Goal: Task Accomplishment & Management: Manage account settings

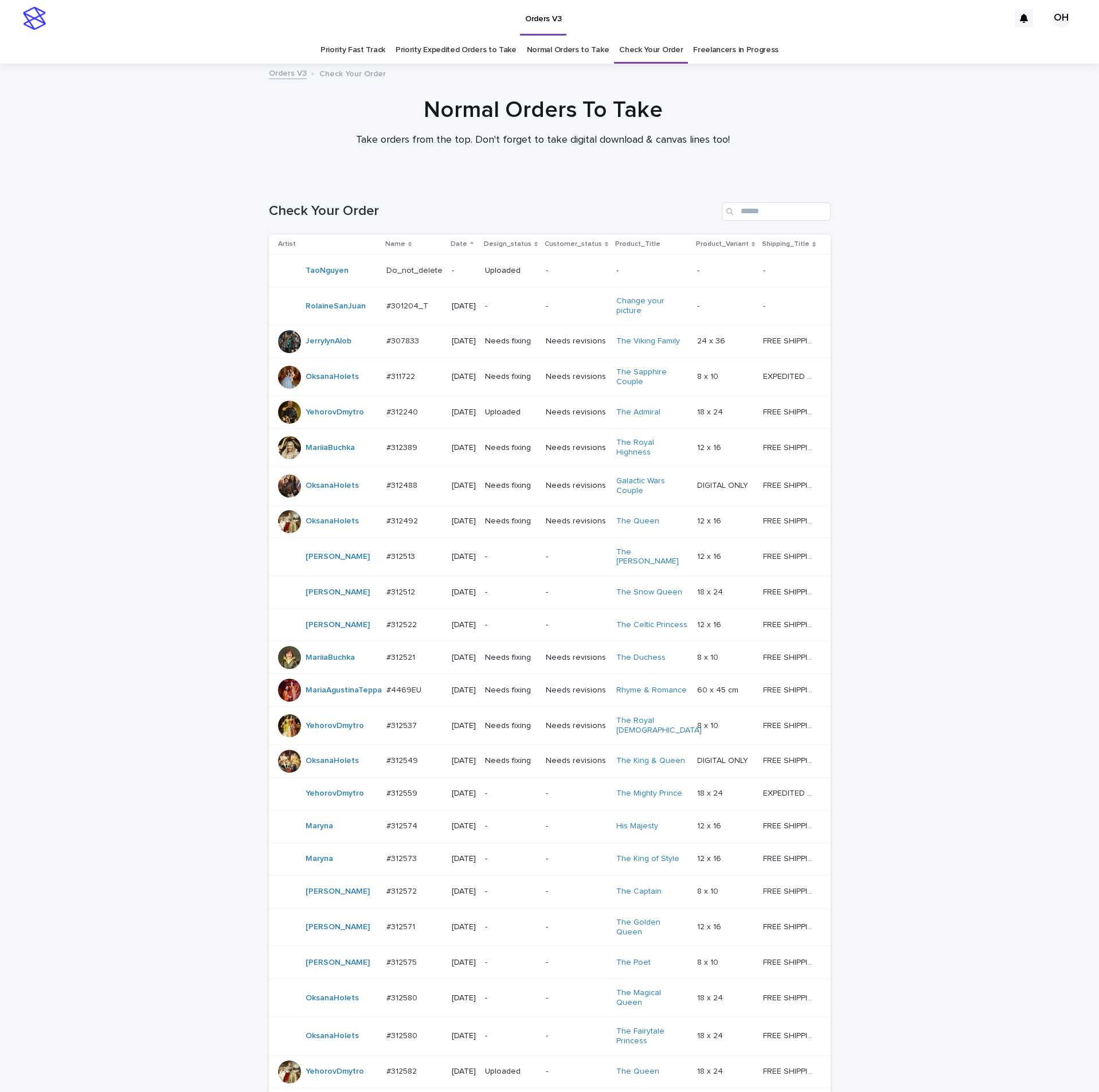
click at [386, 495] on div "#312488 #312488" at bounding box center [414, 486] width 56 height 19
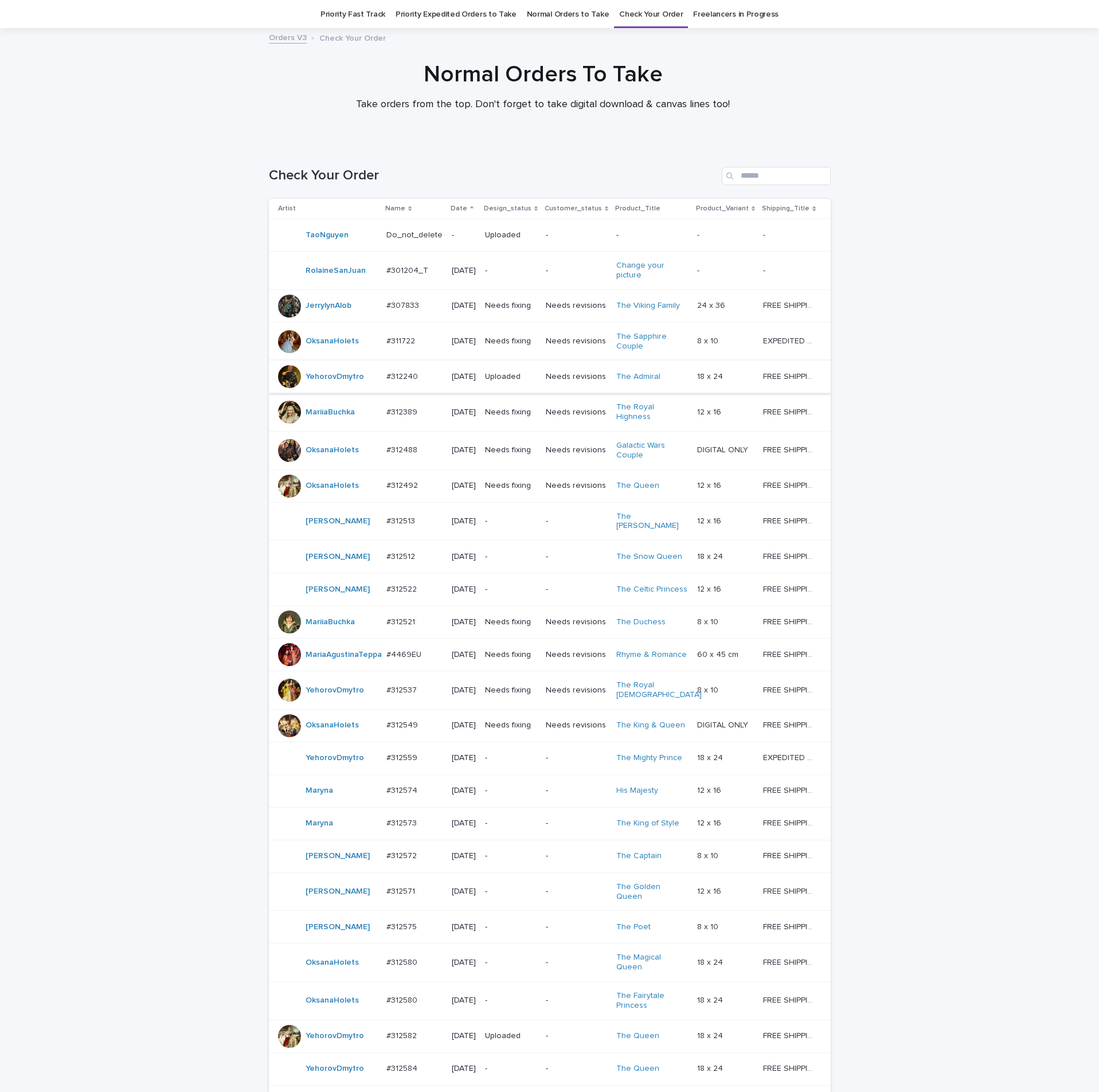
scroll to position [37, 0]
click at [398, 342] on p "#311722" at bounding box center [401, 339] width 31 height 12
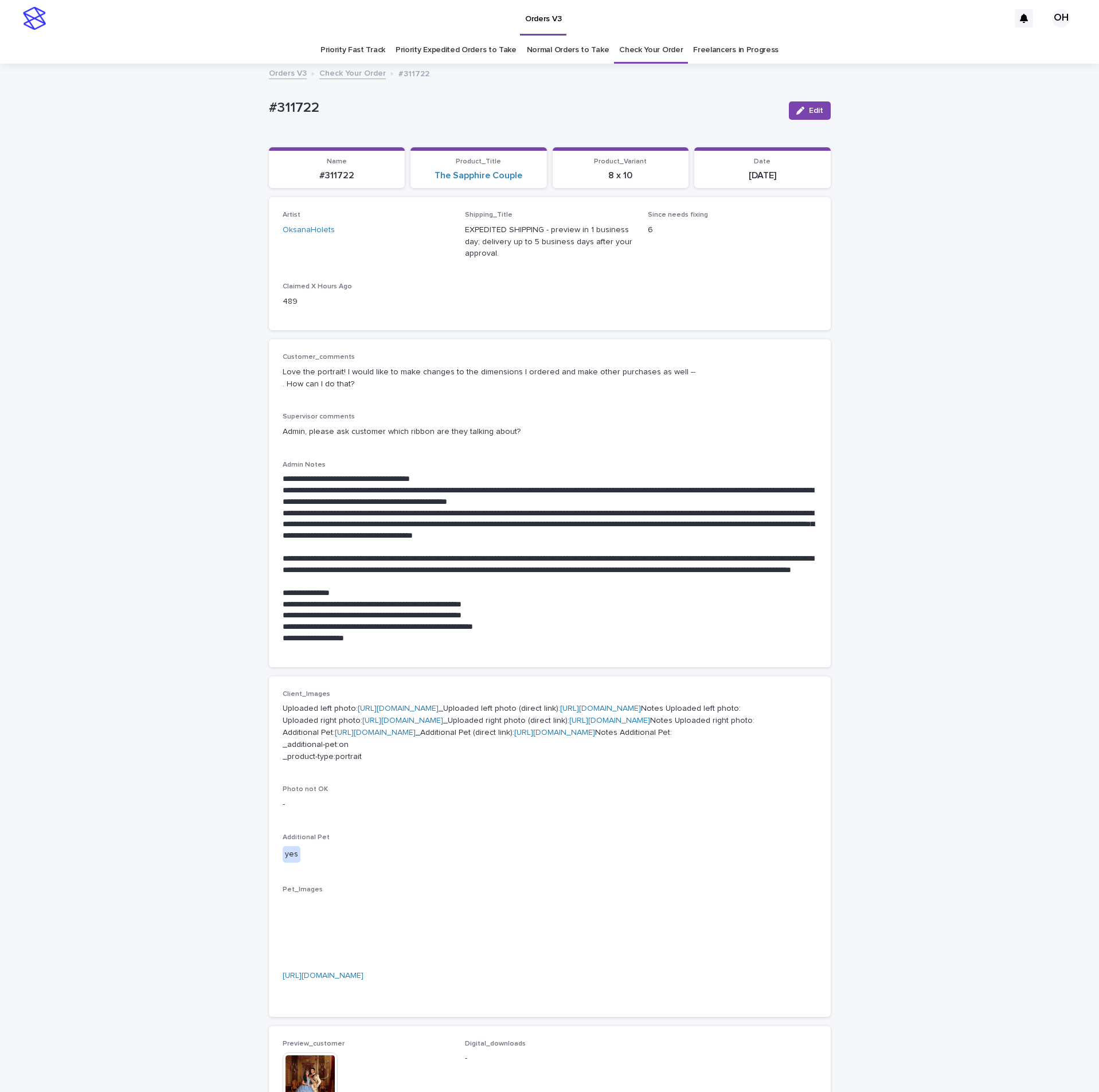
drag, startPoint x: 345, startPoint y: 131, endPoint x: 277, endPoint y: 129, distance: 68.0
click at [243, 136] on div "**********" at bounding box center [549, 753] width 1099 height 1376
click at [314, 111] on p "#311722" at bounding box center [524, 108] width 511 height 17
click at [300, 102] on p "#311722" at bounding box center [524, 108] width 511 height 17
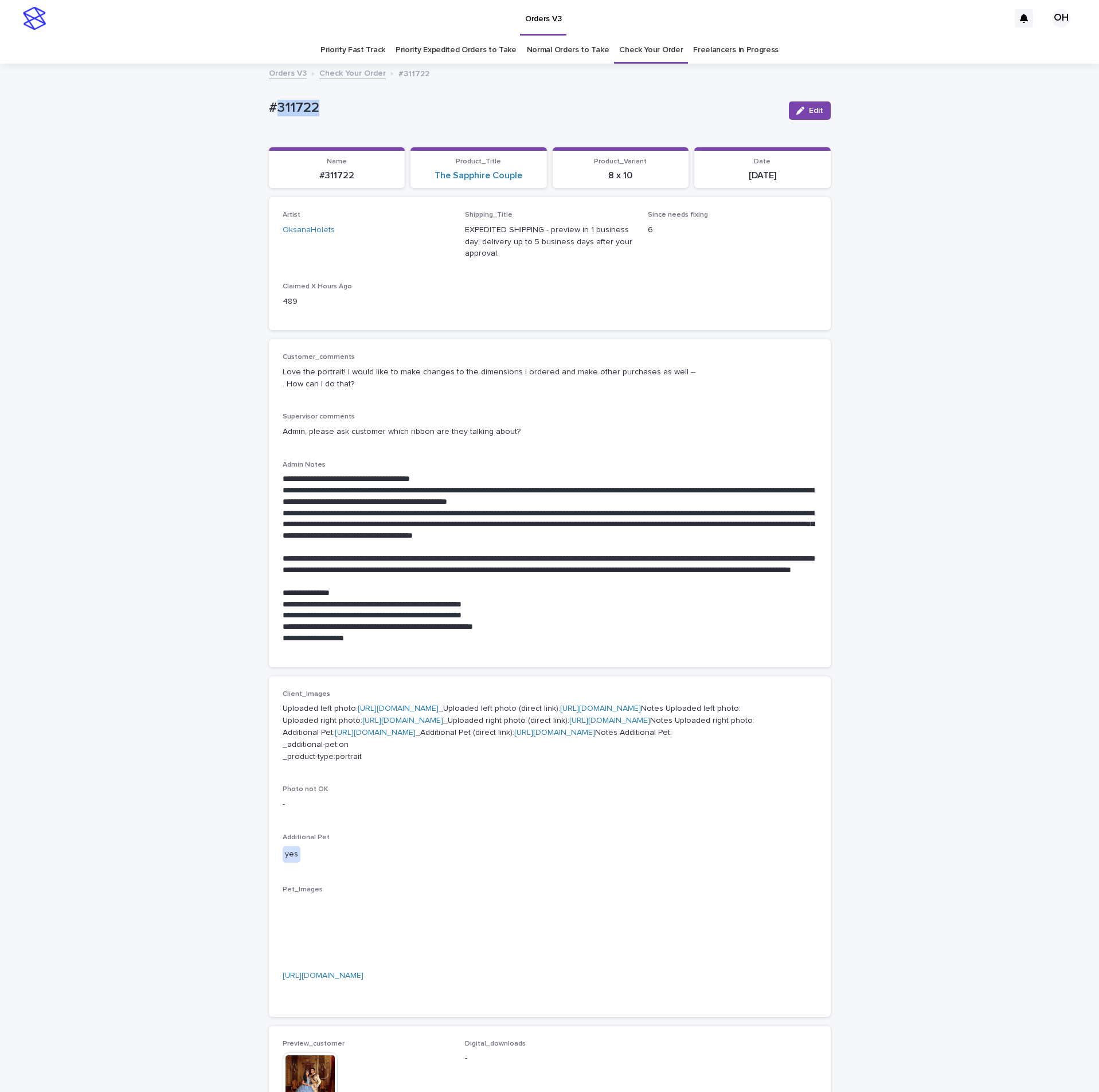
click at [275, 106] on p "#311722" at bounding box center [524, 108] width 511 height 17
click at [269, 103] on p "#311722" at bounding box center [524, 108] width 511 height 17
click at [269, 101] on p "#311722" at bounding box center [524, 108] width 511 height 17
click at [271, 102] on p "#311722" at bounding box center [524, 108] width 511 height 17
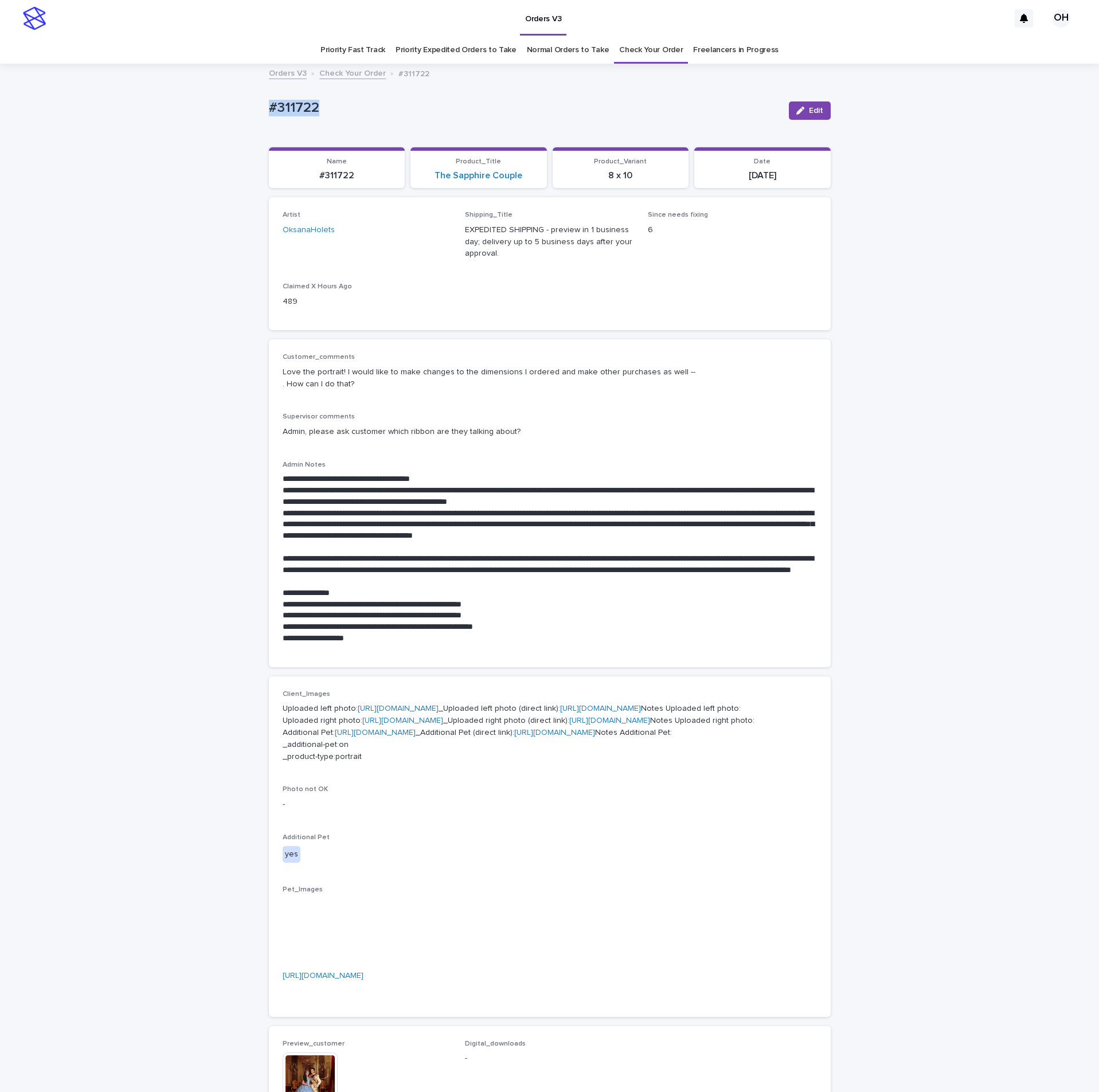
drag, startPoint x: 261, startPoint y: 101, endPoint x: 328, endPoint y: 99, distance: 67.0
click at [328, 99] on div "**********" at bounding box center [550, 738] width 574 height 1347
copy p "#311722"
click at [561, 313] on div "Artist OksanaHolets Shipping_Title EXPEDITED SHIPPING - preview in 1 business d…" at bounding box center [549, 264] width 534 height 106
drag, startPoint x: 343, startPoint y: 105, endPoint x: 333, endPoint y: 108, distance: 10.4
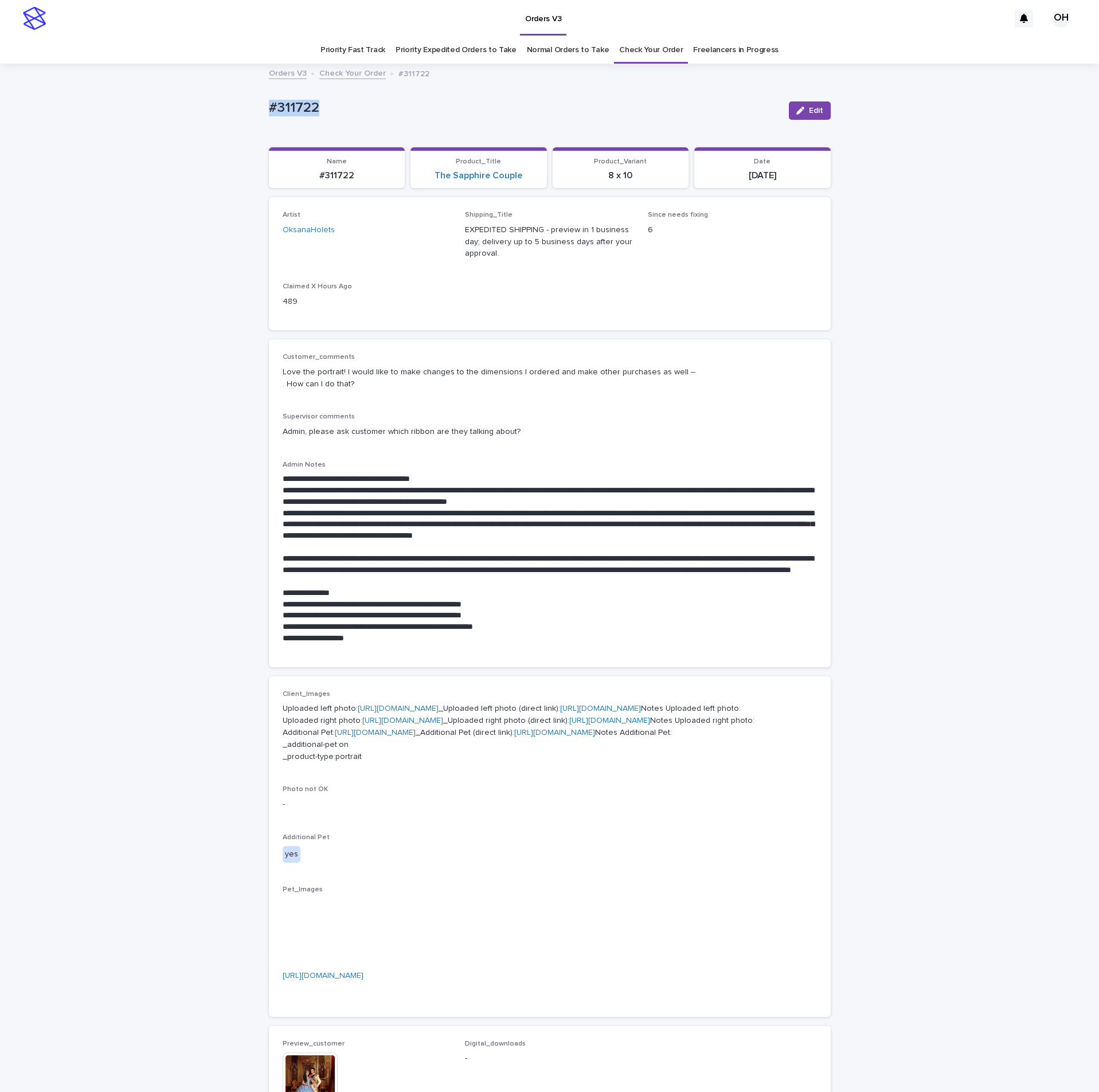
click at [220, 103] on div "**********" at bounding box center [549, 753] width 1099 height 1376
copy p "#311722"
click at [366, 107] on p "#311722" at bounding box center [524, 108] width 511 height 17
click at [480, 312] on div "Artist OksanaHolets Shipping_Title EXPEDITED SHIPPING - preview in 1 business d…" at bounding box center [549, 264] width 534 height 106
click at [616, 273] on div "Artist OksanaHolets Shipping_Title EXPEDITED SHIPPING - preview in 1 business d…" at bounding box center [549, 264] width 534 height 106
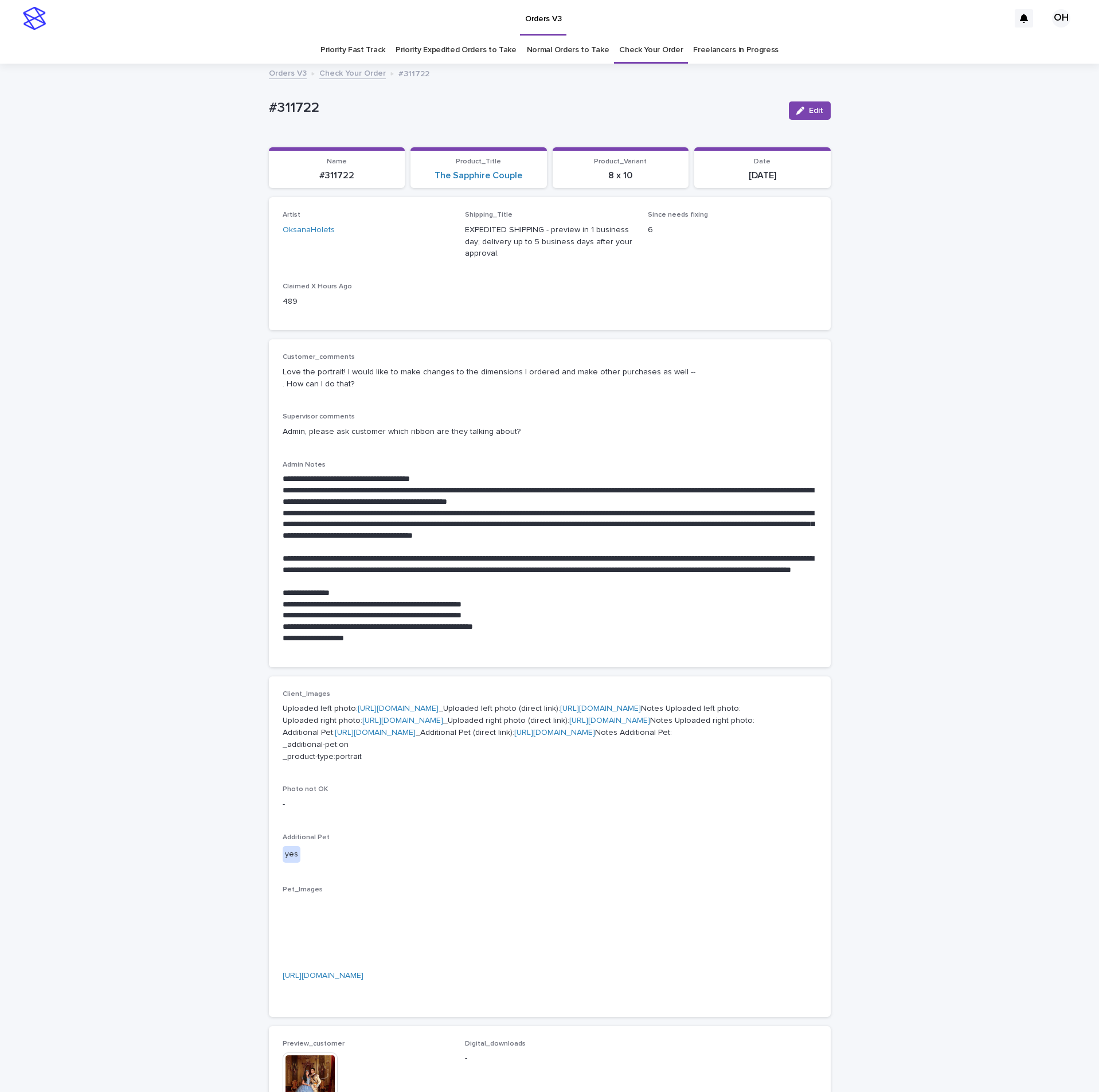
drag, startPoint x: 367, startPoint y: 122, endPoint x: 350, endPoint y: 121, distance: 17.0
click at [350, 121] on div "#311722 Edit" at bounding box center [550, 110] width 562 height 46
click at [809, 111] on span "Edit" at bounding box center [816, 111] width 14 height 8
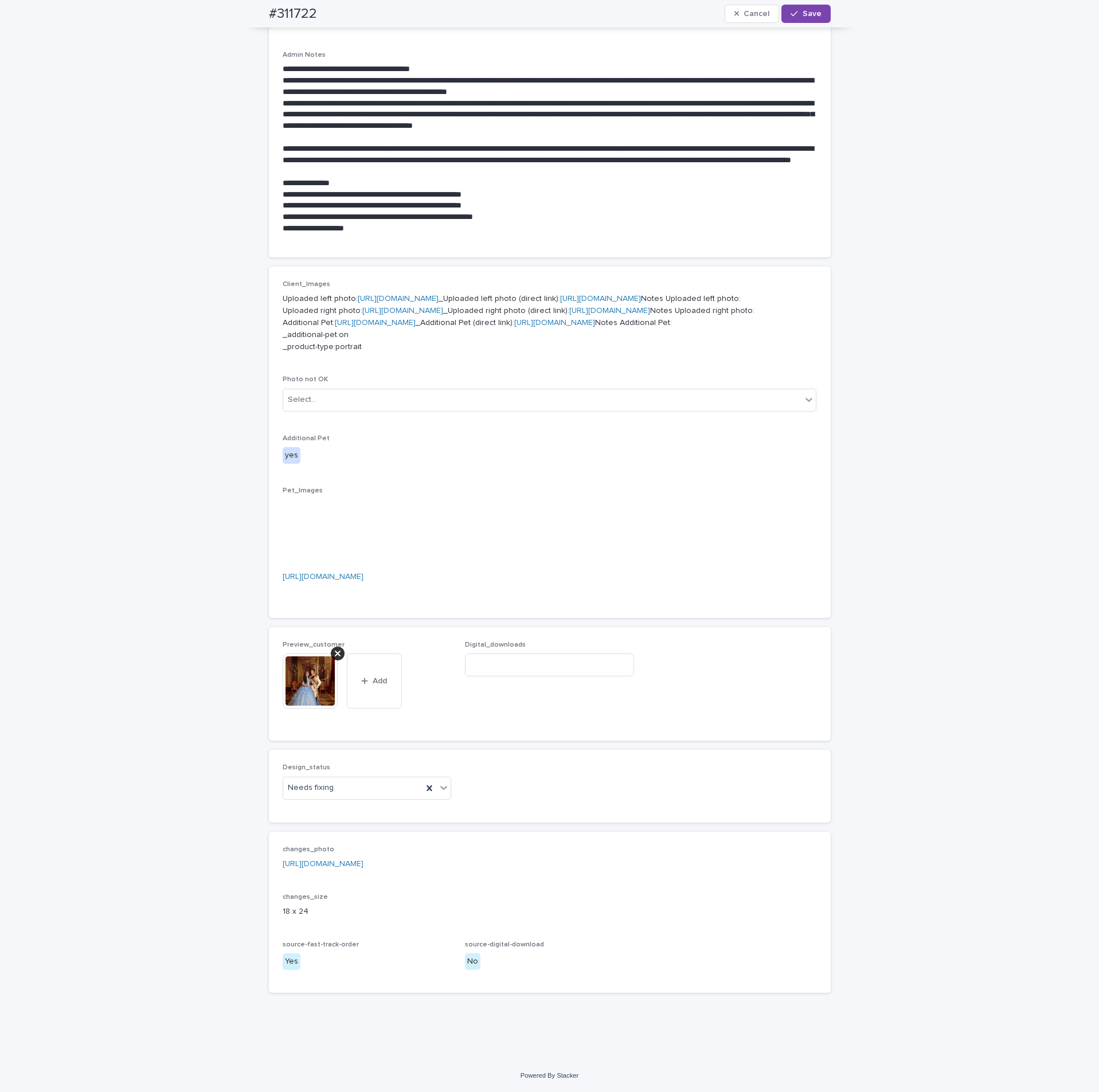
scroll to position [601, 0]
click at [335, 498] on icon at bounding box center [338, 654] width 6 height 6
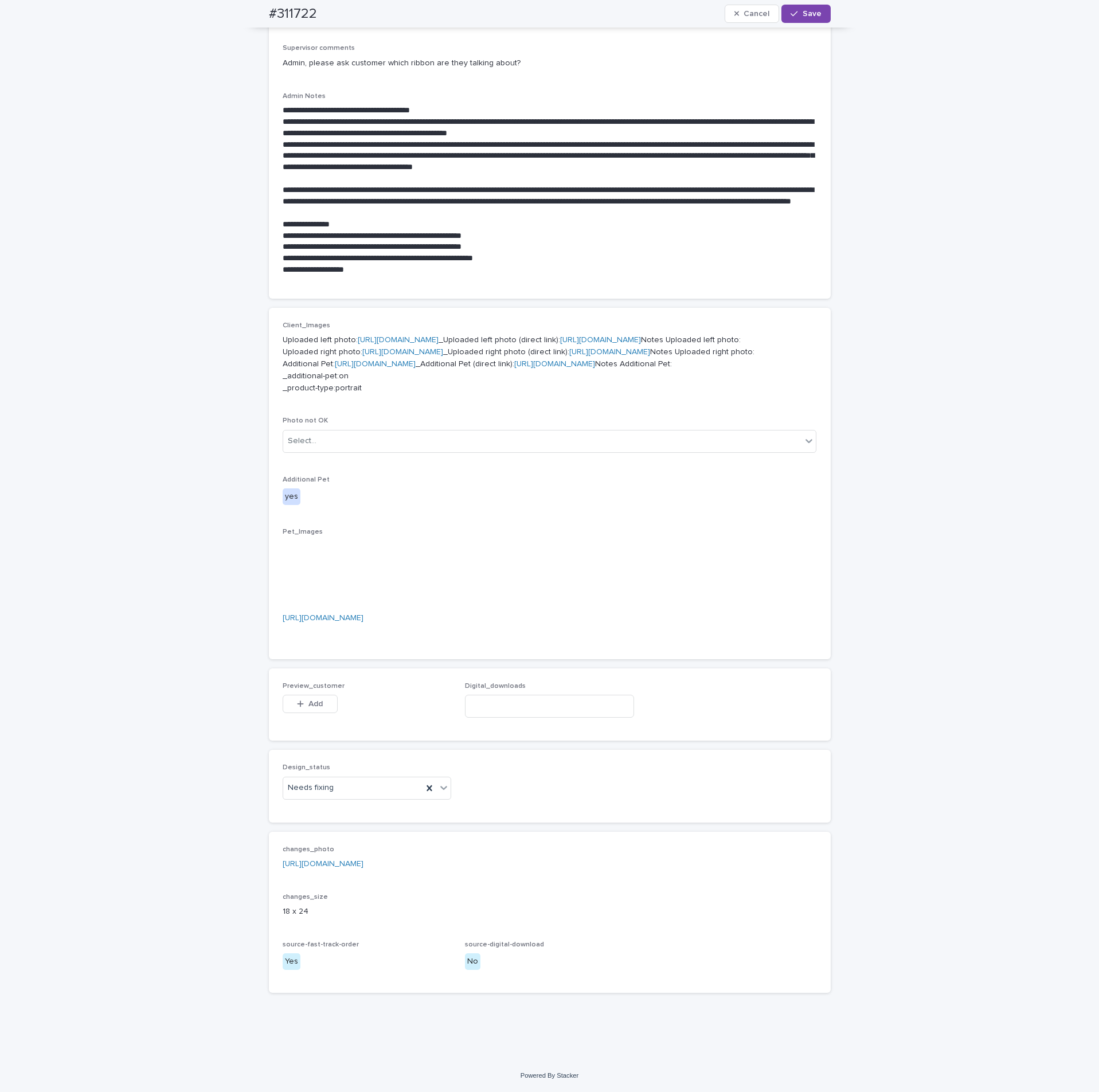
scroll to position [560, 0]
click at [298, 498] on div "button" at bounding box center [303, 704] width 12 height 8
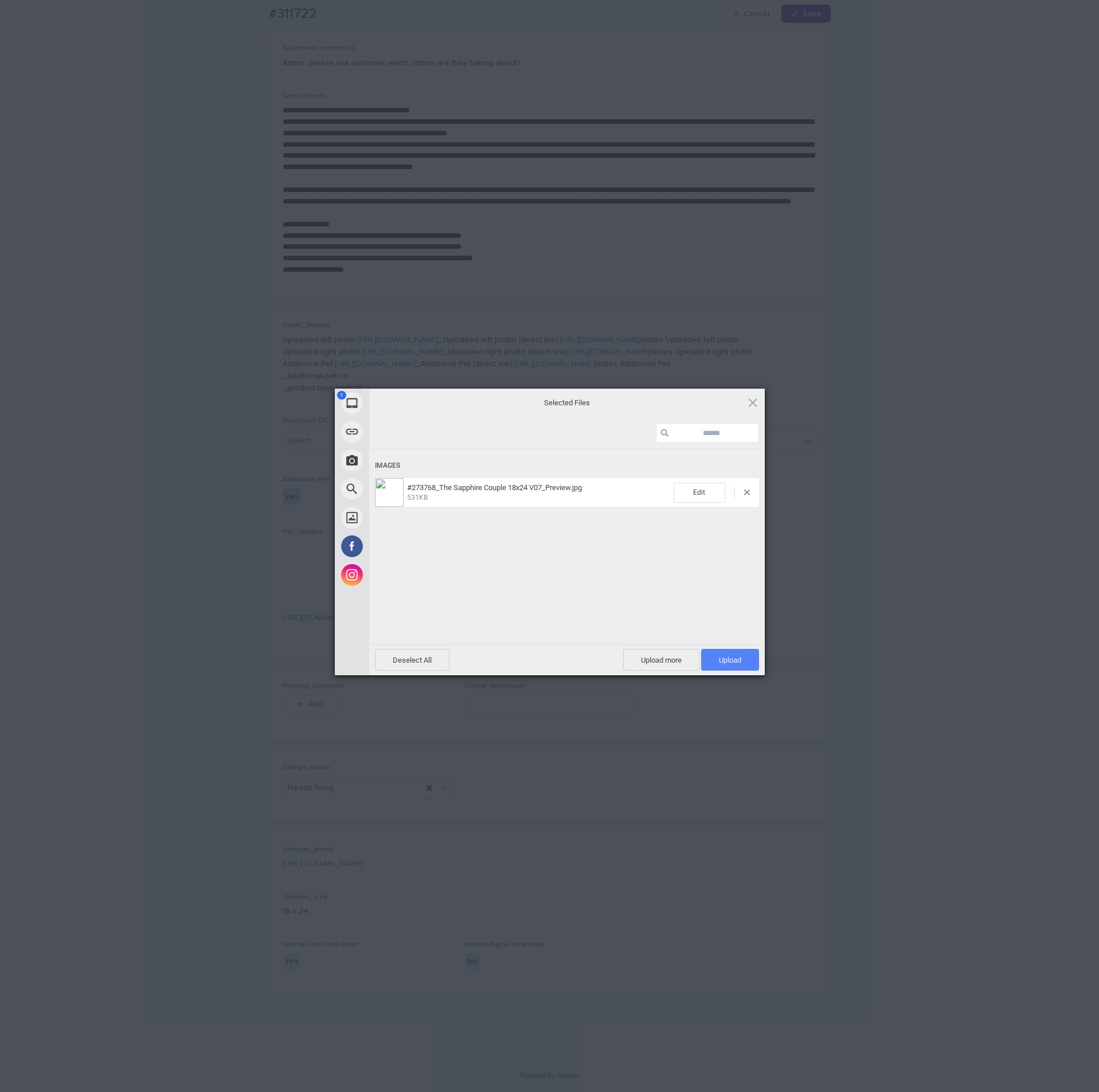
click at [739, 498] on span "Upload 1" at bounding box center [730, 660] width 23 height 9
click at [1011, 498] on div "My Device Link (URL) Take Photo Web Search Unsplash Facebook Instagram Uploaded…" at bounding box center [549, 546] width 1099 height 1092
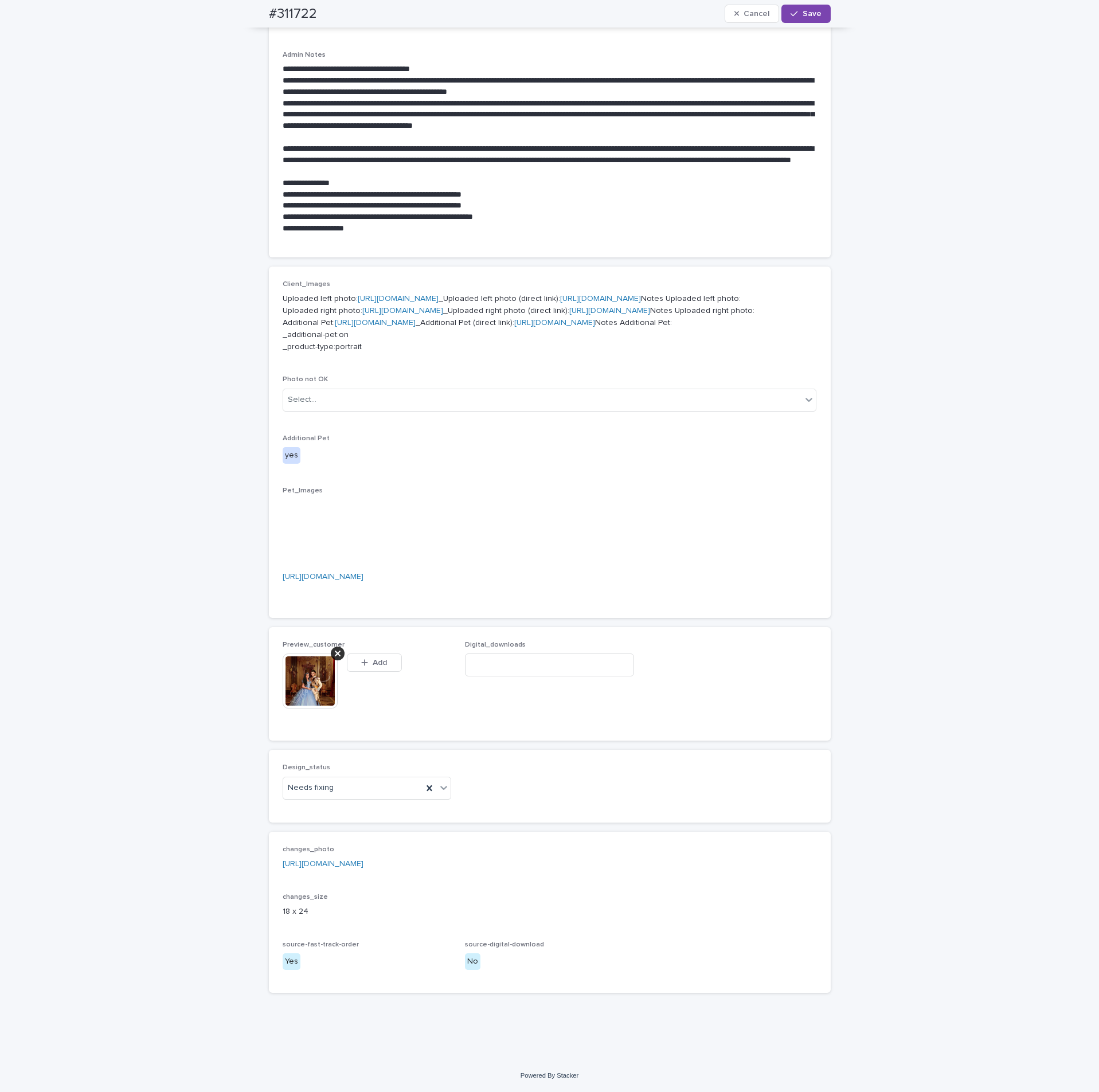
scroll to position [580, 0]
click at [342, 498] on div "Needs fixing" at bounding box center [353, 788] width 140 height 19
click at [311, 498] on div "Uploaded" at bounding box center [361, 830] width 168 height 20
click at [814, 10] on span "Save" at bounding box center [812, 14] width 19 height 8
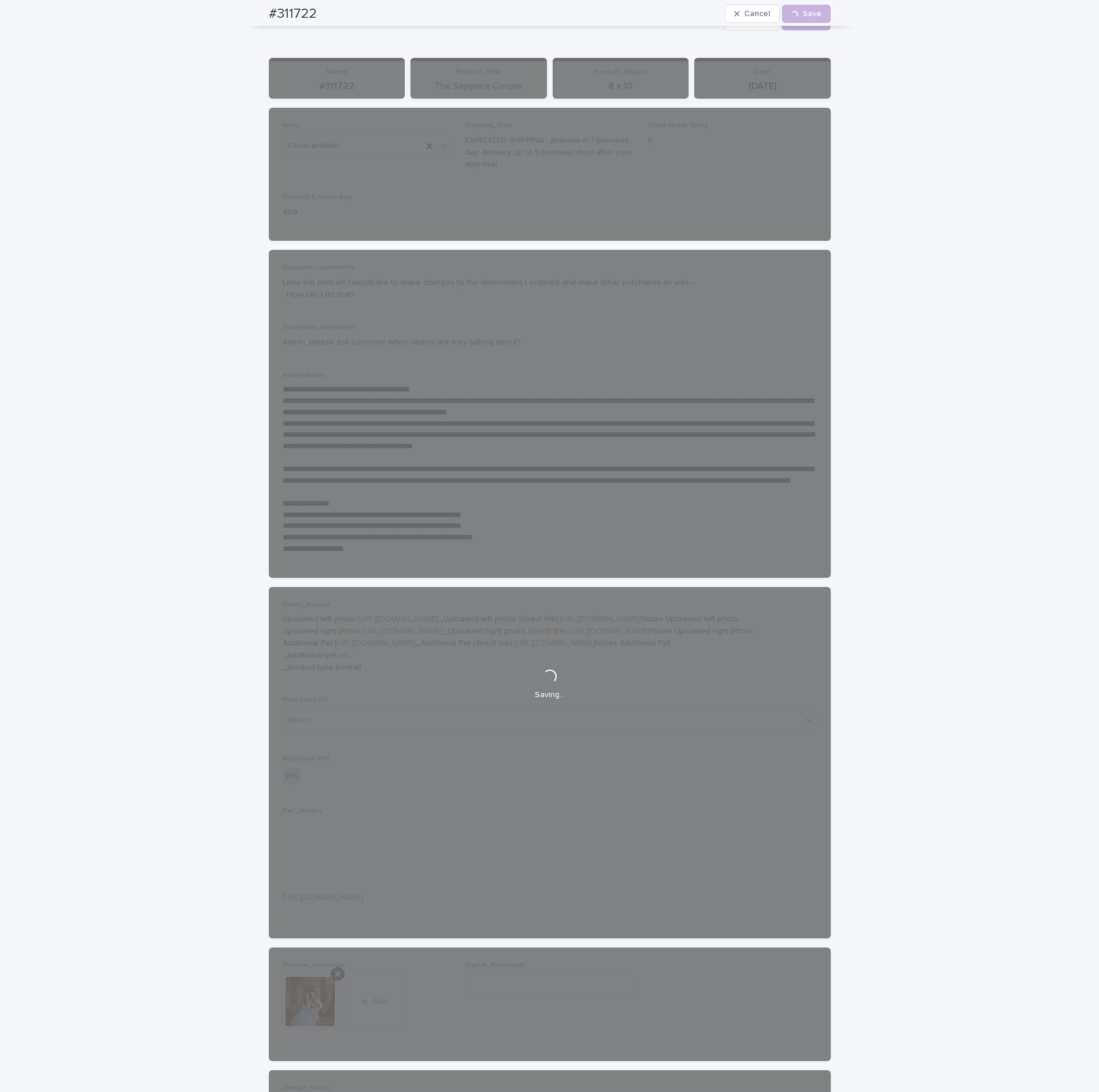
scroll to position [0, 0]
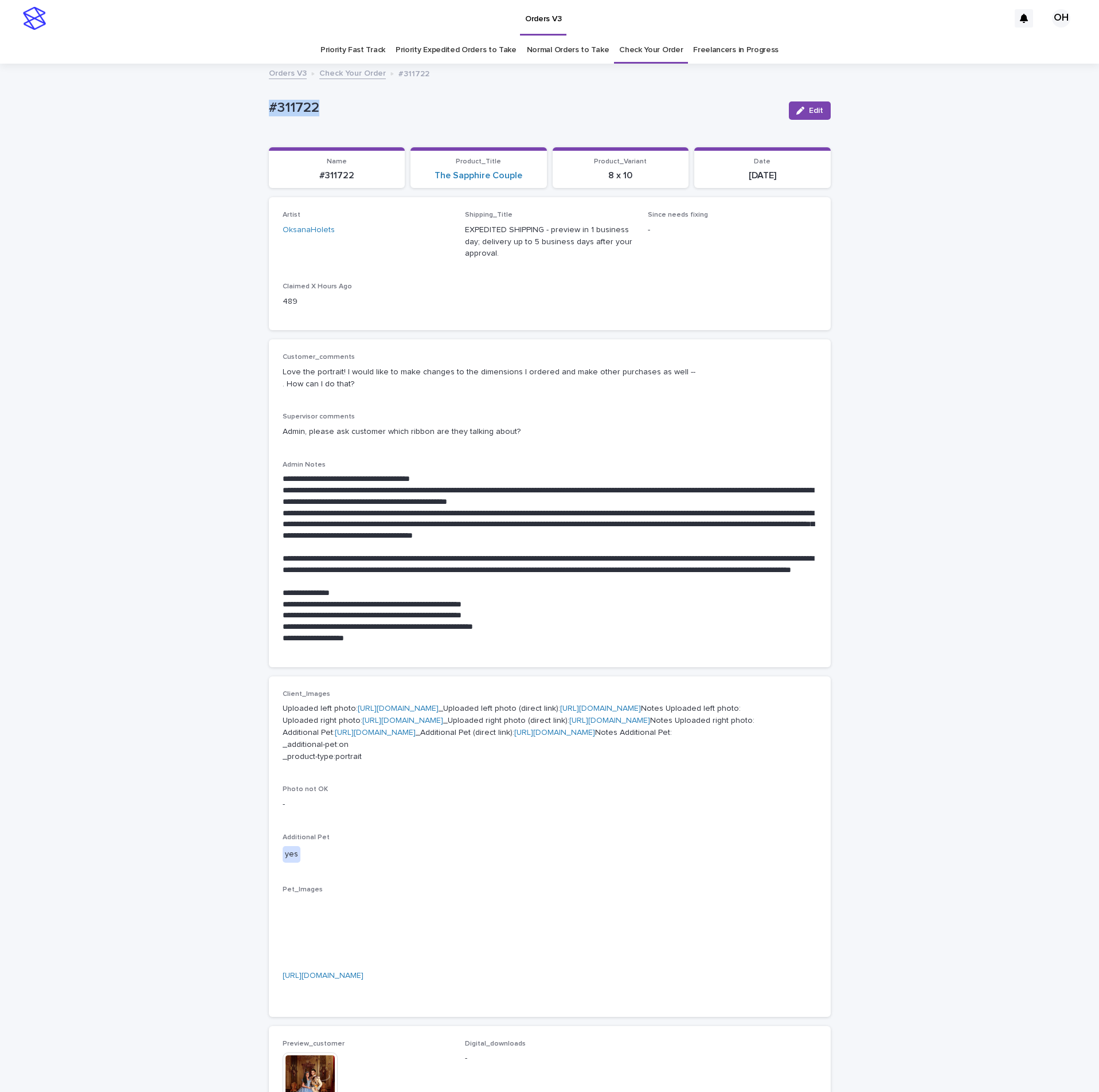
drag, startPoint x: 367, startPoint y: 118, endPoint x: 251, endPoint y: 93, distance: 118.7
click at [249, 93] on div "**********" at bounding box center [549, 753] width 1099 height 1376
copy p "#311722"
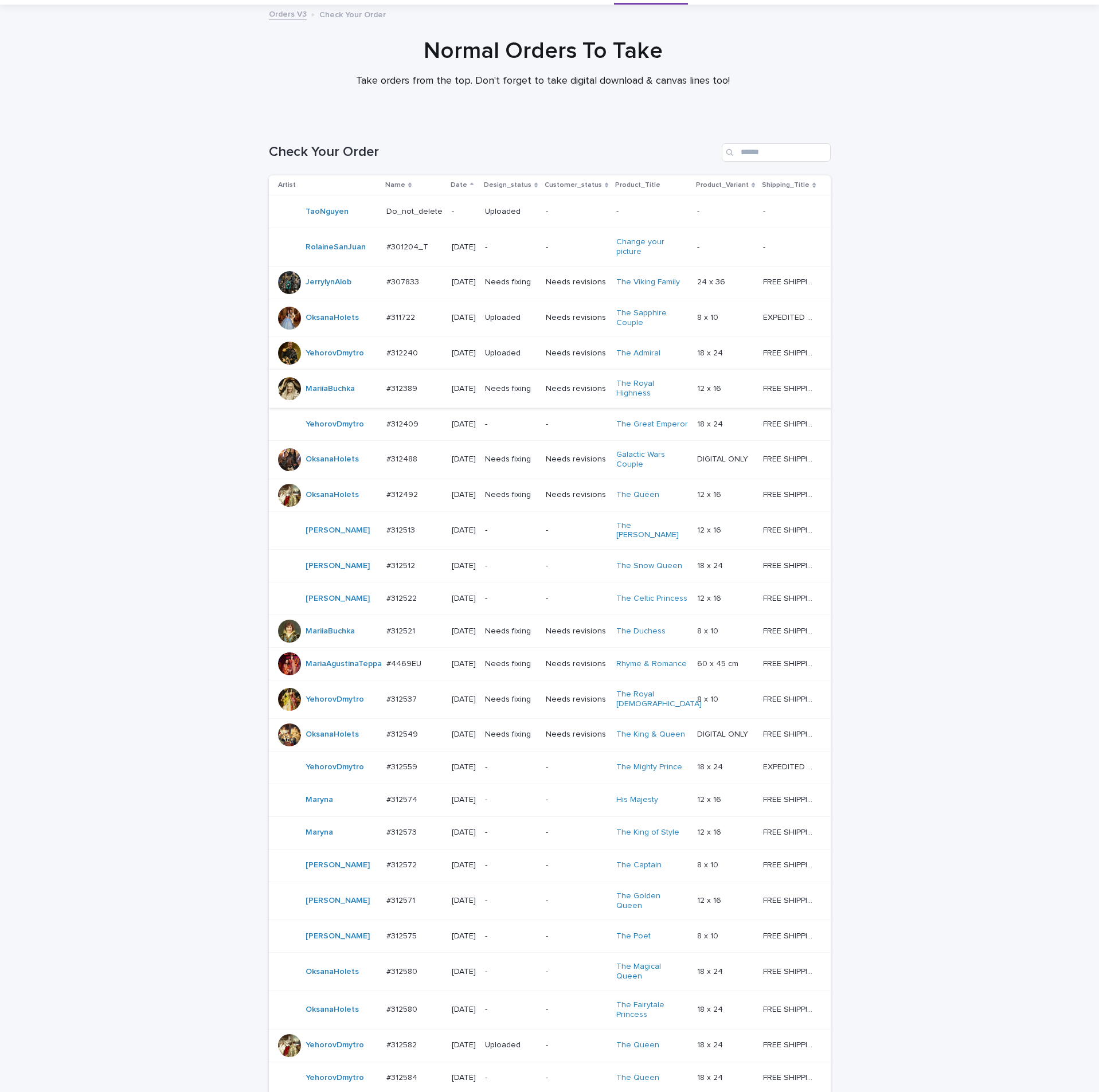
scroll to position [86, 0]
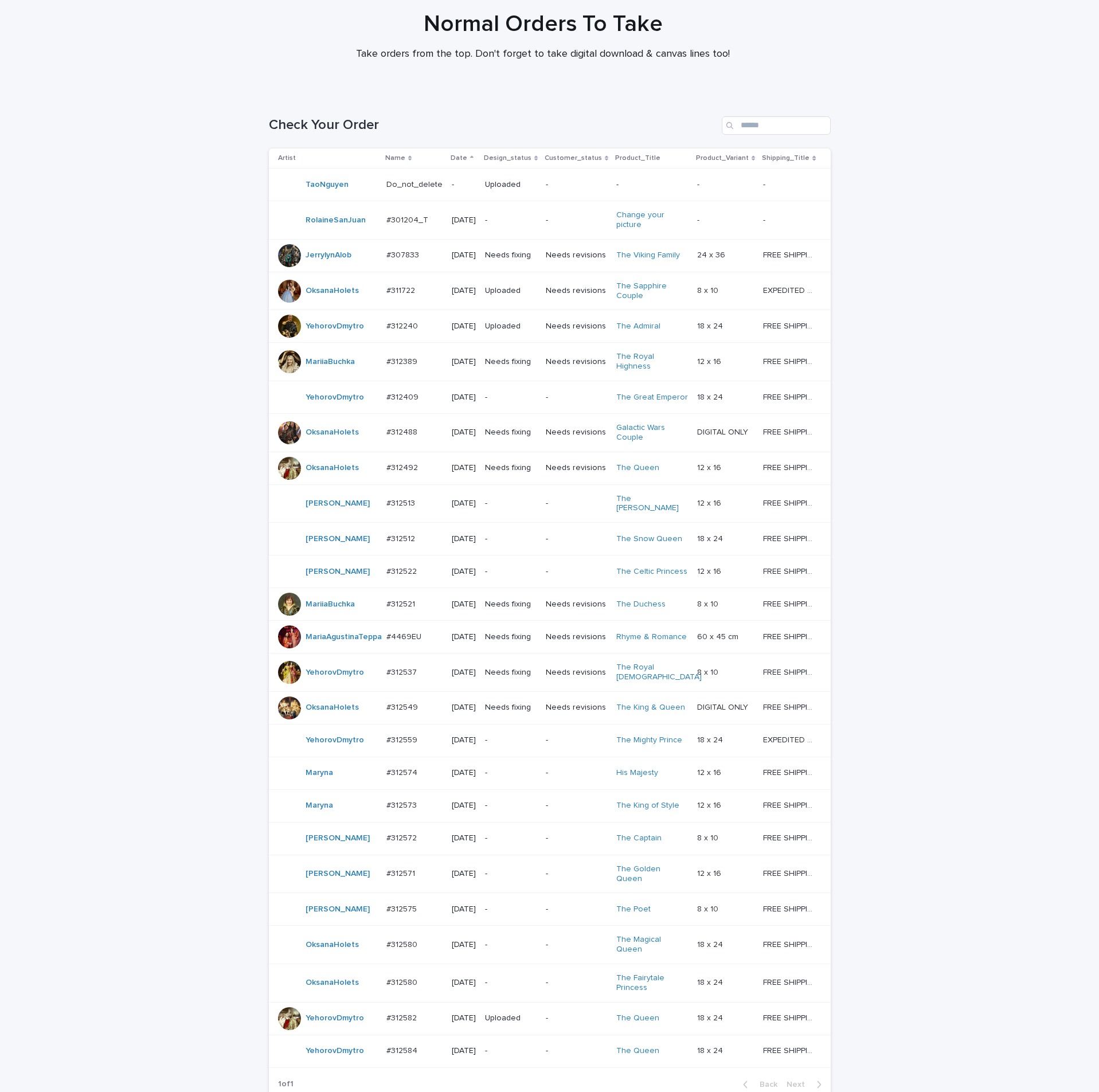
click at [396, 440] on div "#312488 #312488" at bounding box center [414, 433] width 56 height 19
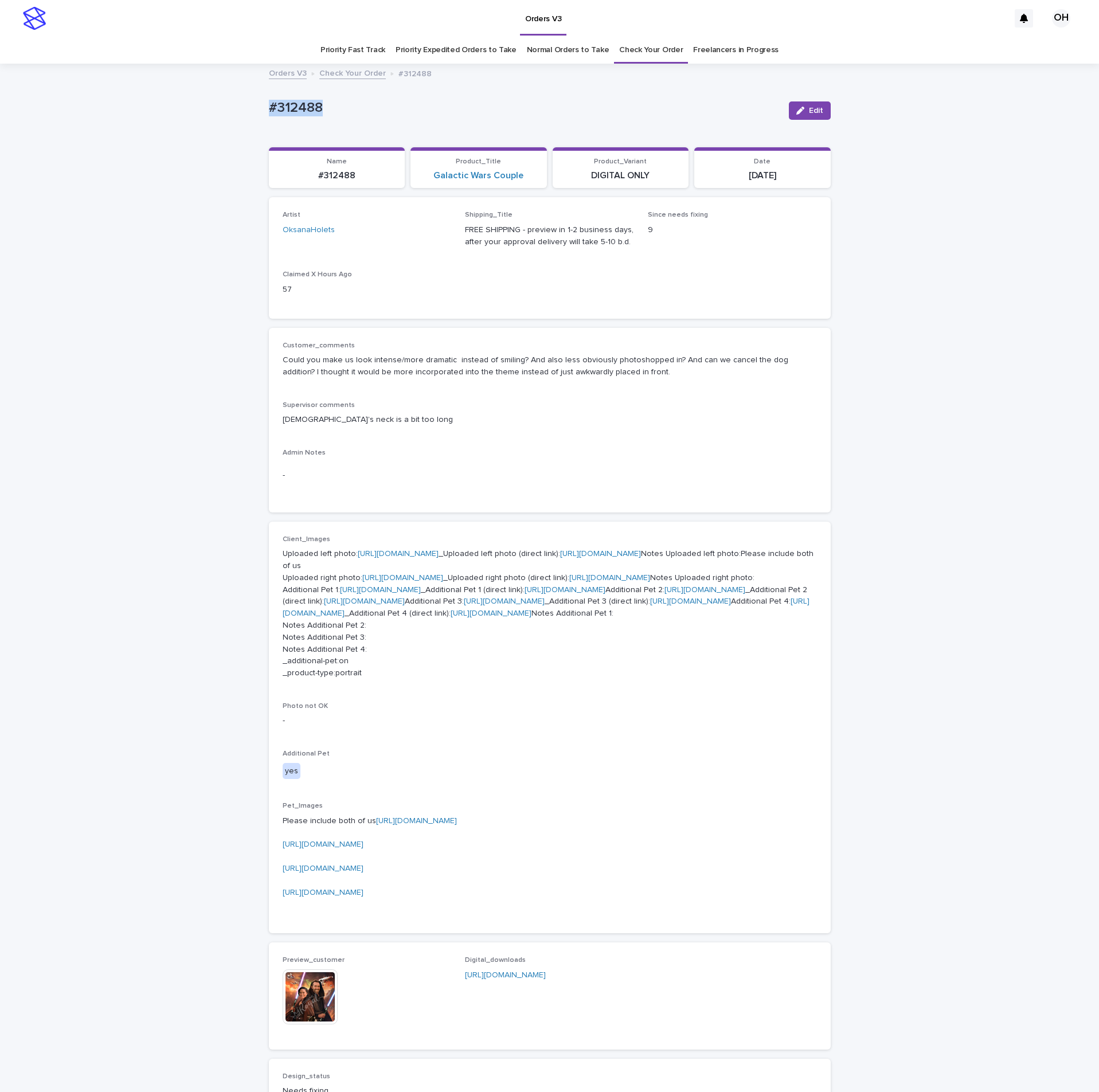
drag, startPoint x: 267, startPoint y: 100, endPoint x: 285, endPoint y: 104, distance: 18.4
click at [239, 100] on div "Loading... Saving… Loading... Saving… #312488 Edit #312488 Edit Sorry, there wa…" at bounding box center [549, 711] width 1099 height 1293
drag, startPoint x: 285, startPoint y: 104, endPoint x: 297, endPoint y: 106, distance: 12.2
copy p "#312488"
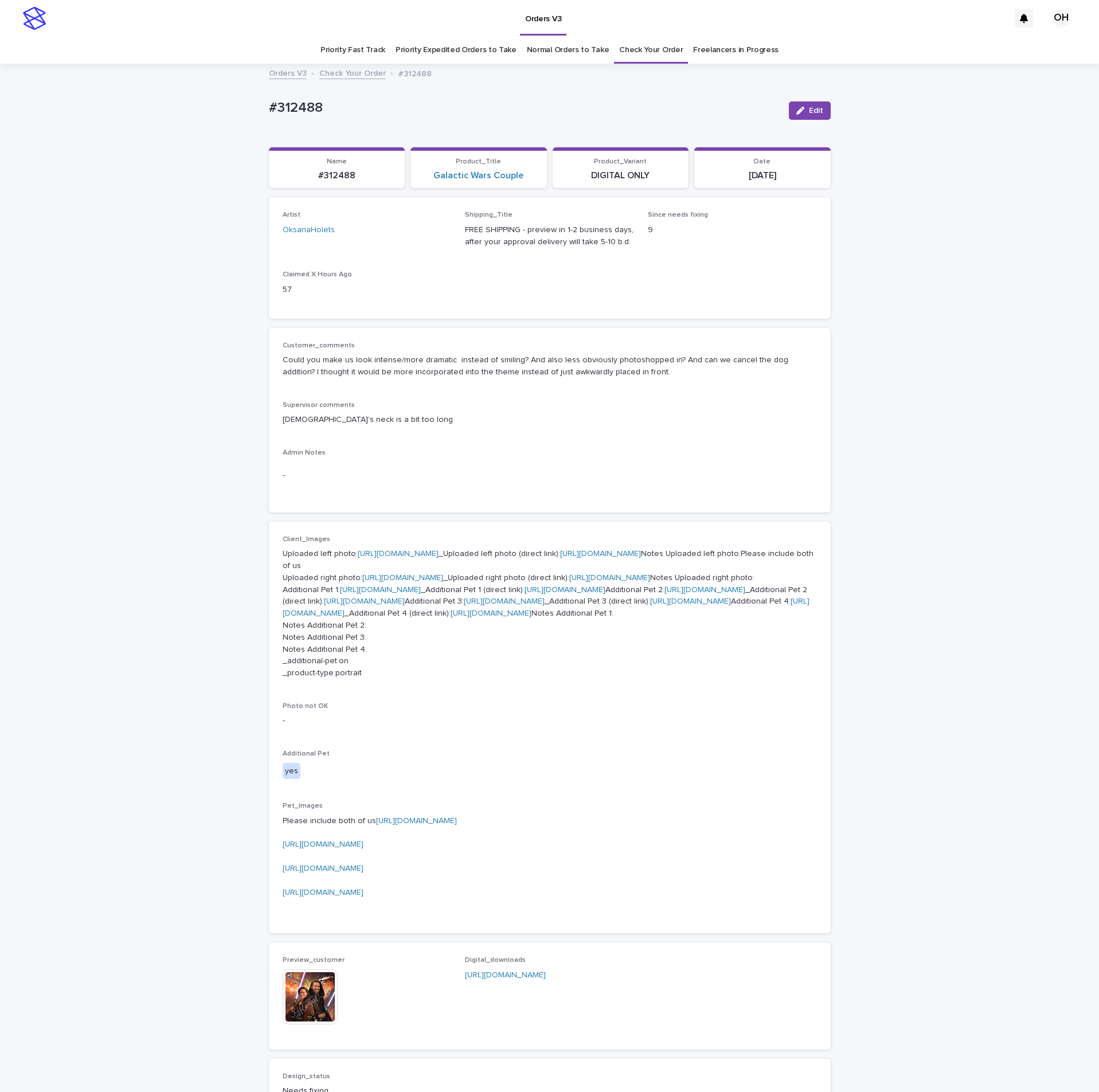
click at [525, 485] on div "-" at bounding box center [549, 476] width 534 height 28
drag, startPoint x: 473, startPoint y: 425, endPoint x: 805, endPoint y: 198, distance: 402.2
click at [483, 416] on p "[DEMOGRAPHIC_DATA]'s neck is a bit too long" at bounding box center [549, 420] width 534 height 12
click at [810, 104] on button "Edit" at bounding box center [810, 111] width 42 height 19
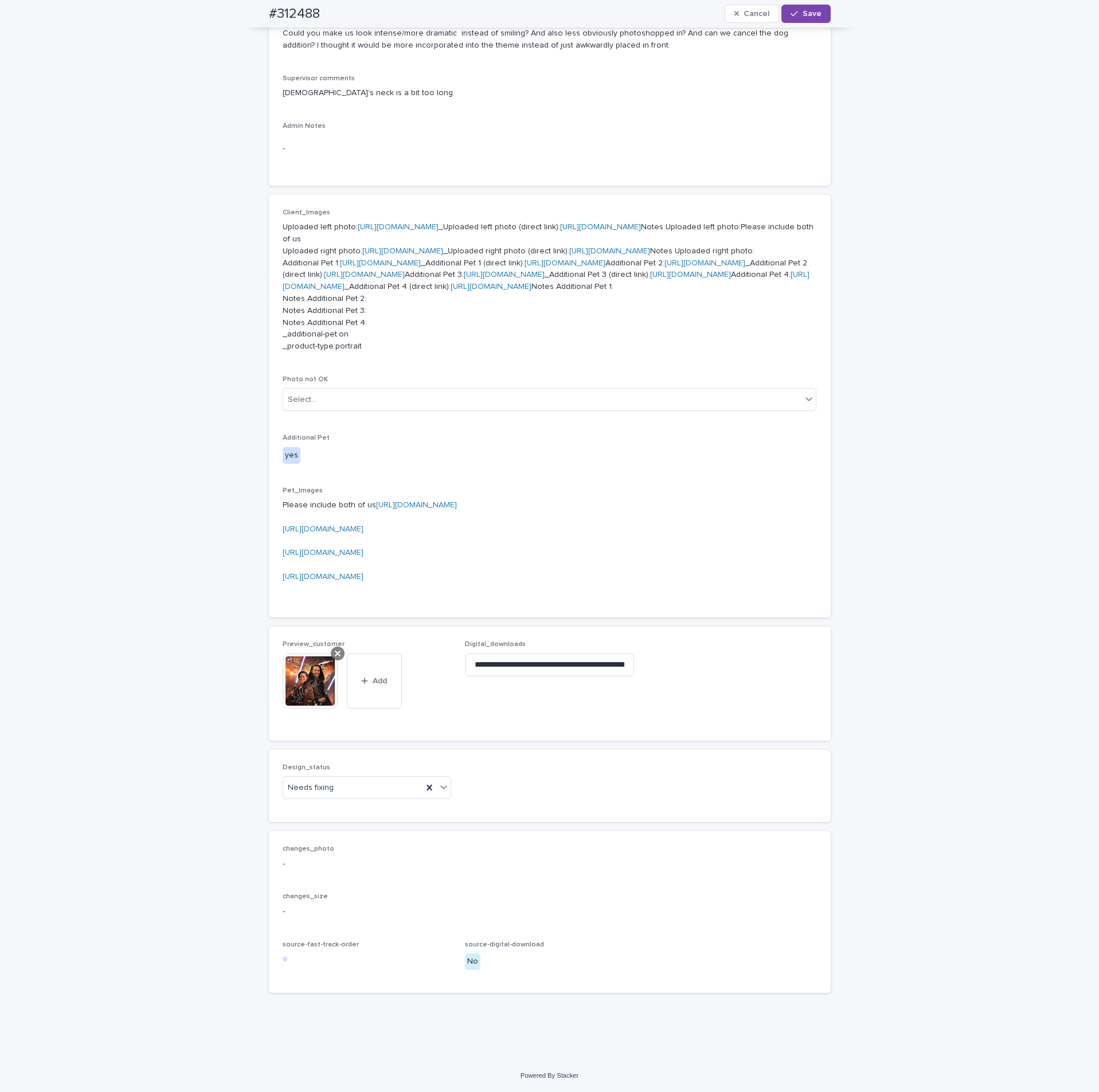
click at [334, 498] on div at bounding box center [338, 654] width 14 height 14
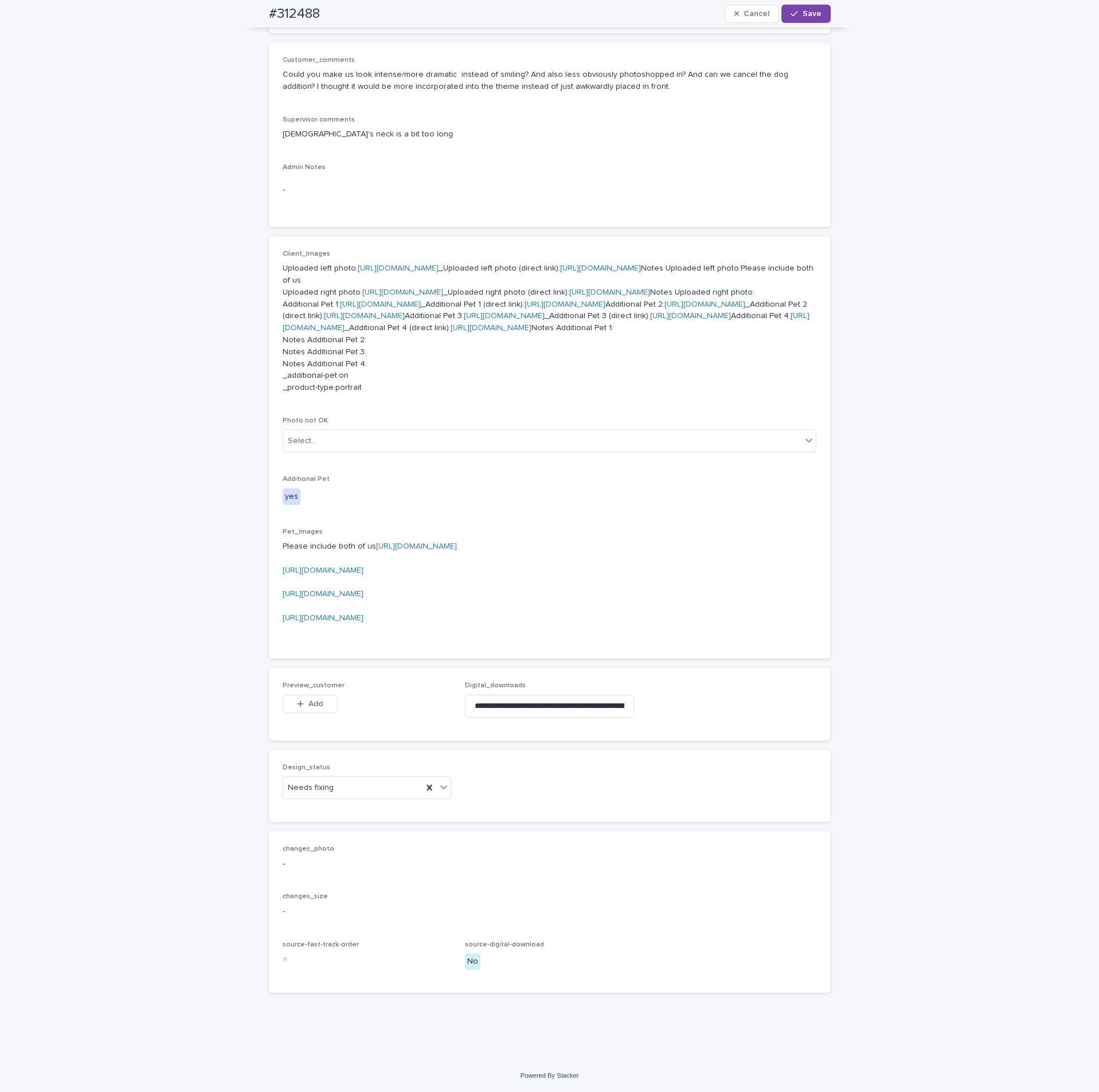
scroll to position [798, 0]
click at [298, 498] on button "Add" at bounding box center [310, 704] width 55 height 19
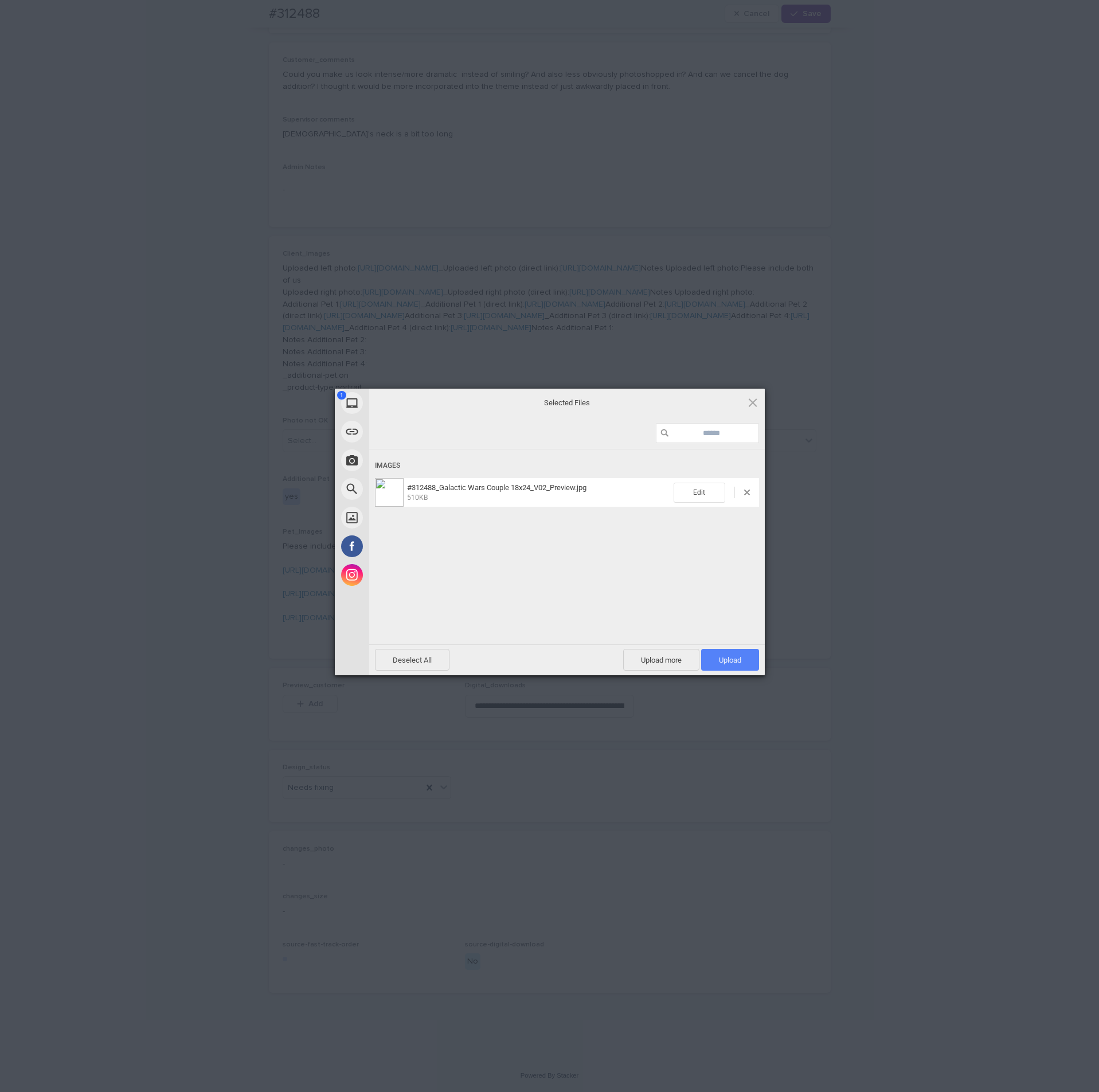
click at [748, 498] on span "Upload 1" at bounding box center [730, 660] width 58 height 22
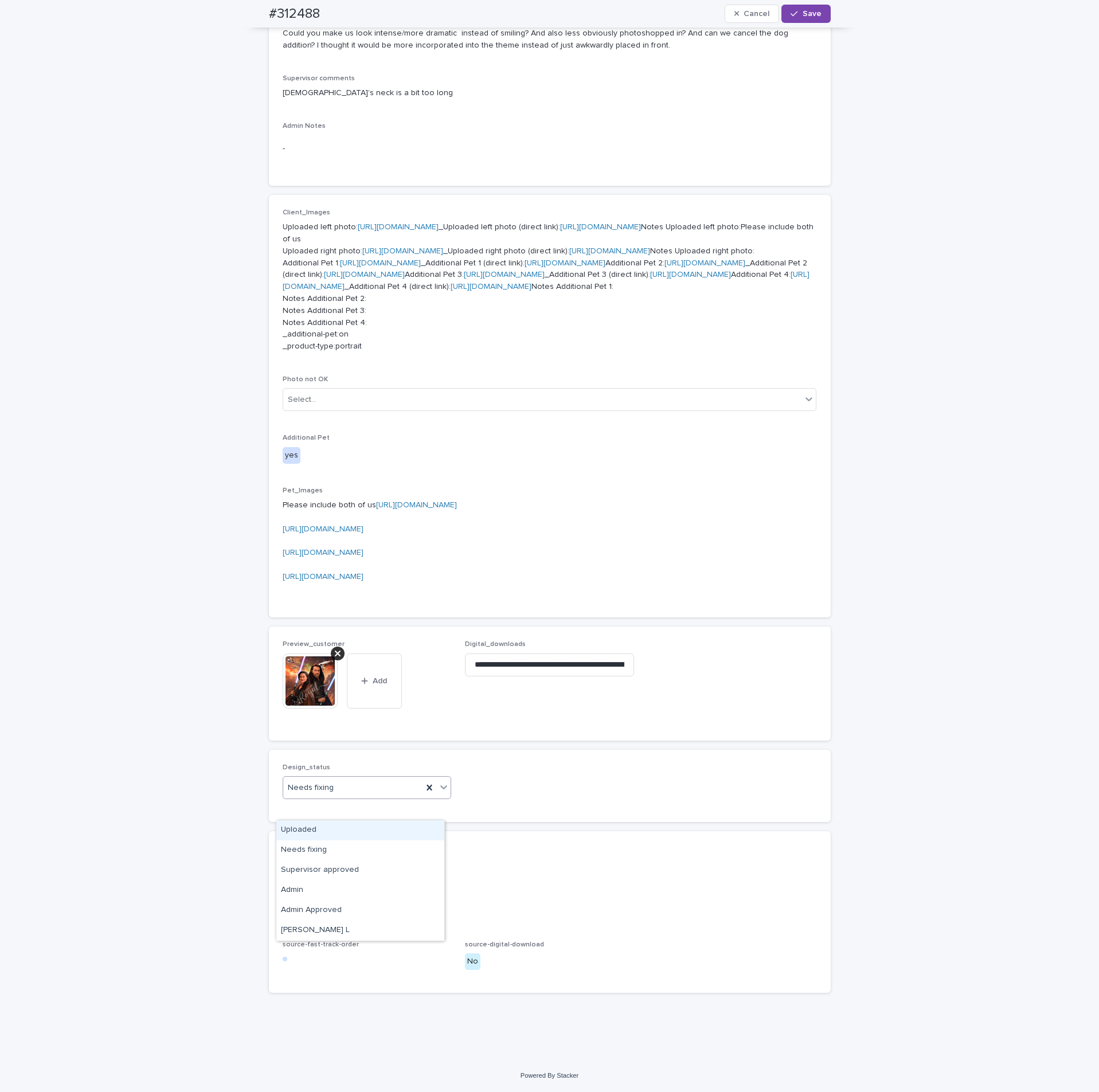
click at [285, 498] on div "Uploaded" at bounding box center [361, 830] width 168 height 20
click at [806, 3] on div "#312488 Cancel Save" at bounding box center [550, 13] width 562 height 27
drag, startPoint x: 802, startPoint y: 19, endPoint x: 787, endPoint y: 25, distance: 16.2
click at [799, 16] on button "Save" at bounding box center [806, 14] width 49 height 19
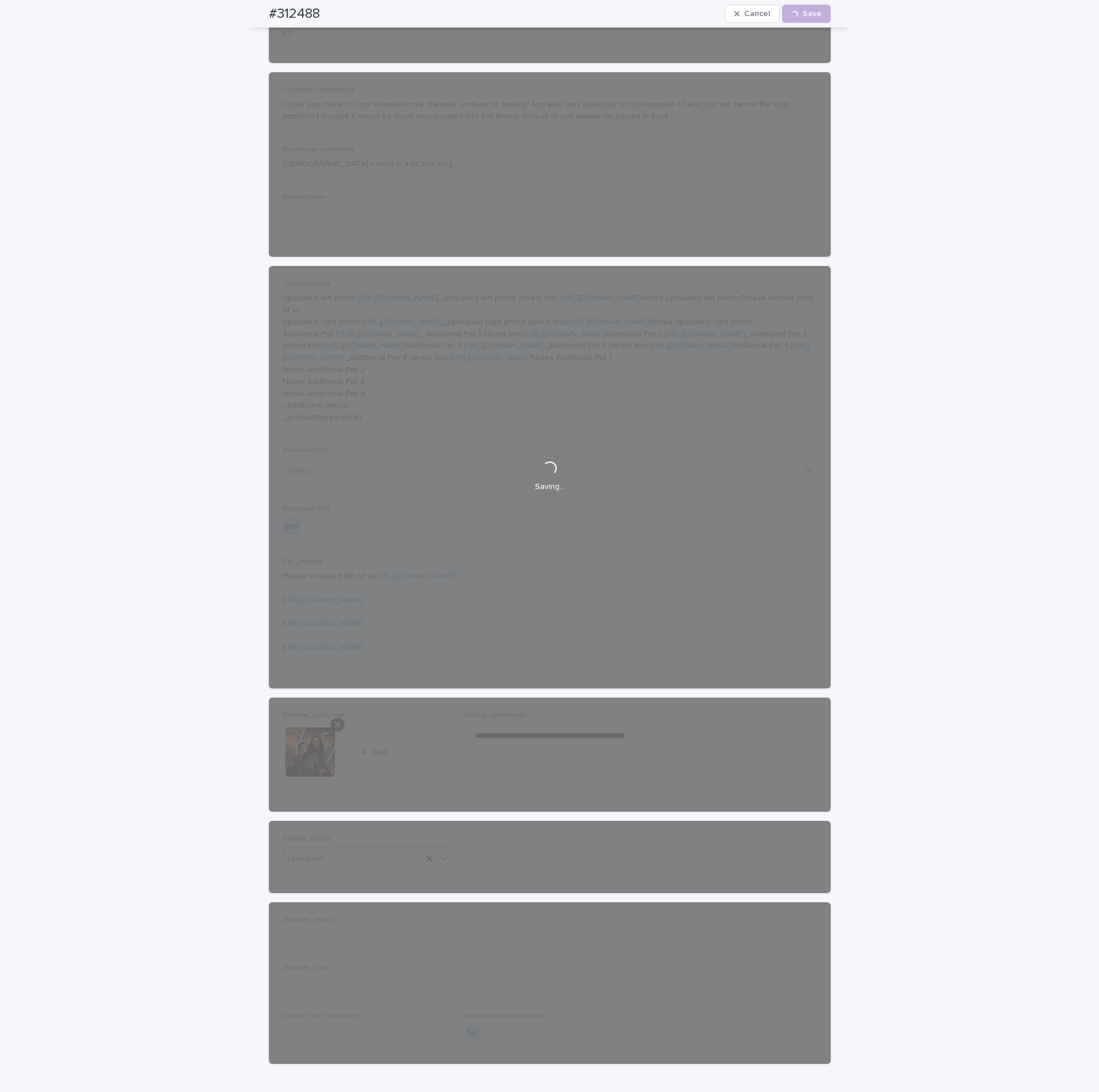
scroll to position [45, 0]
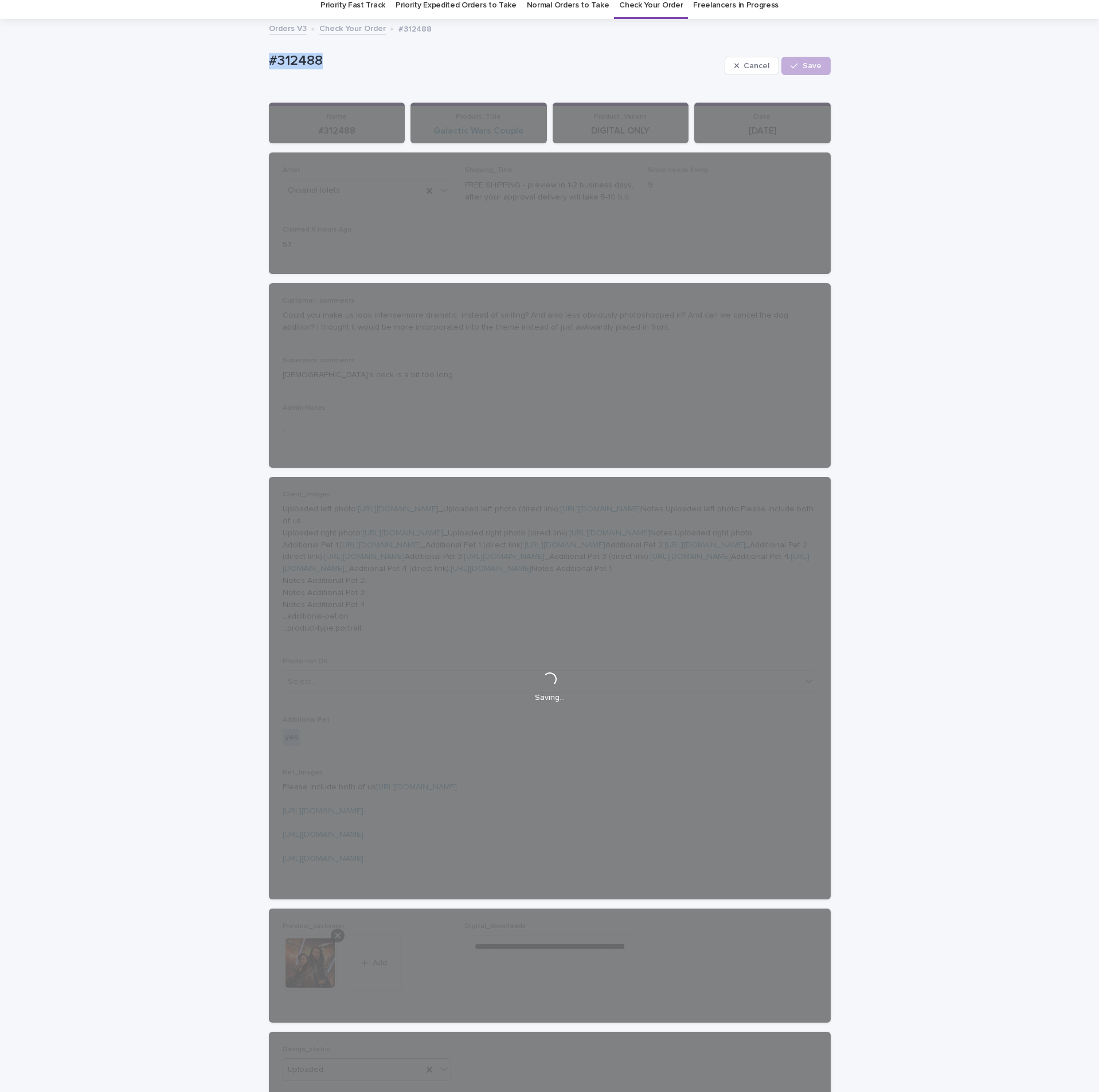
drag, startPoint x: 354, startPoint y: 55, endPoint x: 222, endPoint y: 49, distance: 132.1
click at [215, 49] on div "Loading... Saving… Loading... Saving… #312488 Cancel Loading... Save #312488 Ca…" at bounding box center [549, 681] width 1099 height 1322
copy p "#312488"
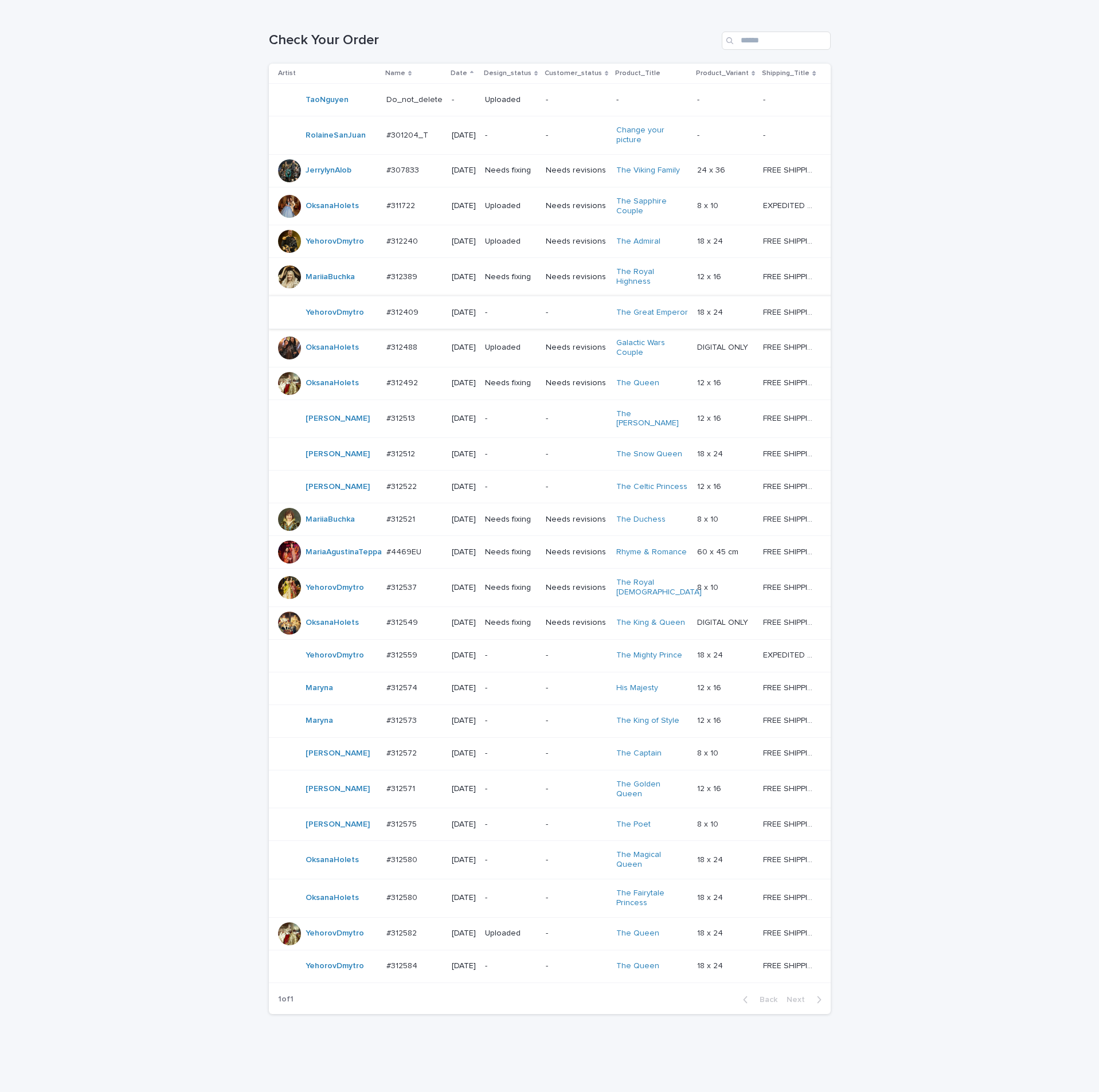
scroll to position [258, 0]
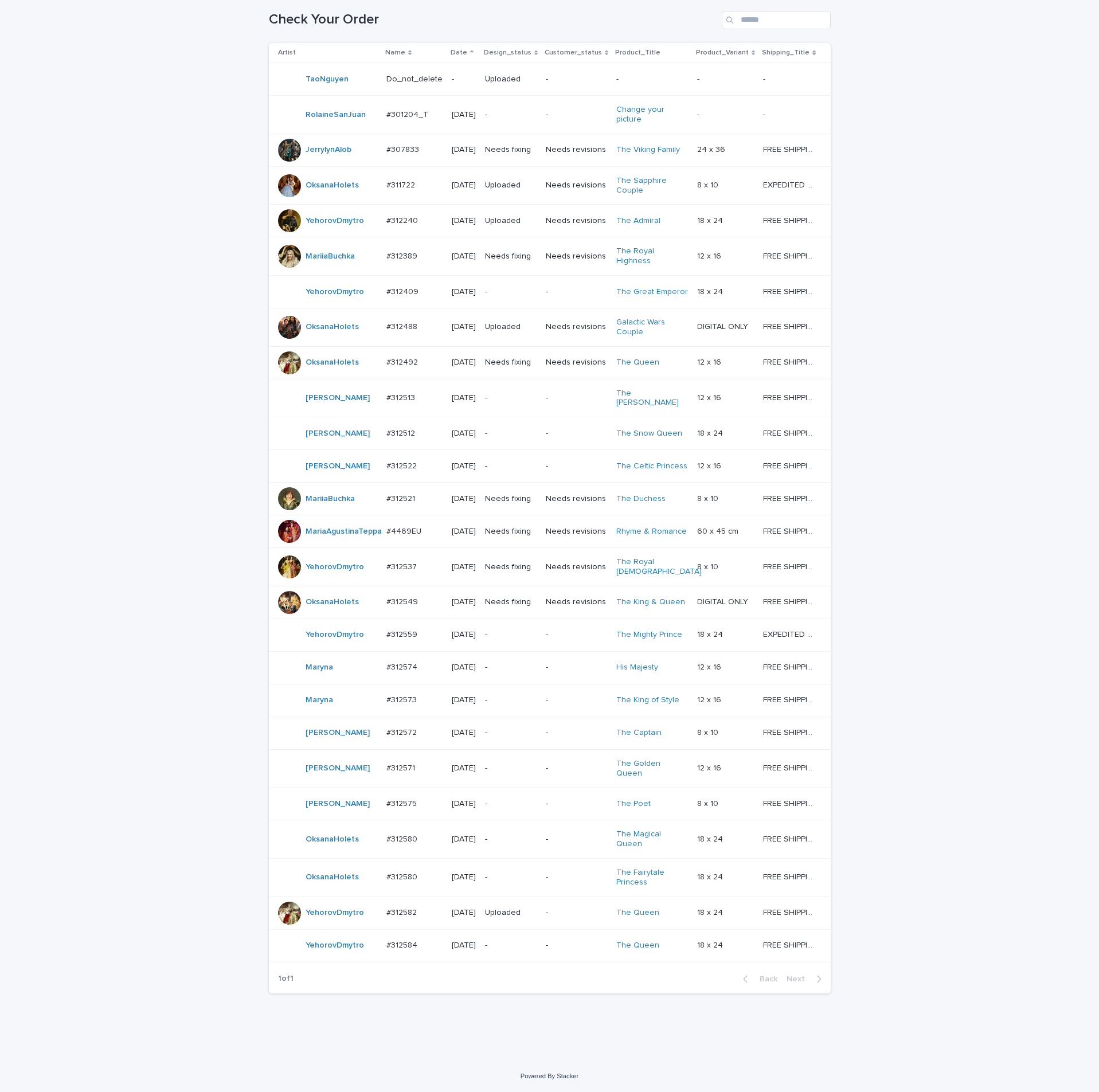
click at [396, 498] on td "#312549 #312549" at bounding box center [414, 602] width 66 height 32
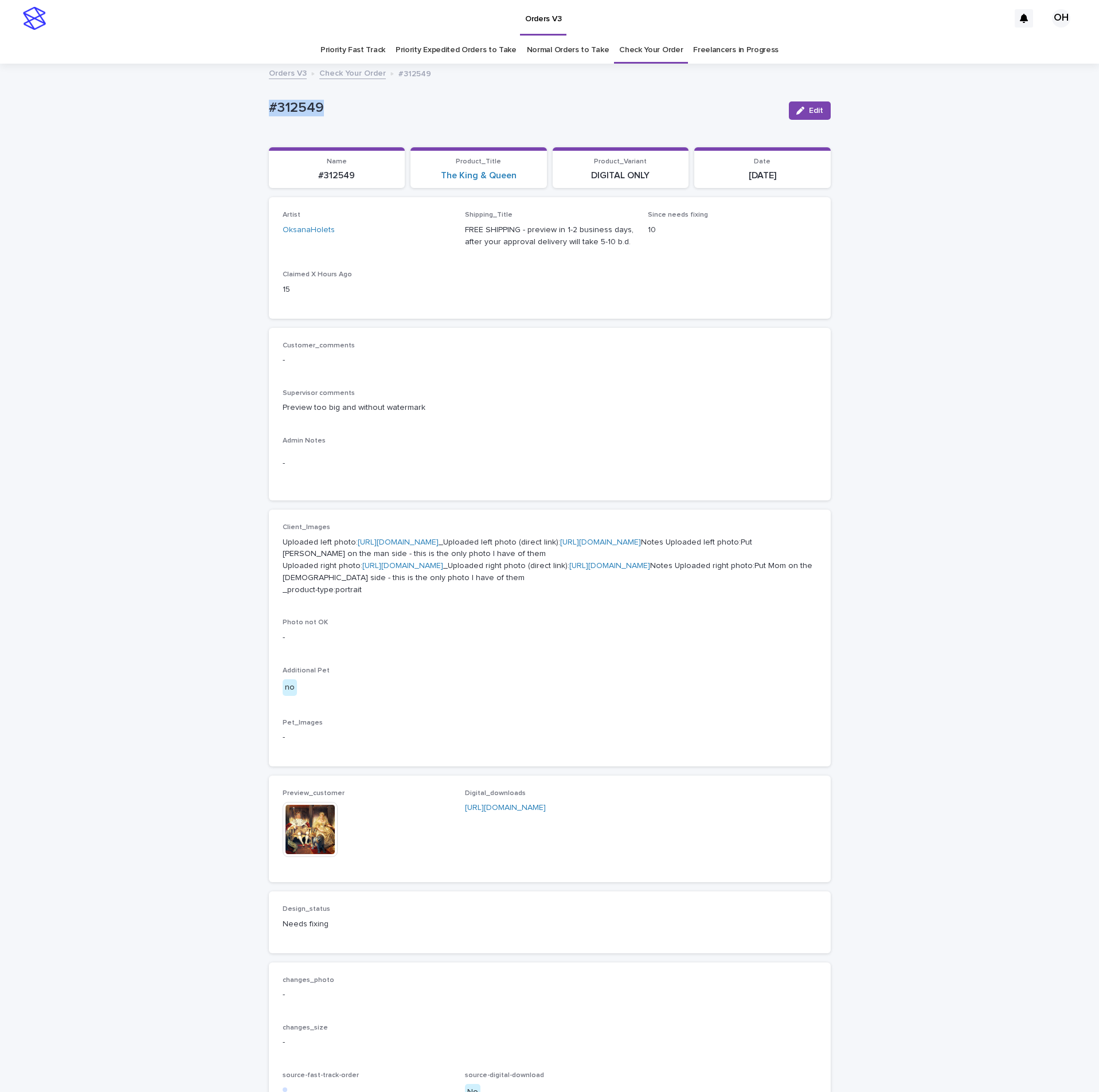
drag, startPoint x: 346, startPoint y: 103, endPoint x: 251, endPoint y: 107, distance: 95.1
click at [223, 99] on div "Loading... Saving… Loading... Saving… #312549 Edit #312549 Edit Sorry, there wa…" at bounding box center [549, 627] width 1099 height 1126
copy p "#312549"
click at [581, 438] on p "Admin Notes" at bounding box center [549, 441] width 534 height 8
click at [661, 300] on div "Artist OksanaHolets Shipping_Title FREE SHIPPING - preview in 1-2 business days…" at bounding box center [549, 257] width 534 height 93
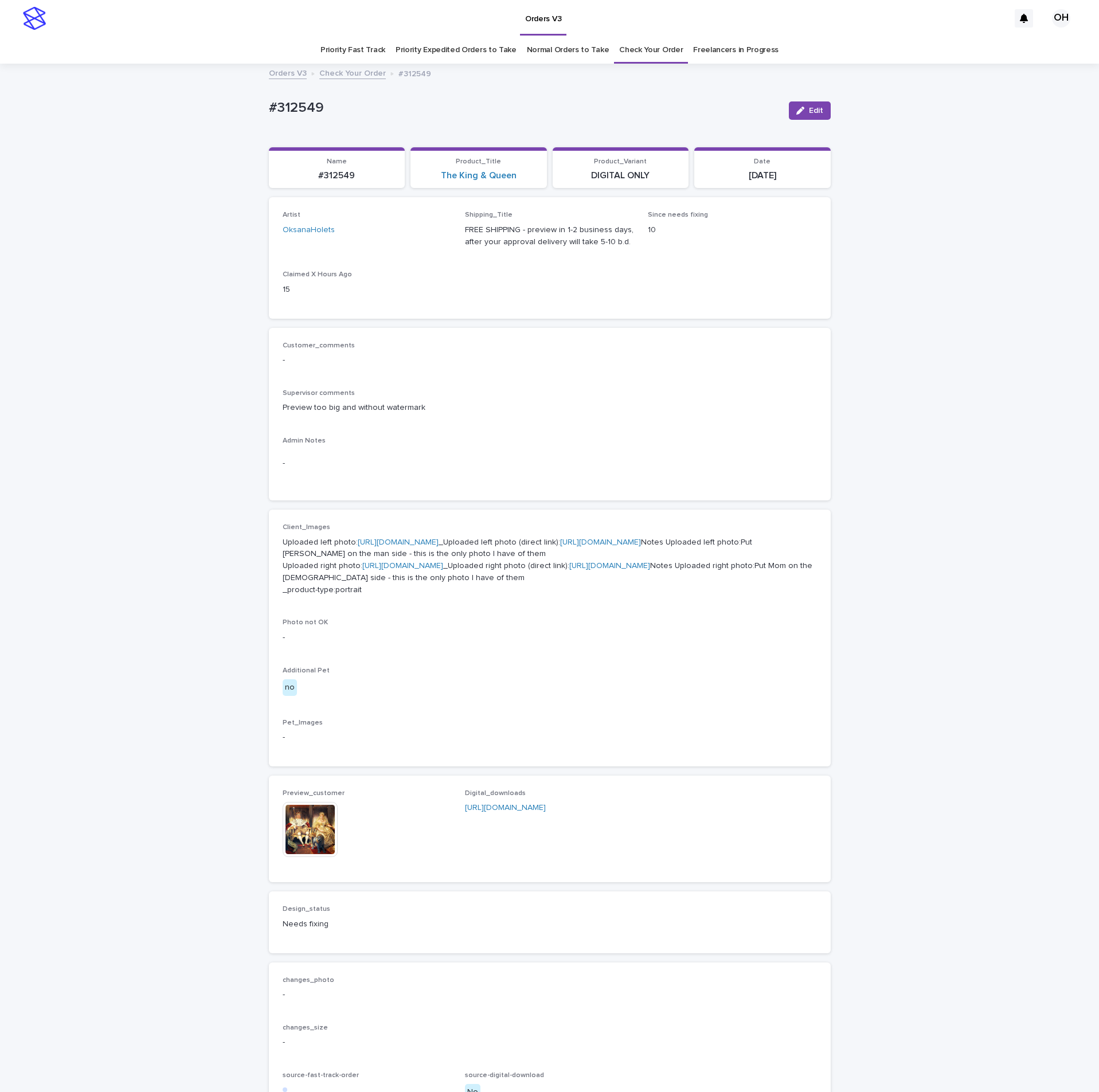
click at [534, 425] on div "Customer_comments - Supervisor comments Preview too big and without watermark A…" at bounding box center [549, 414] width 534 height 146
click at [806, 103] on button "Edit" at bounding box center [810, 111] width 42 height 19
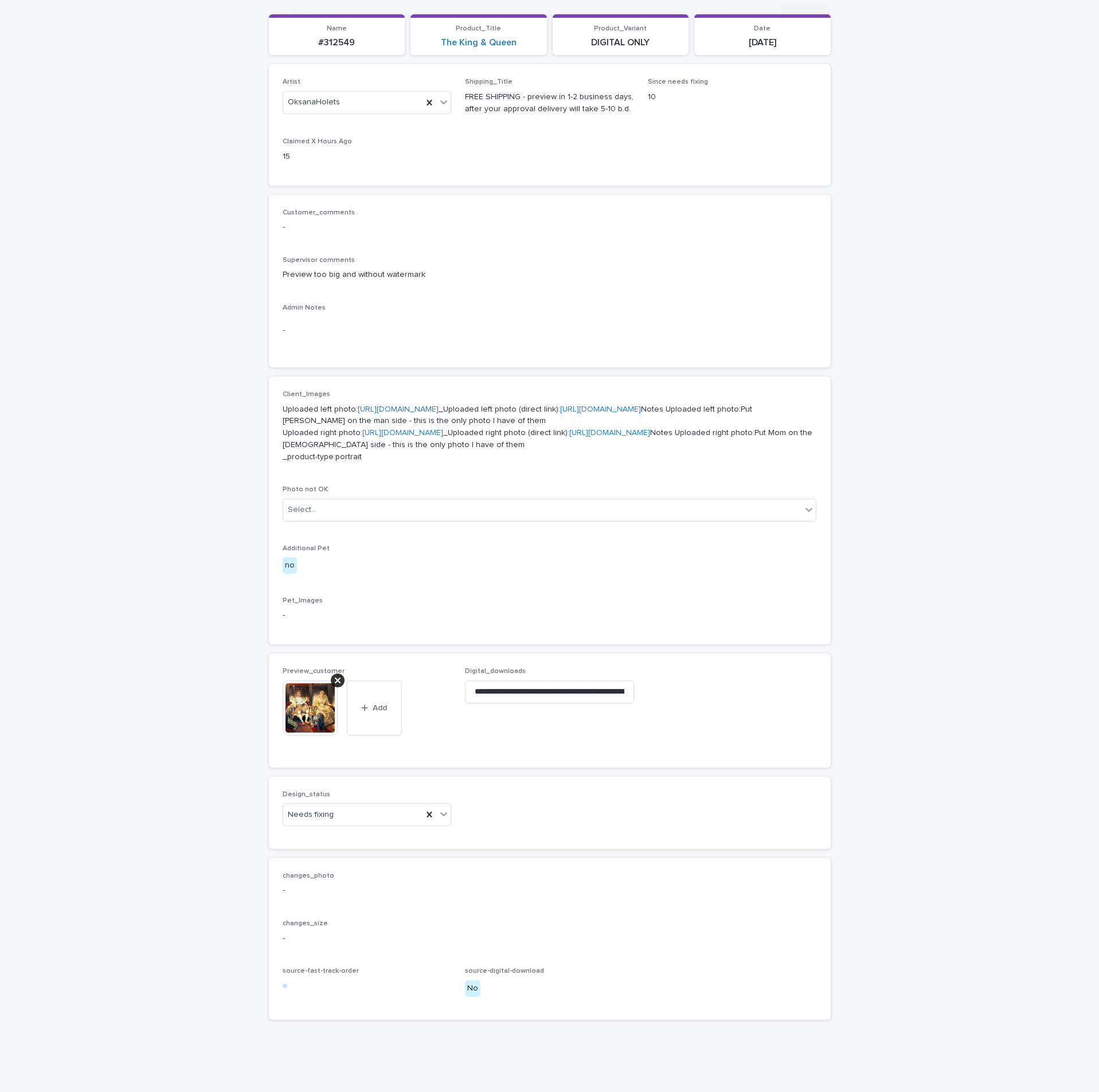
scroll to position [231, 0]
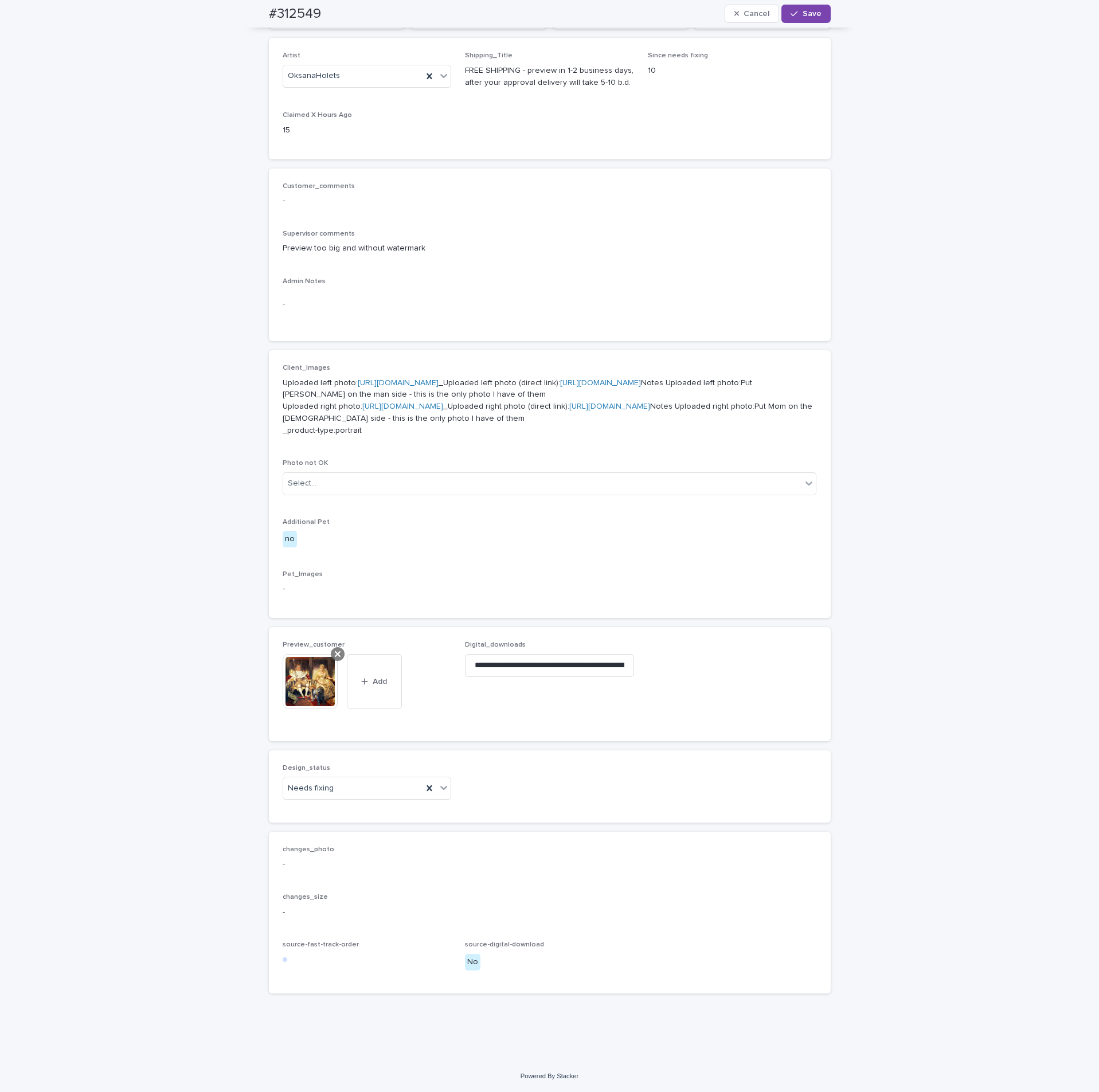
click at [335, 498] on icon at bounding box center [338, 654] width 6 height 9
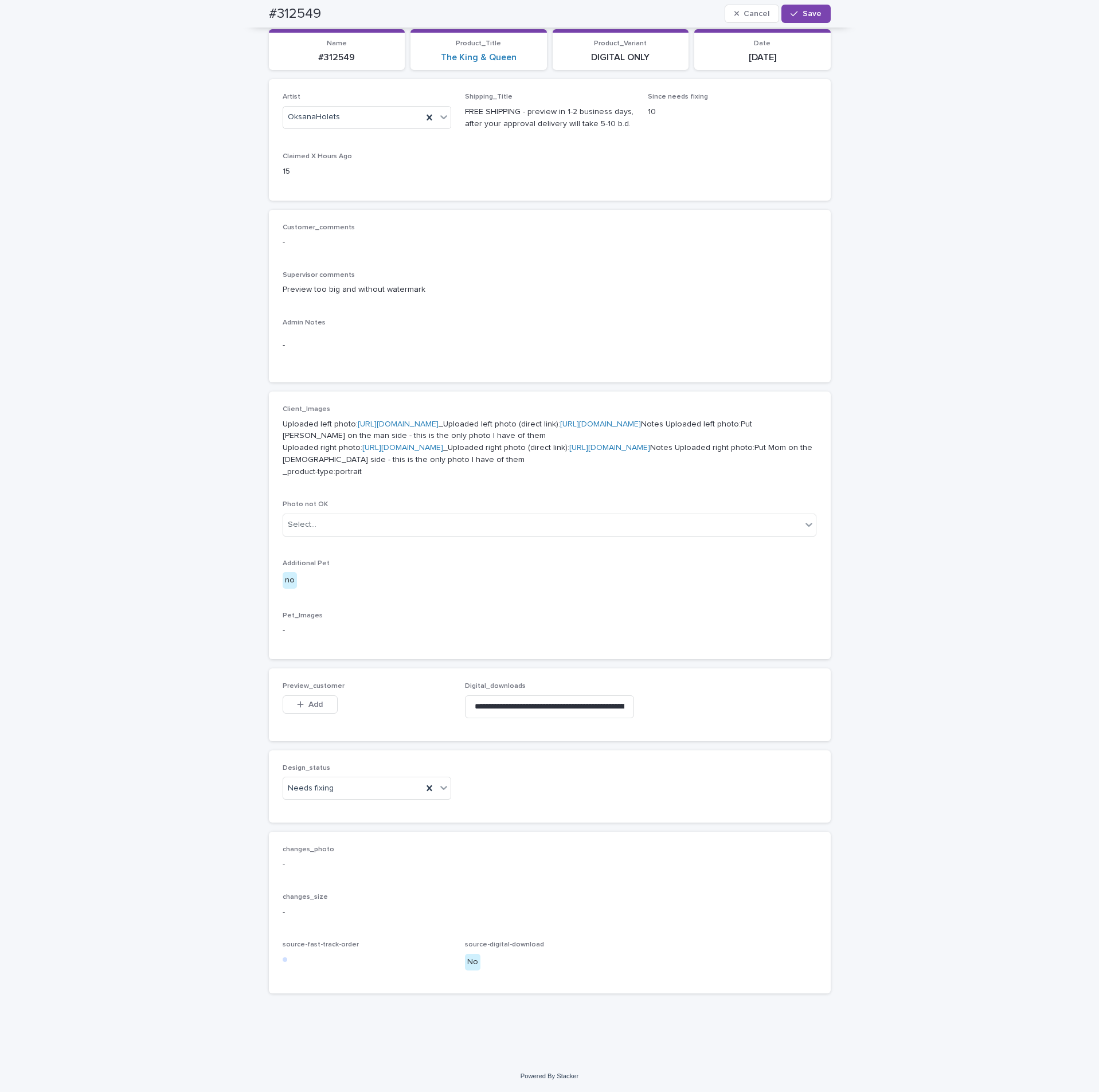
scroll to position [190, 0]
click at [314, 498] on button "Add" at bounding box center [310, 705] width 55 height 19
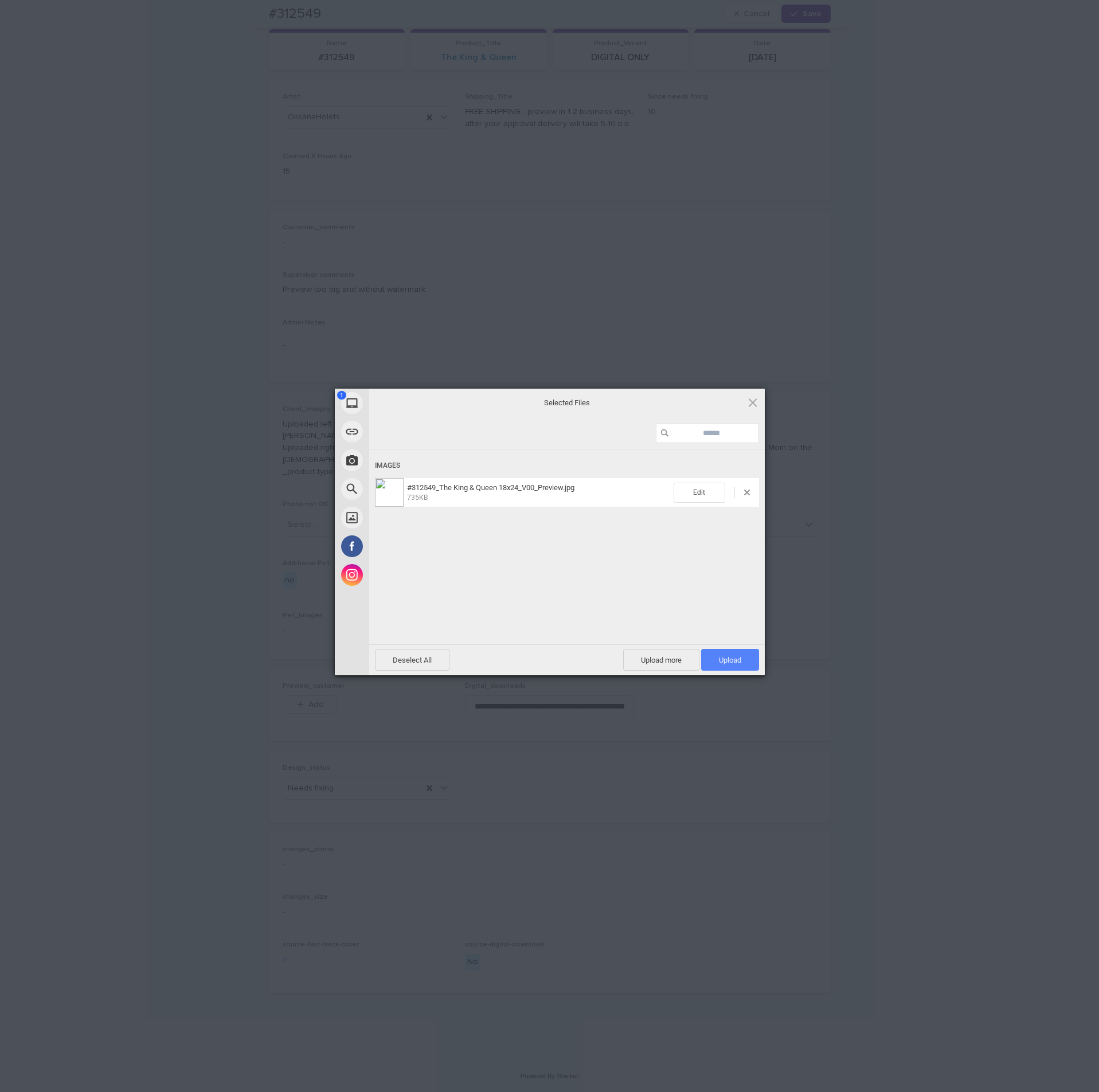
click at [735, 498] on span "Upload 1" at bounding box center [730, 660] width 58 height 22
click at [944, 498] on div "My Device Link (URL) Take Photo Web Search Unsplash Facebook Instagram Uploaded…" at bounding box center [549, 546] width 1099 height 1092
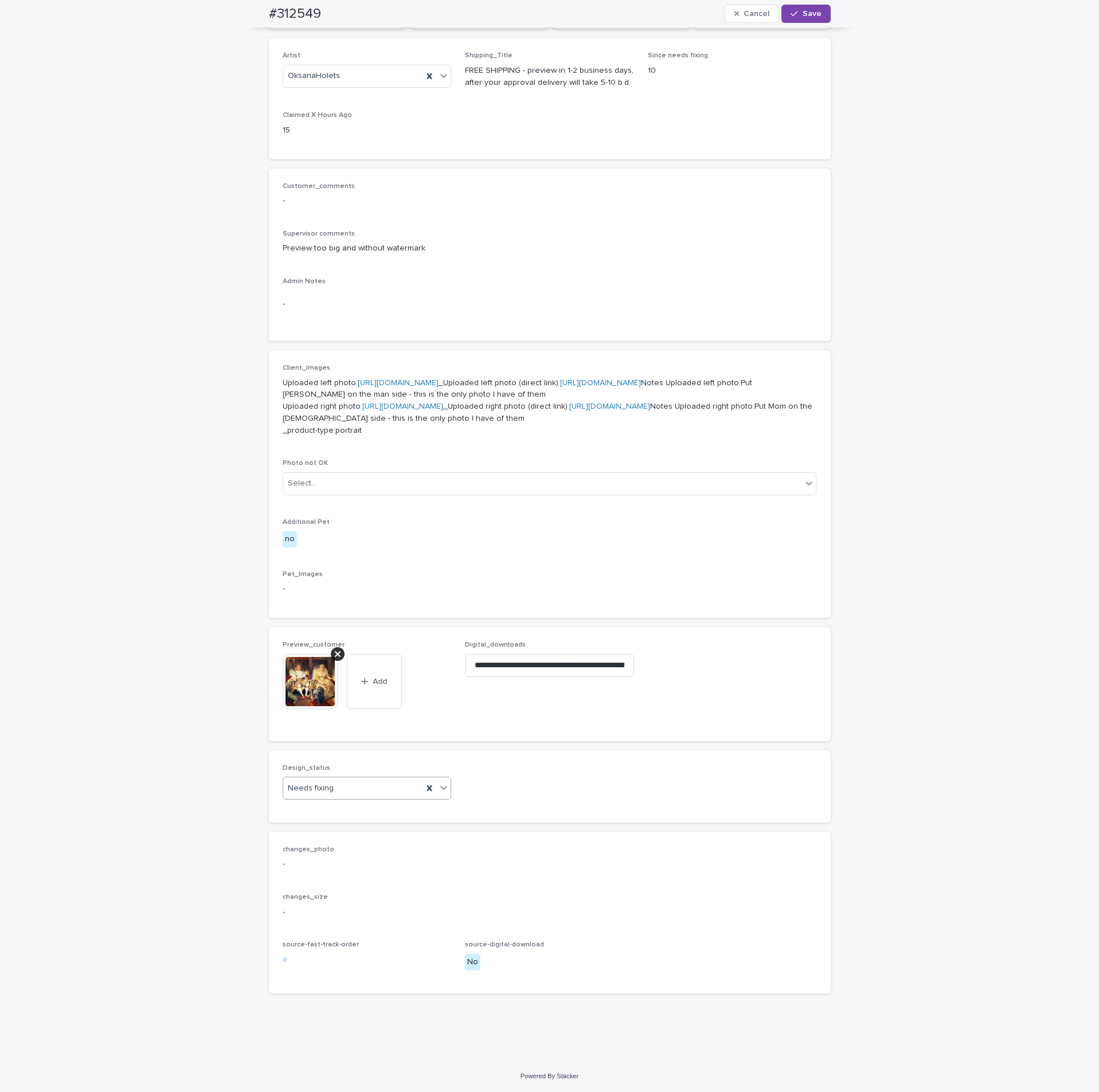
click at [347, 498] on div "Needs fixing" at bounding box center [353, 789] width 140 height 19
click at [326, 498] on div "Uploaded" at bounding box center [361, 831] width 168 height 20
click at [823, 18] on button "Save" at bounding box center [806, 14] width 49 height 19
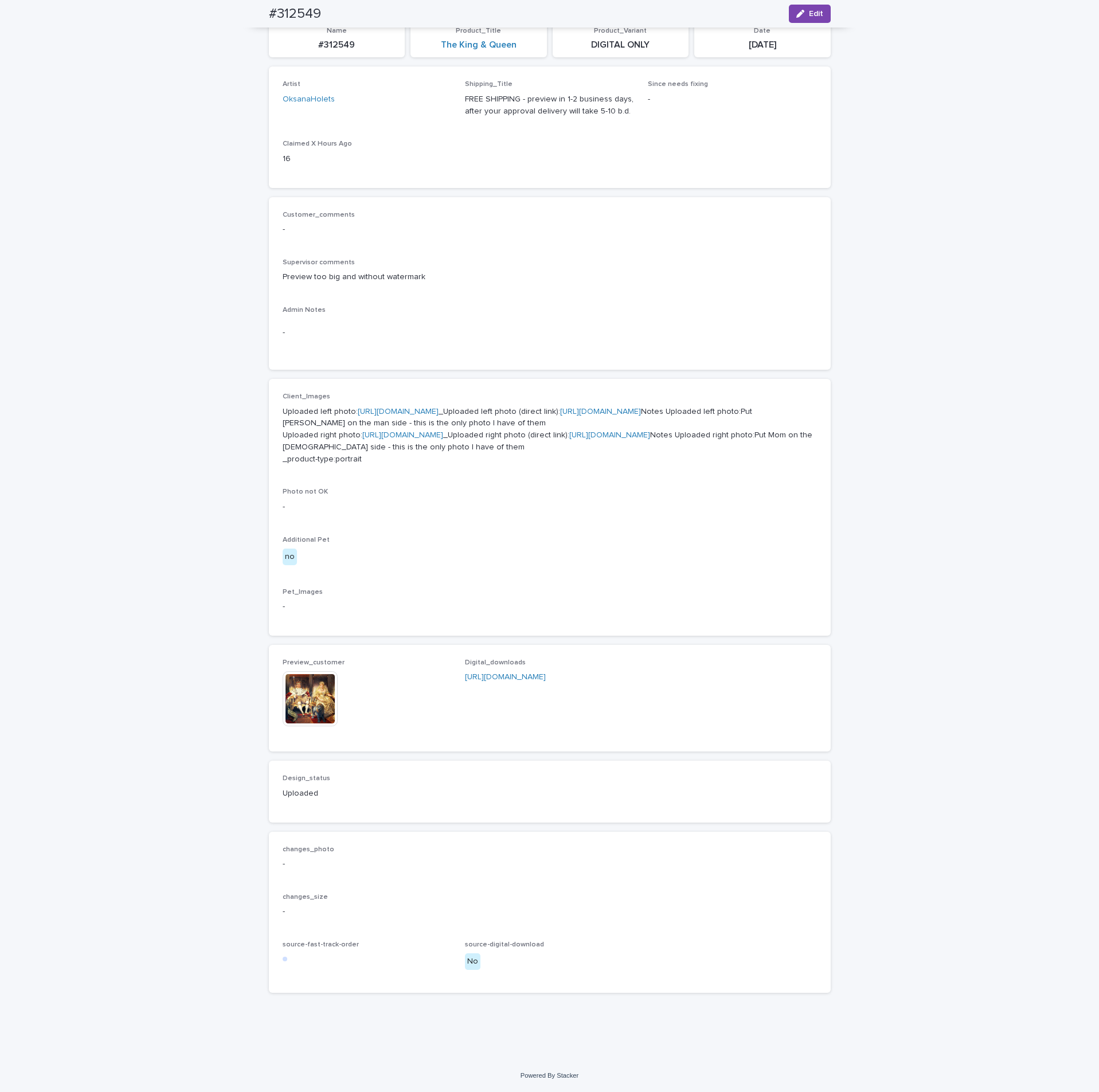
scroll to position [195, 0]
click at [708, 211] on div "Customer_comments - Supervisor comments Preview too big and without watermark A…" at bounding box center [549, 284] width 534 height 146
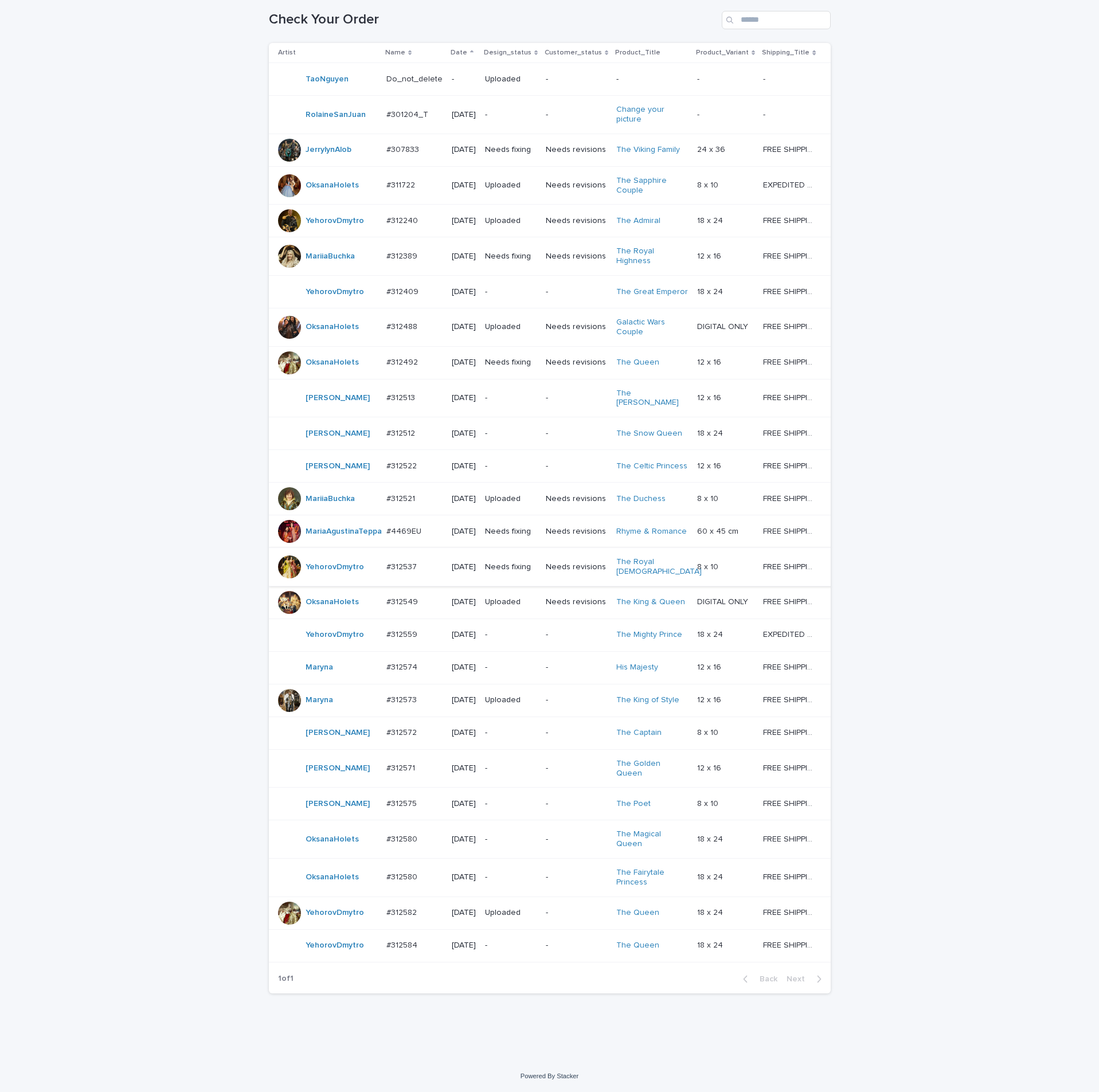
scroll to position [194, 0]
click at [404, 371] on div "#312492 #312492" at bounding box center [414, 362] width 56 height 19
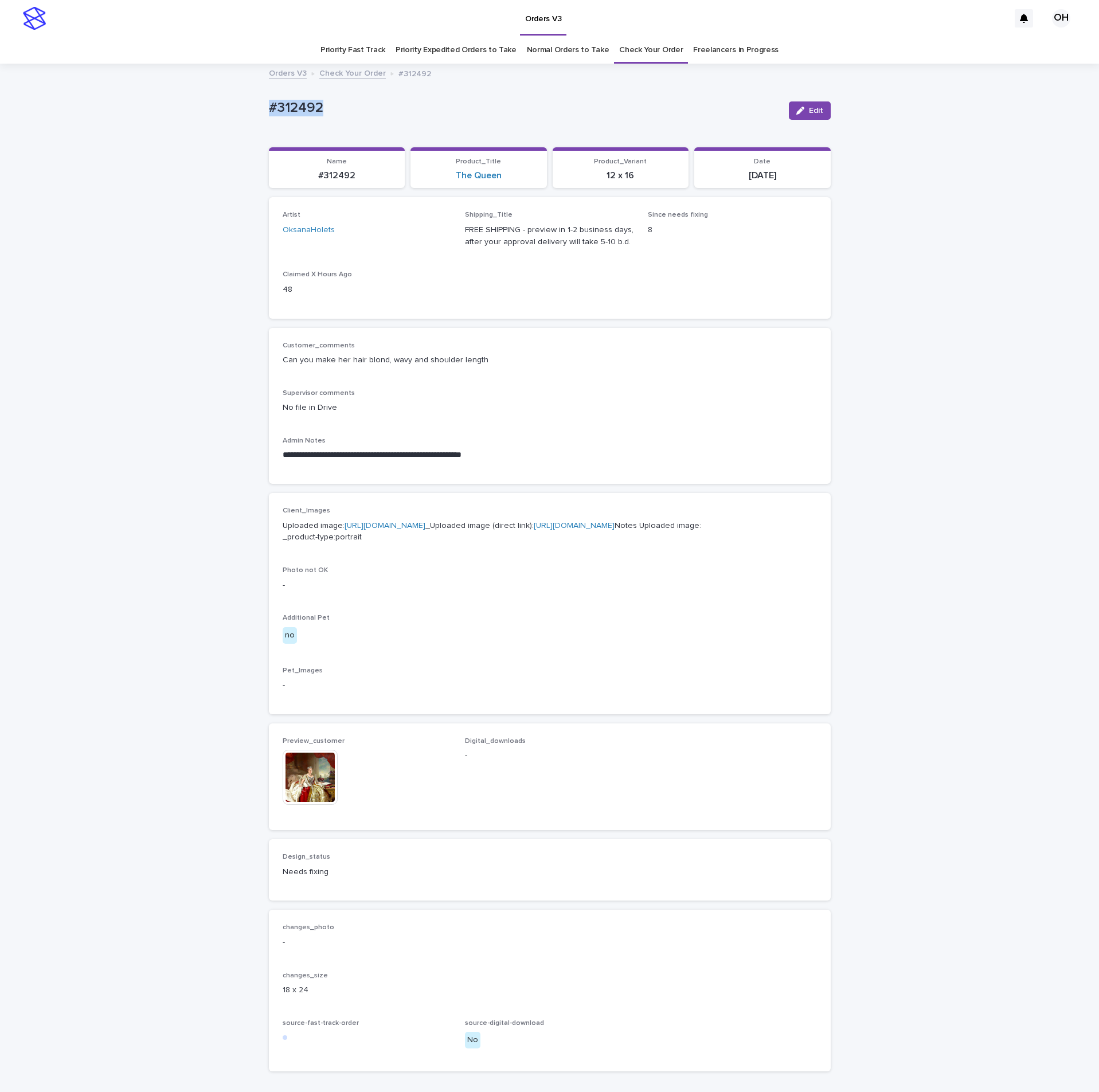
drag, startPoint x: 316, startPoint y: 108, endPoint x: 285, endPoint y: 106, distance: 31.1
click at [232, 105] on div "**********" at bounding box center [549, 601] width 1099 height 1073
drag, startPoint x: 567, startPoint y: 299, endPoint x: 665, endPoint y: 60, distance: 258.3
click at [568, 291] on div "Artist OksanaHolets Shipping_Title FREE SHIPPING - preview in 1-2 business days…" at bounding box center [549, 257] width 534 height 93
click at [494, 357] on p "Can you make her hair blond, wavy and shoulder length" at bounding box center [549, 360] width 534 height 12
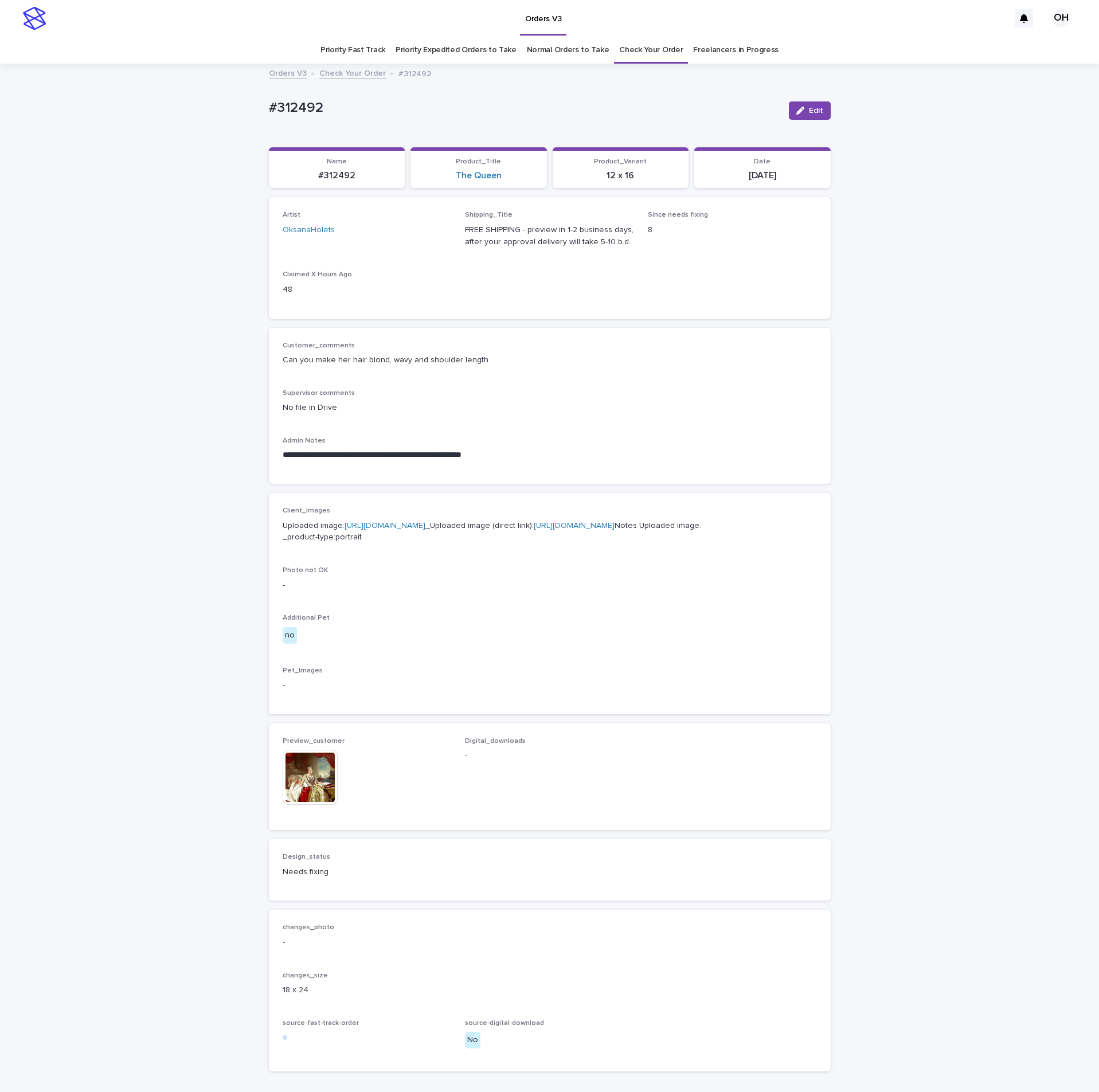
click at [813, 111] on span "Edit" at bounding box center [816, 111] width 14 height 8
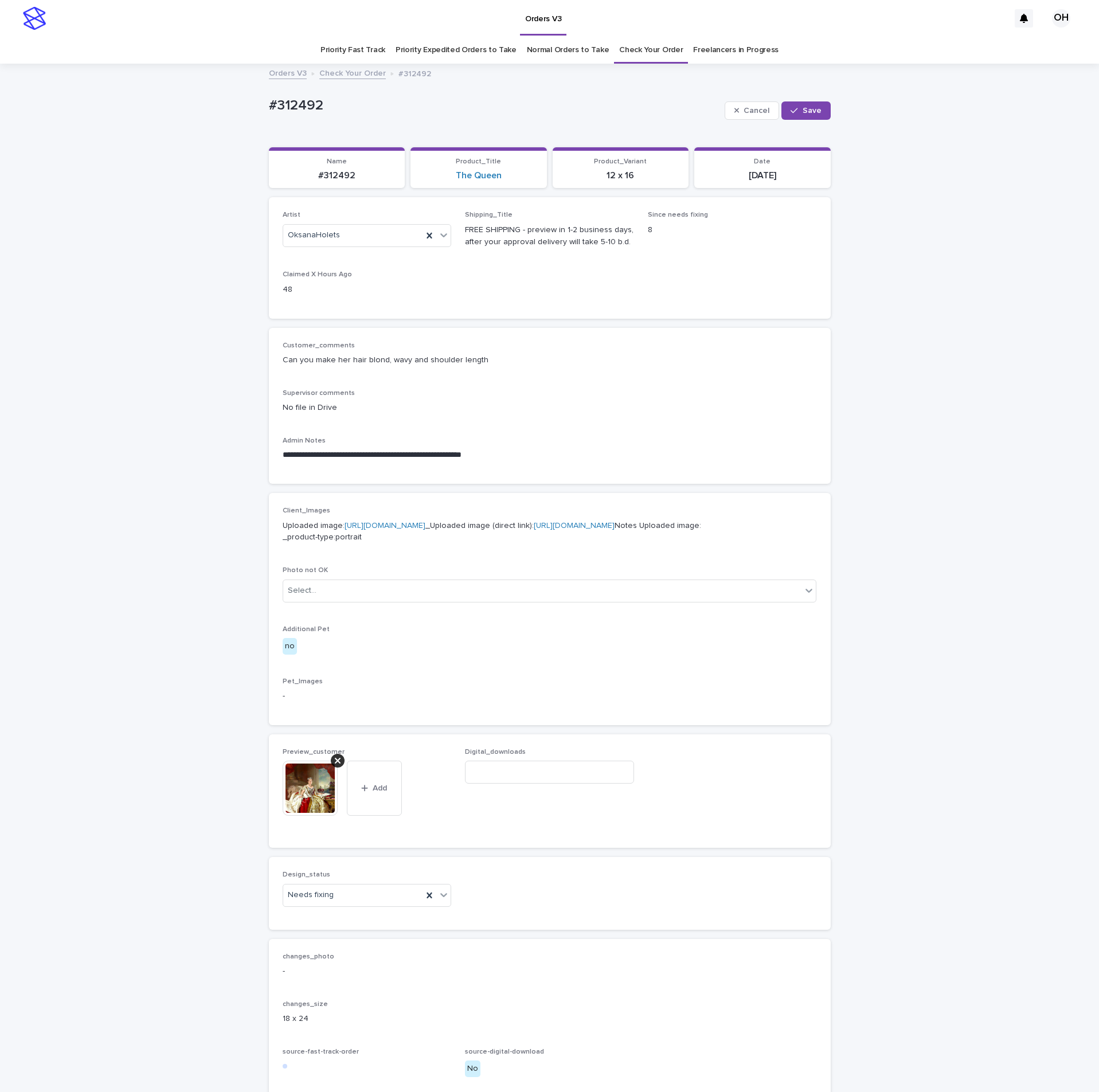
click at [335, 498] on icon at bounding box center [338, 761] width 6 height 9
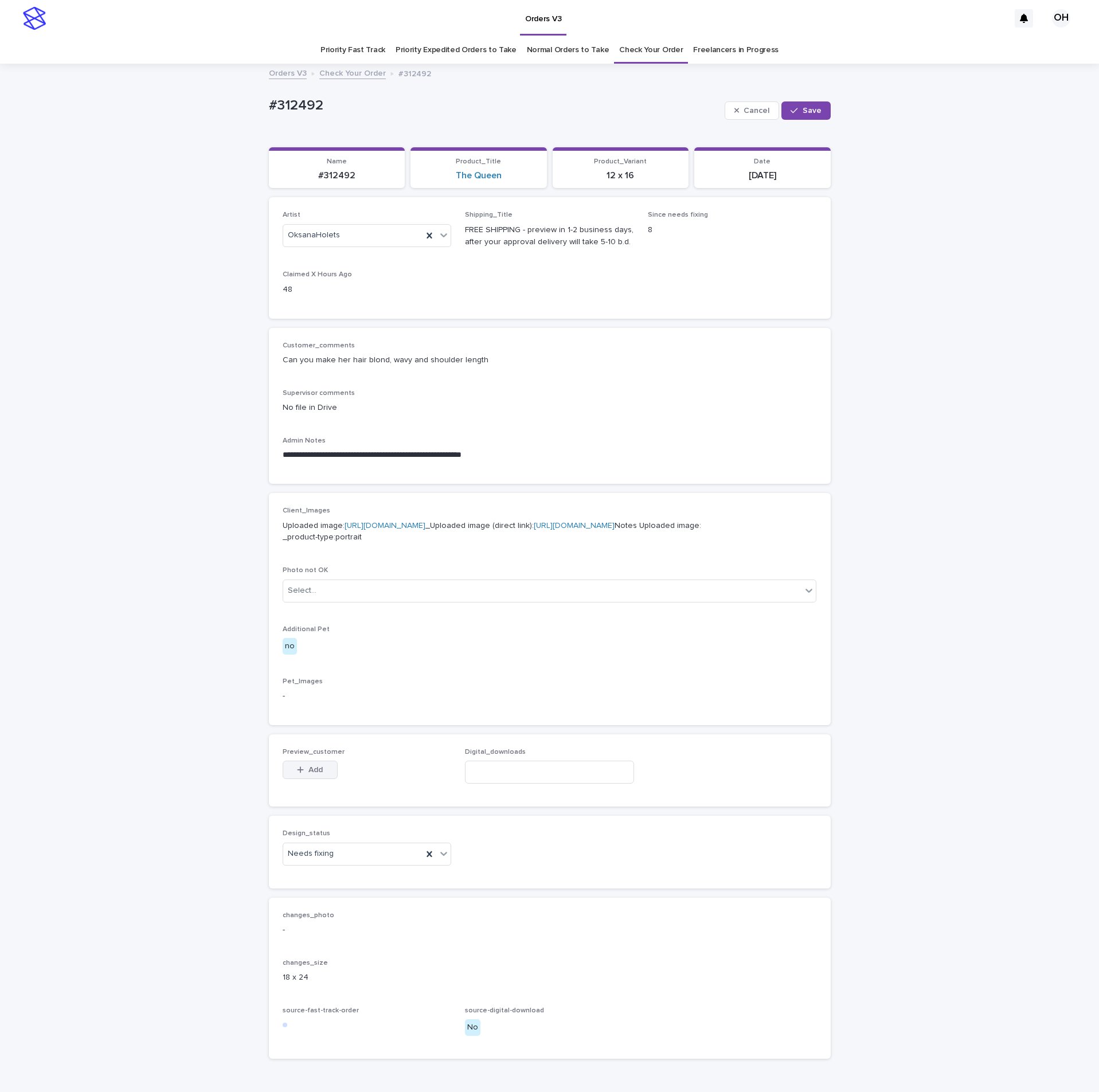
click at [312, 498] on span "Add" at bounding box center [315, 770] width 14 height 8
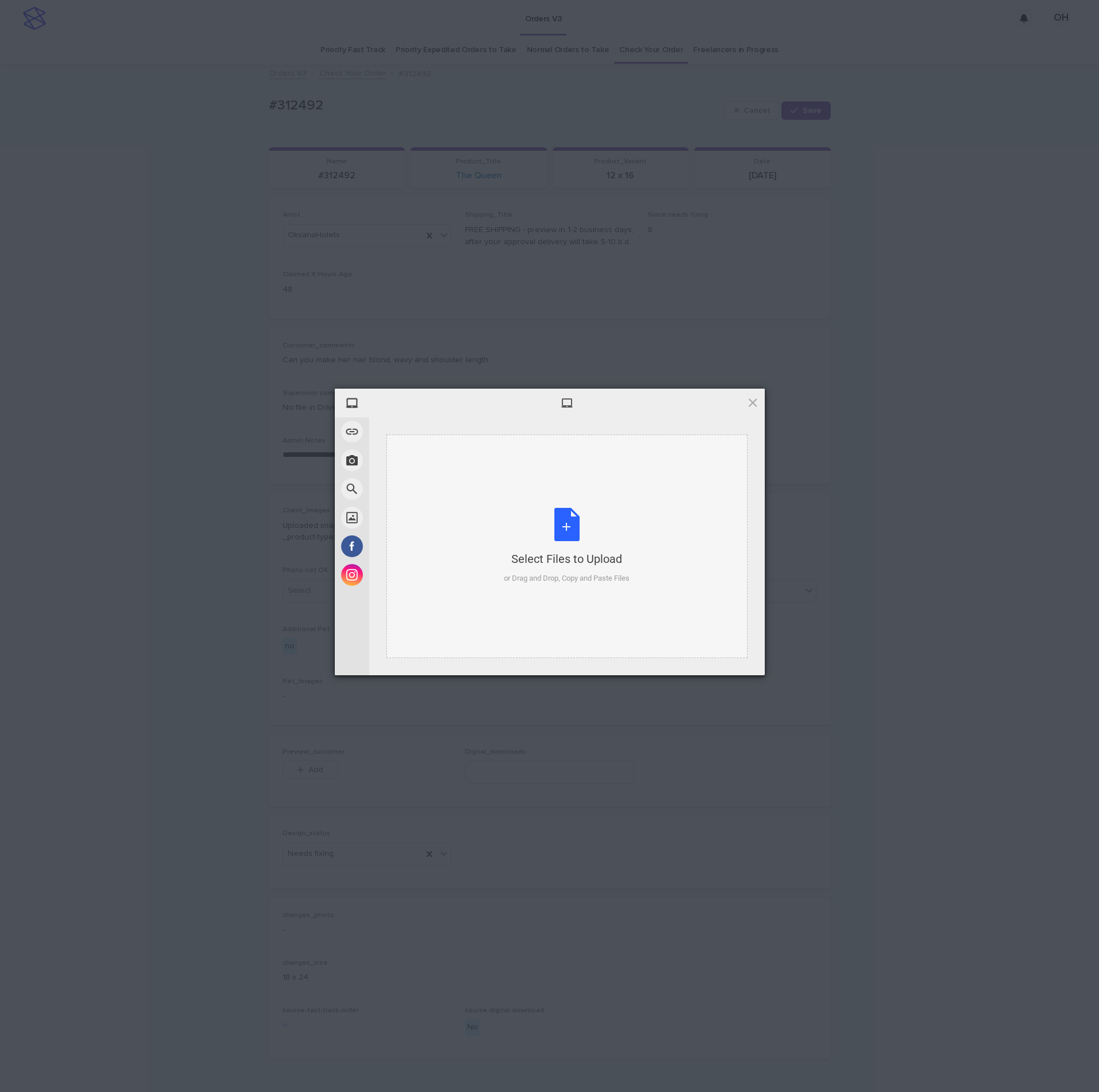
drag, startPoint x: 520, startPoint y: 533, endPoint x: 515, endPoint y: 538, distance: 7.1
click at [515, 498] on div "Select Files to Upload or Drag and Drop, Copy and Paste Files" at bounding box center [567, 546] width 126 height 76
click at [755, 404] on span at bounding box center [753, 402] width 13 height 13
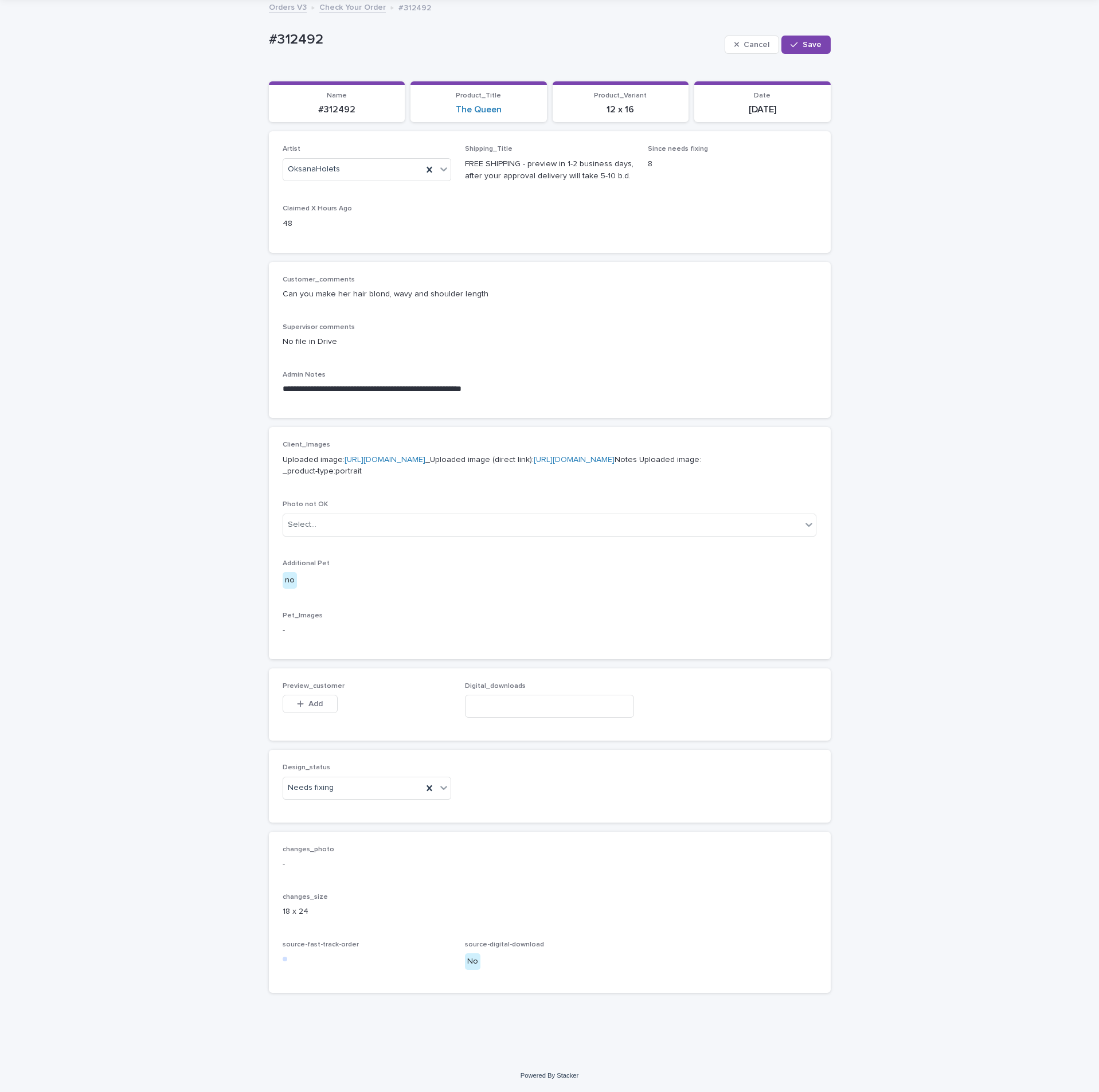
scroll to position [137, 0]
click at [561, 324] on p "Supervisor comments" at bounding box center [549, 328] width 534 height 8
click at [688, 262] on div "**********" at bounding box center [550, 340] width 562 height 157
click at [303, 498] on button "Add" at bounding box center [310, 704] width 55 height 19
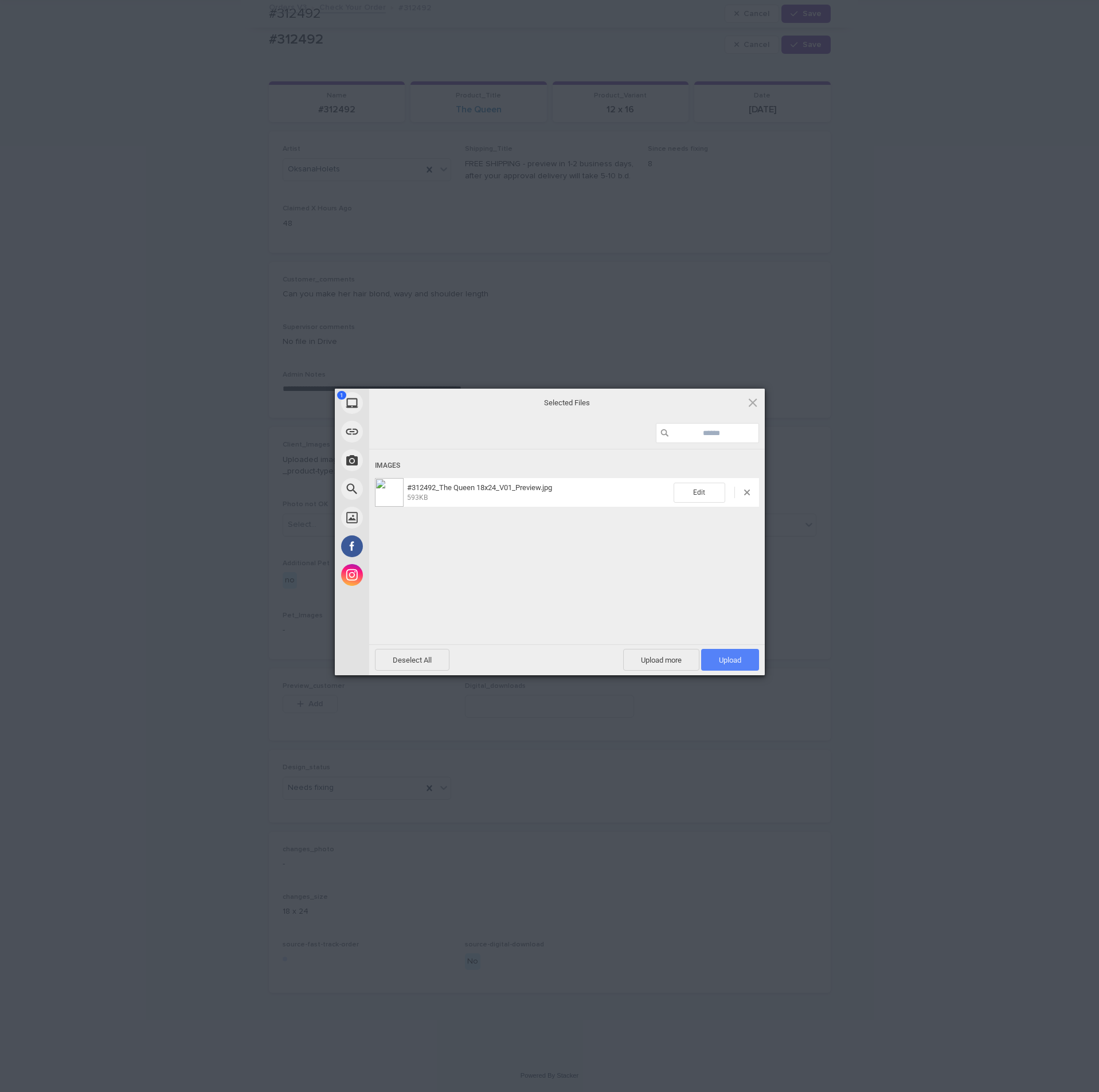
click at [740, 498] on span "Upload 1" at bounding box center [730, 660] width 58 height 22
click at [889, 498] on div "My Device Link (URL) Take Photo Web Search Unsplash Facebook Instagram Uploaded…" at bounding box center [549, 546] width 1099 height 1092
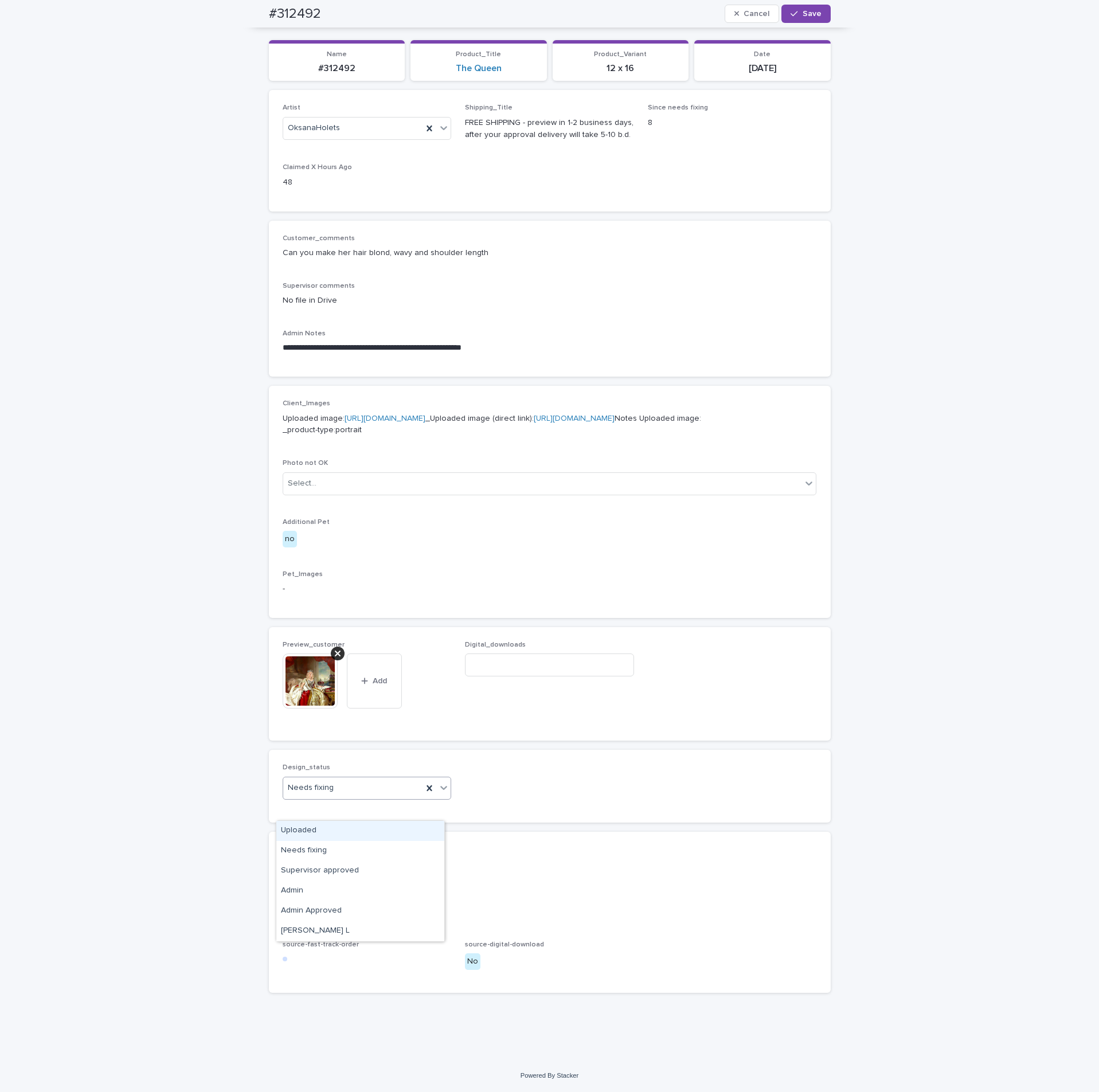
click at [357, 498] on div "Needs fixing" at bounding box center [353, 788] width 140 height 19
click at [334, 498] on div "Uploaded" at bounding box center [361, 831] width 168 height 20
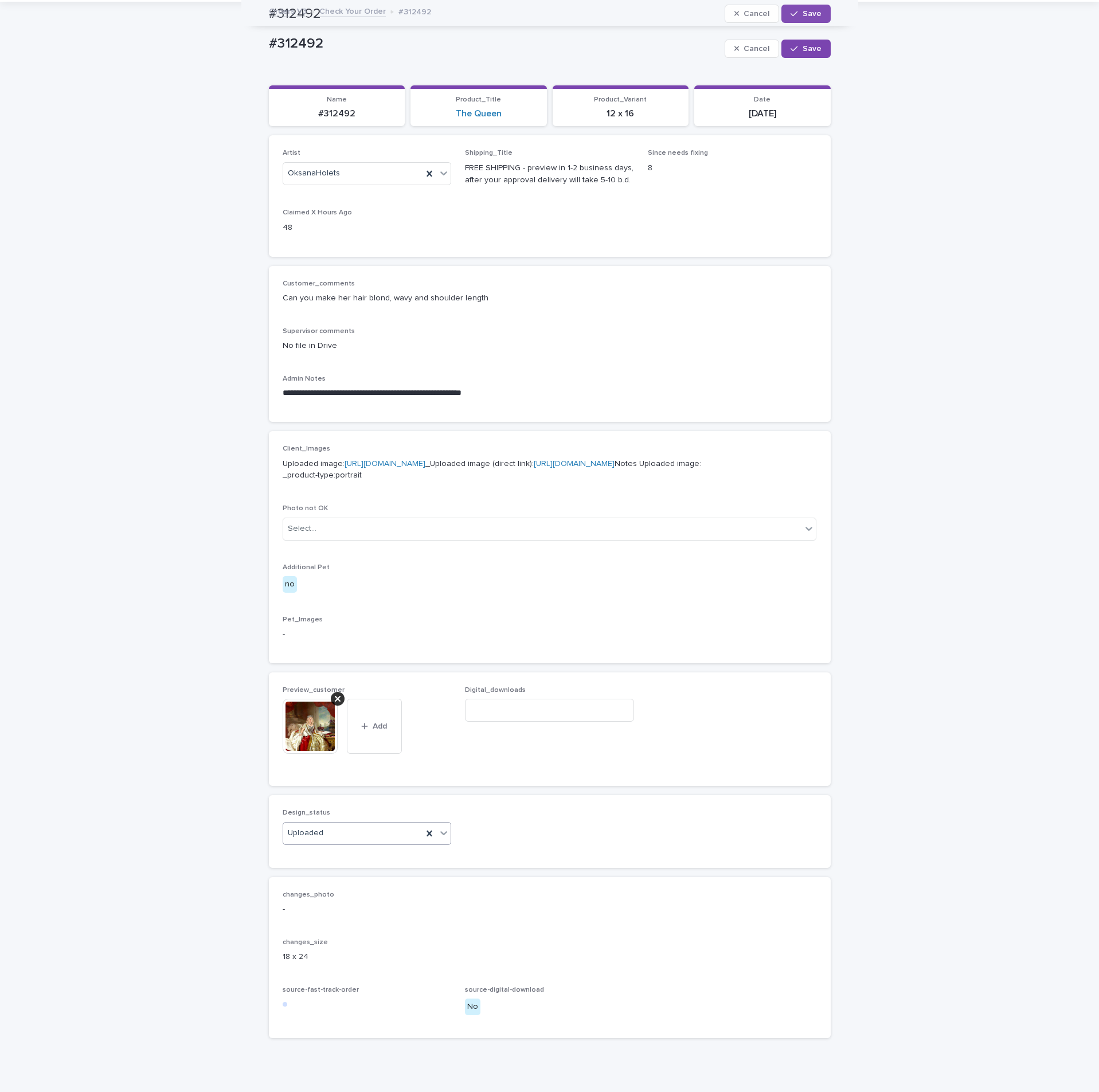
scroll to position [0, 0]
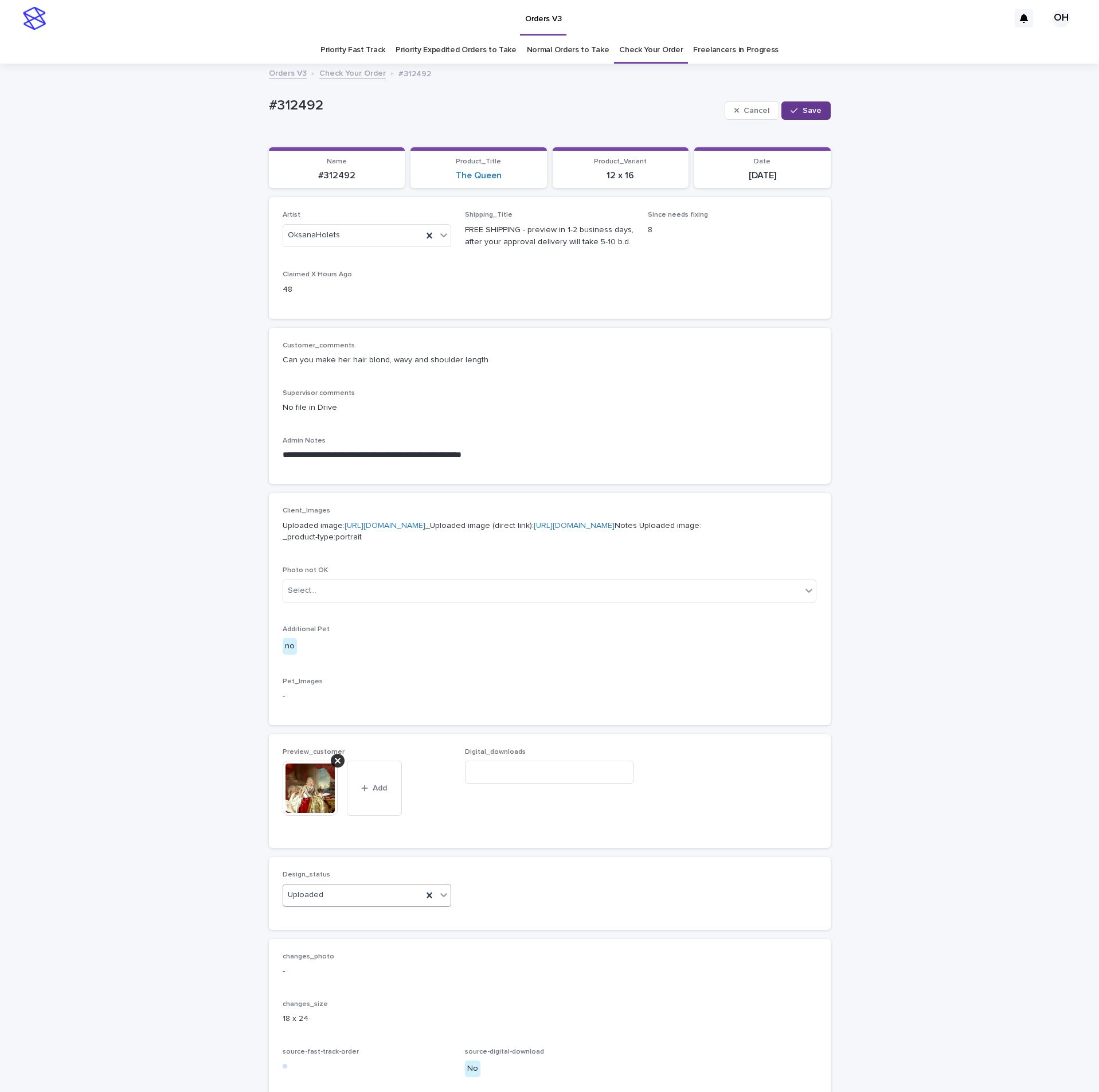
click at [822, 108] on button "Save" at bounding box center [806, 111] width 49 height 19
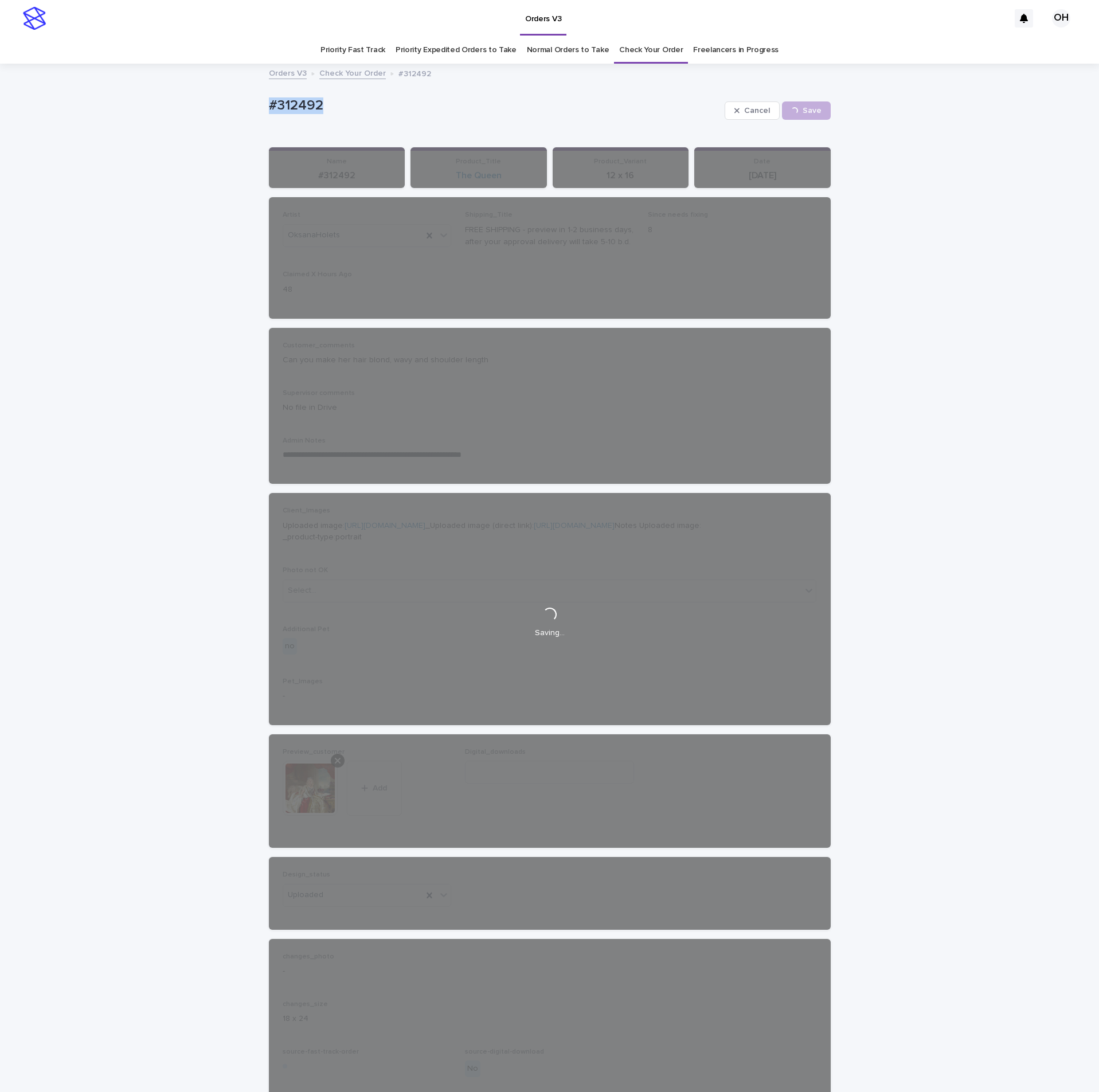
drag, startPoint x: 357, startPoint y: 131, endPoint x: 227, endPoint y: 119, distance: 130.6
click at [207, 117] on div "**********" at bounding box center [549, 616] width 1099 height 1102
drag, startPoint x: 265, startPoint y: 111, endPoint x: 275, endPoint y: 116, distance: 11.2
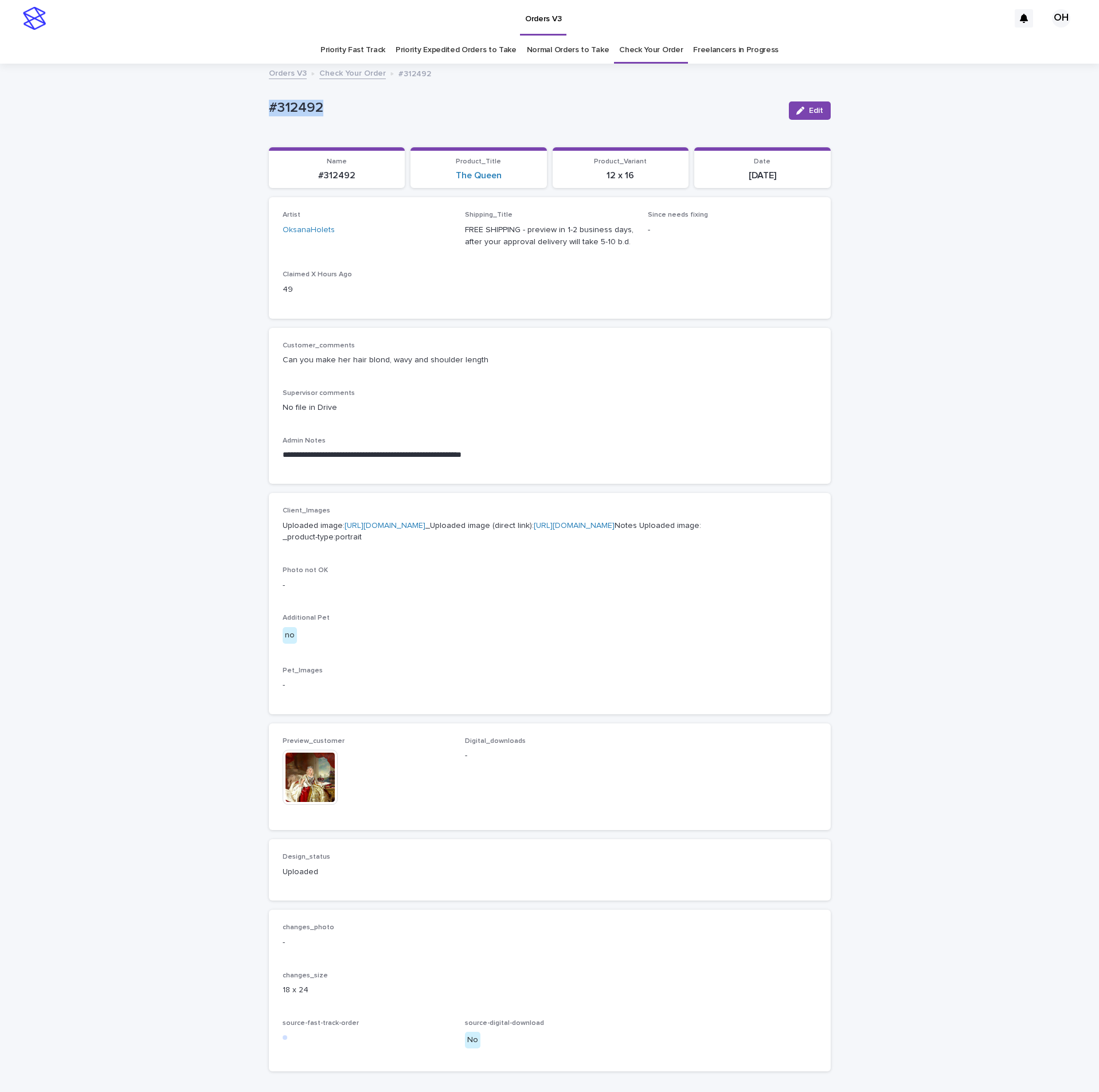
copy p "#312492"
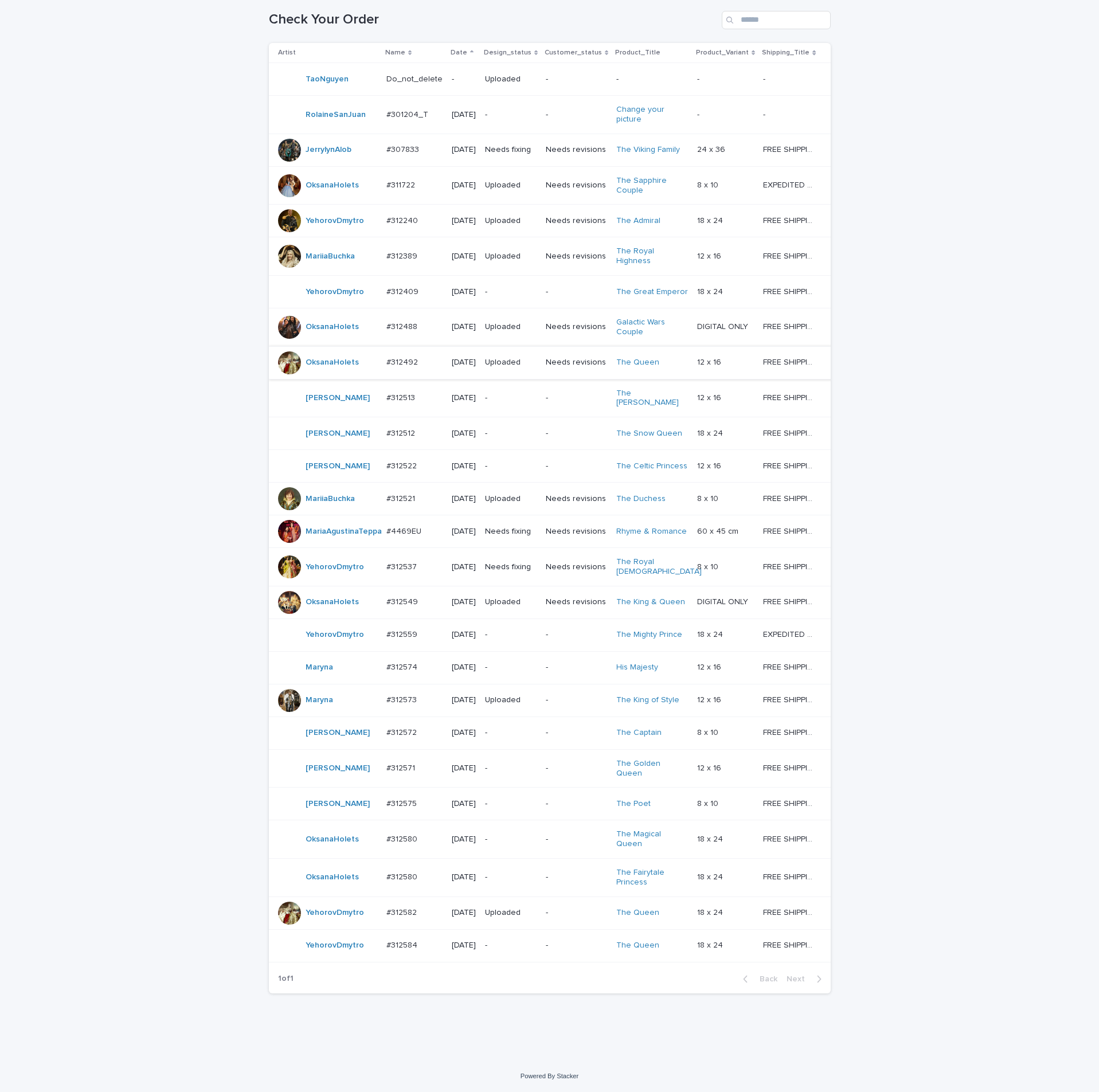
scroll to position [280, 0]
click at [400, 498] on p "#312537" at bounding box center [402, 566] width 32 height 12
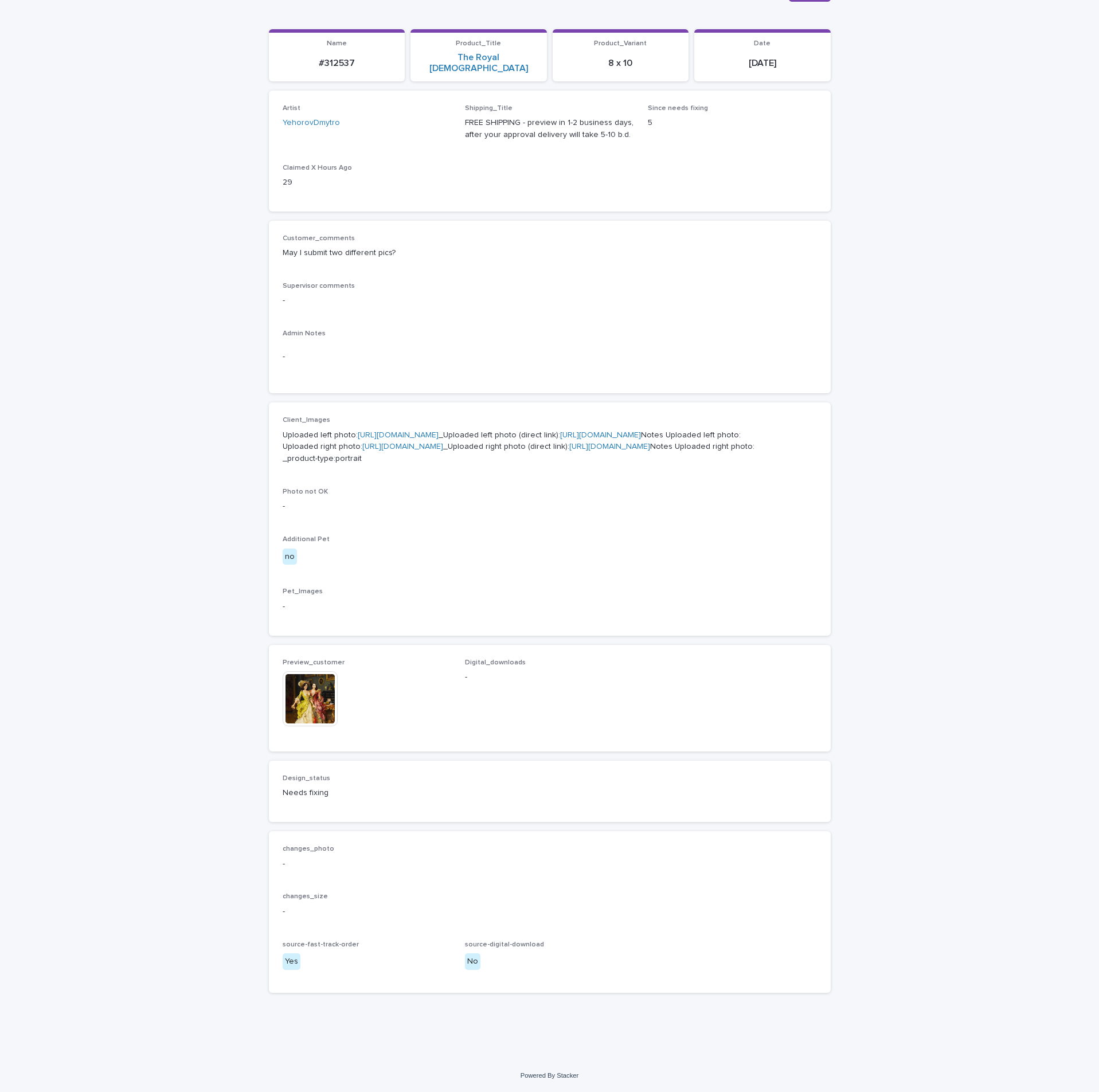
scroll to position [172, 0]
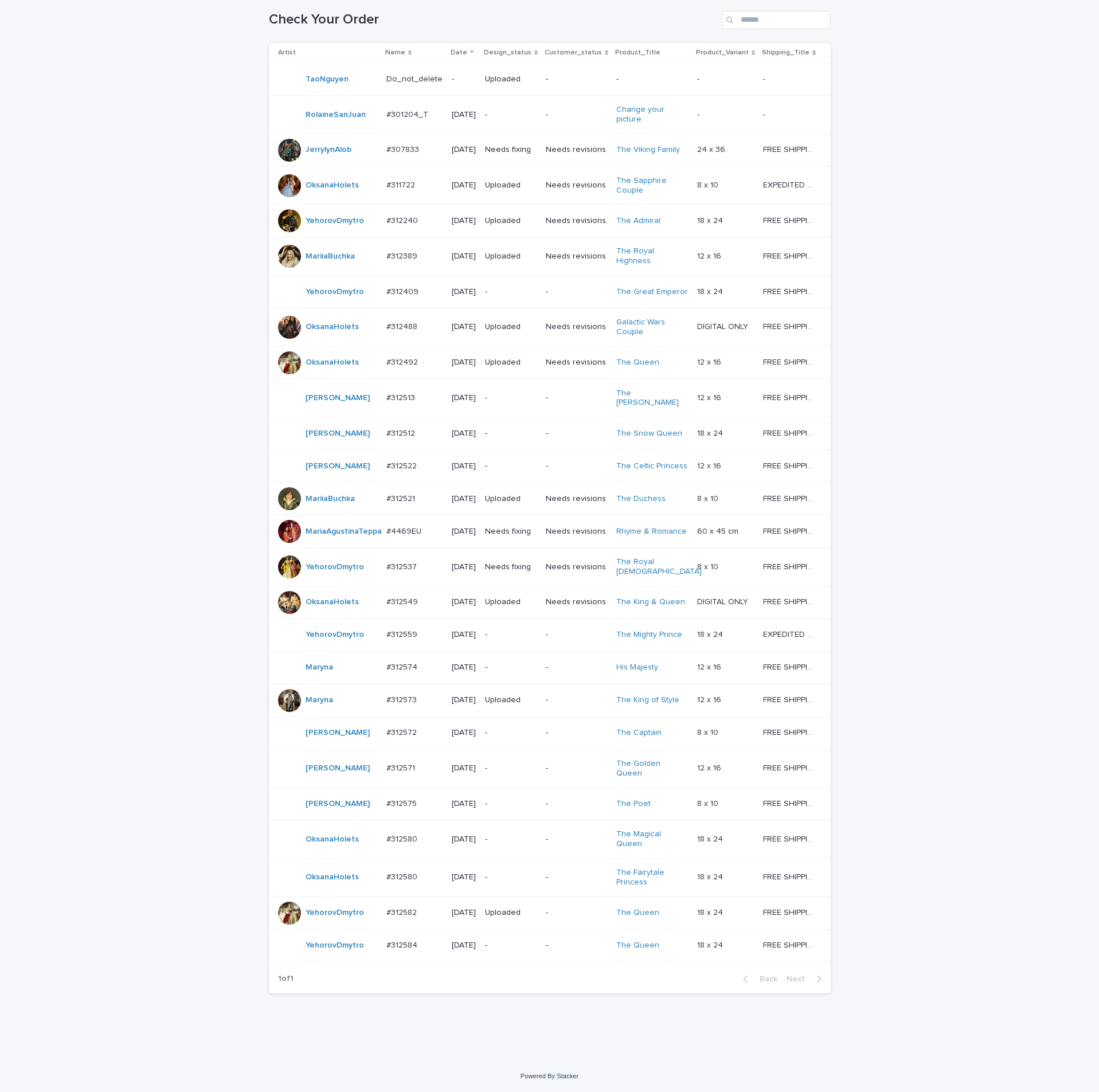
scroll to position [22, 0]
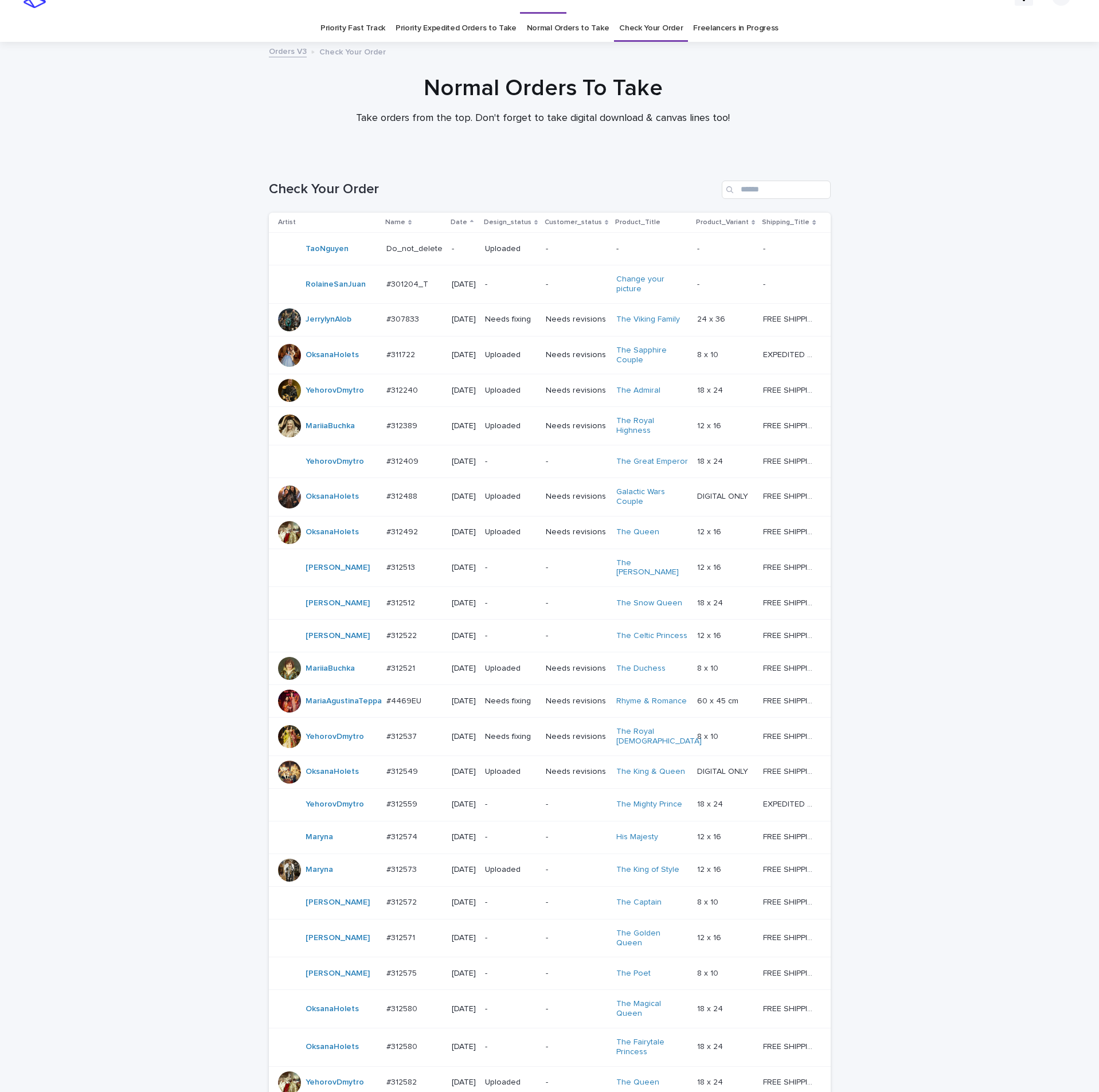
click at [743, 28] on link "Freelancers in Progress" at bounding box center [735, 28] width 85 height 27
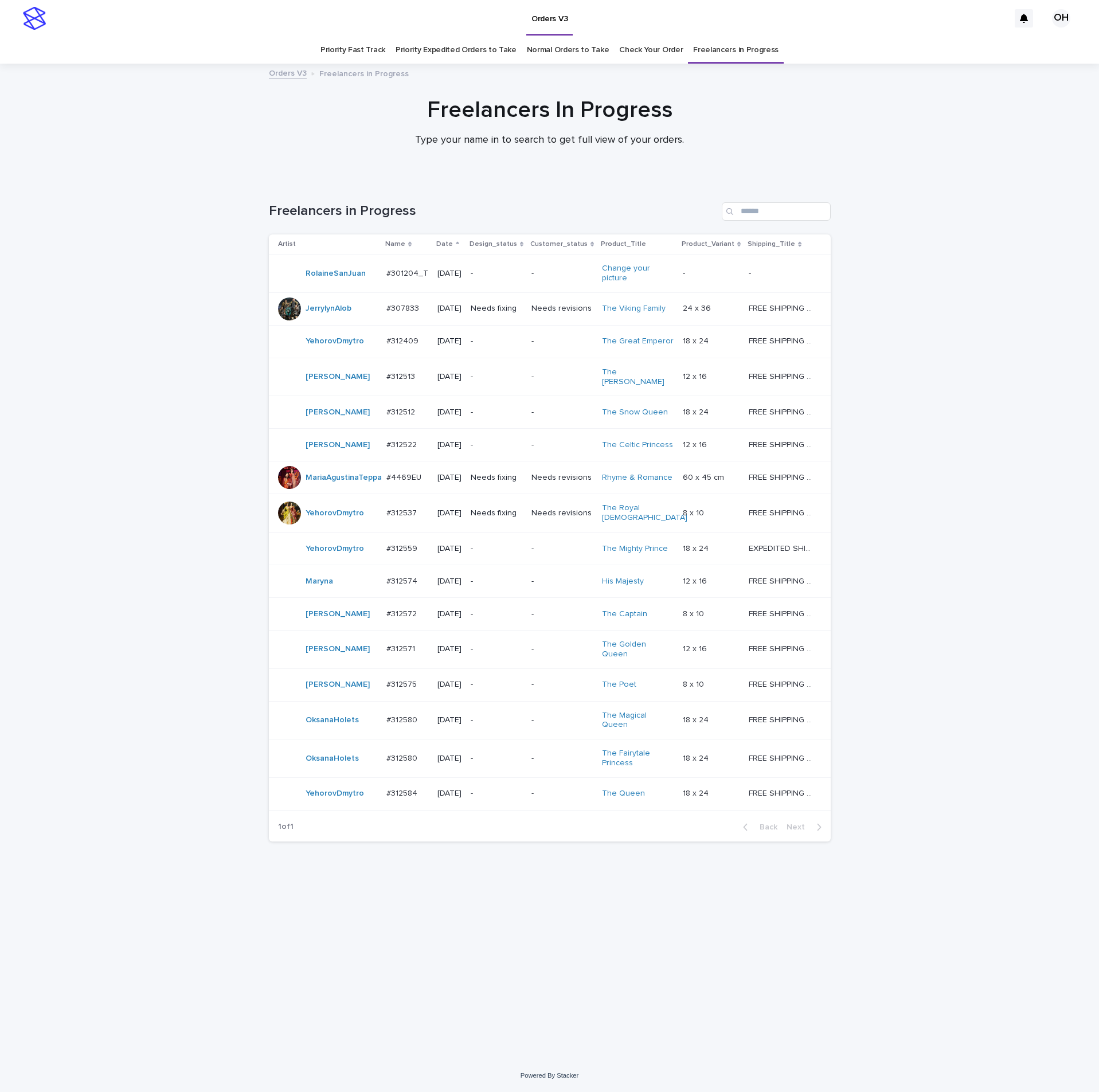
click at [396, 498] on p "#312580" at bounding box center [402, 719] width 33 height 12
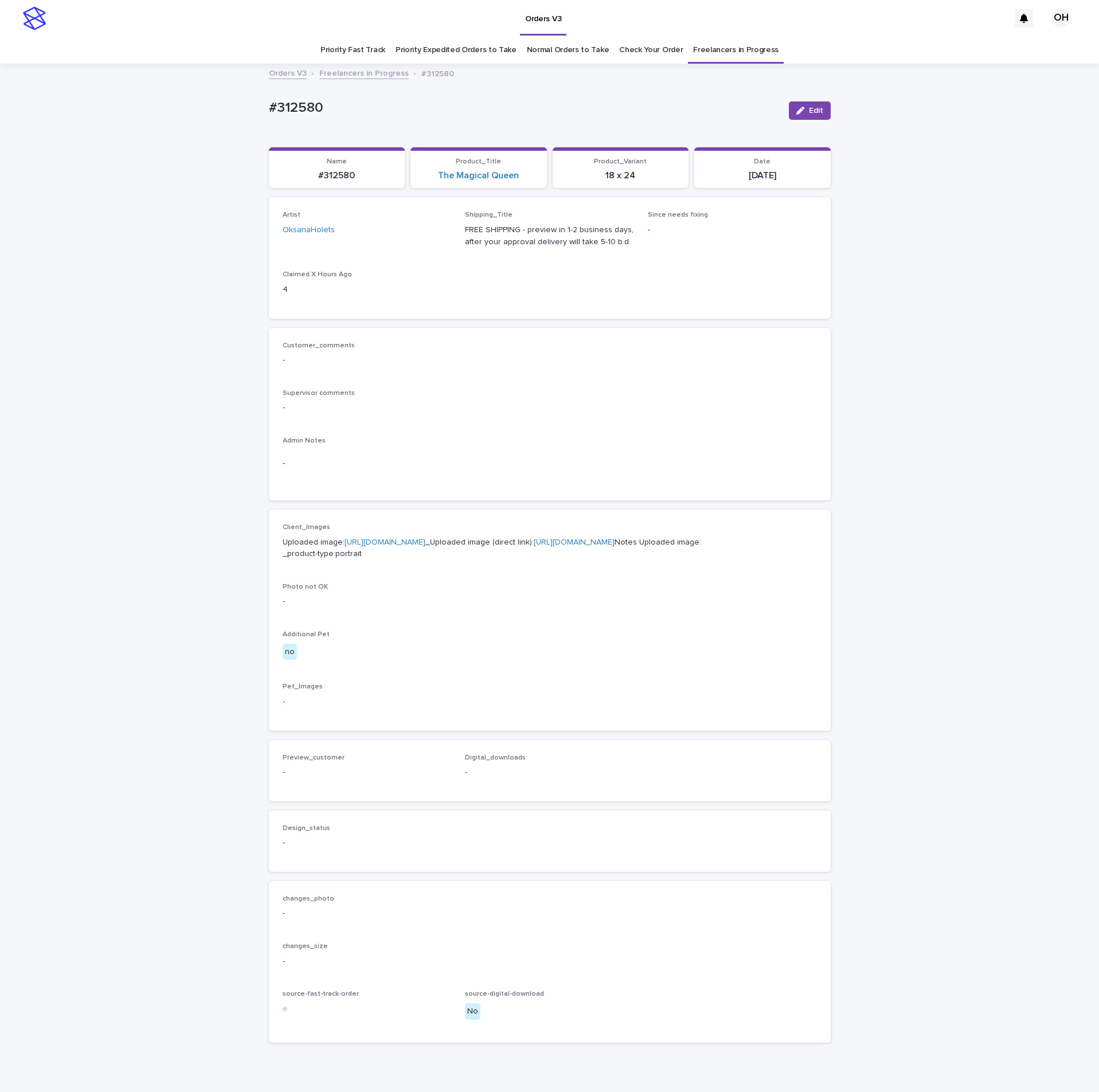
drag, startPoint x: 363, startPoint y: 549, endPoint x: 358, endPoint y: 565, distance: 16.8
click at [363, 498] on p "Uploaded image: [URL][DOMAIN_NAME] _Uploaded image (direct link): [URL][DOMAIN_…" at bounding box center [549, 549] width 534 height 24
click at [358, 498] on link "[URL][DOMAIN_NAME]" at bounding box center [385, 542] width 81 height 8
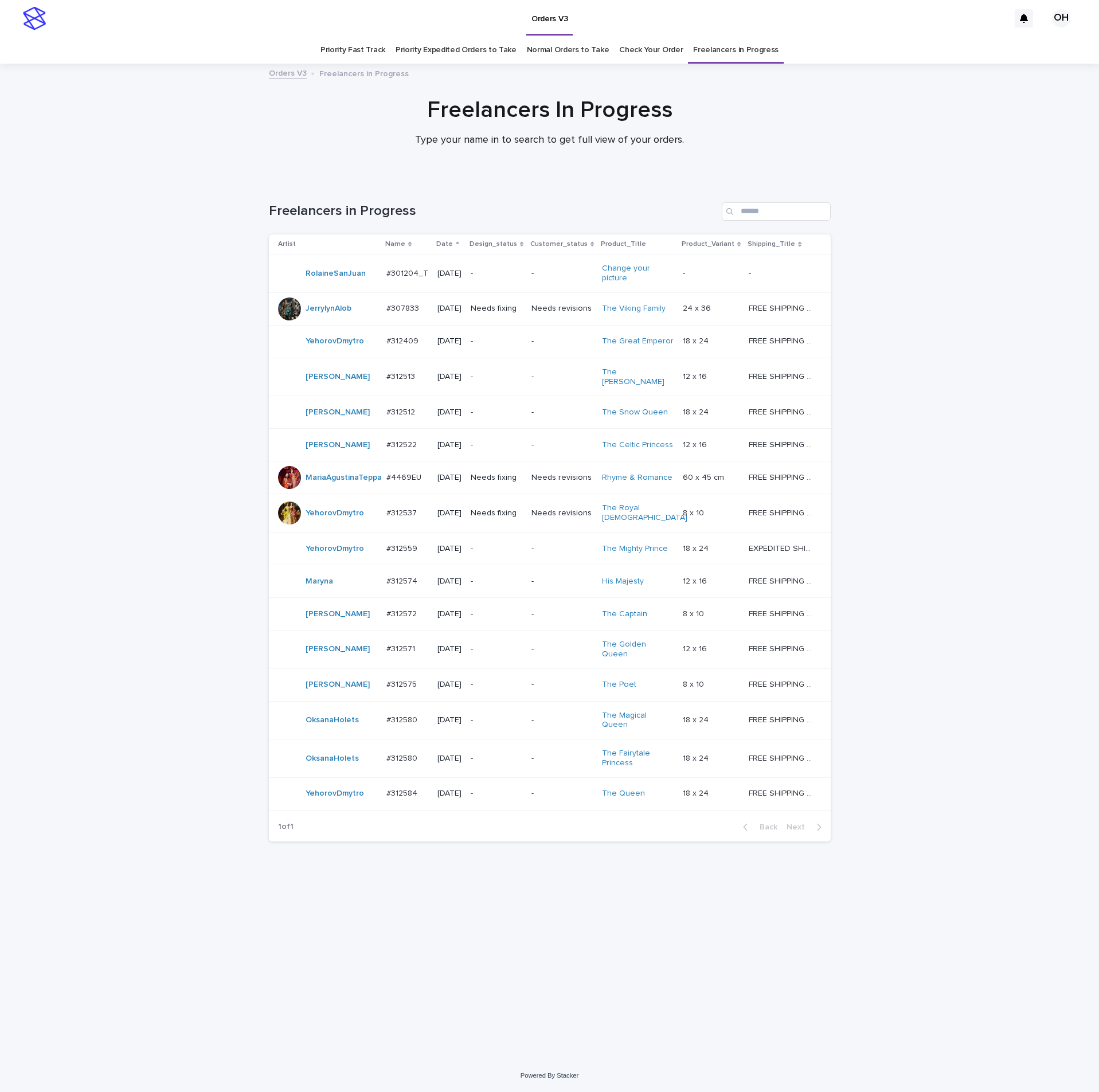
click at [414, 498] on div "#312580 #312580" at bounding box center [407, 759] width 42 height 19
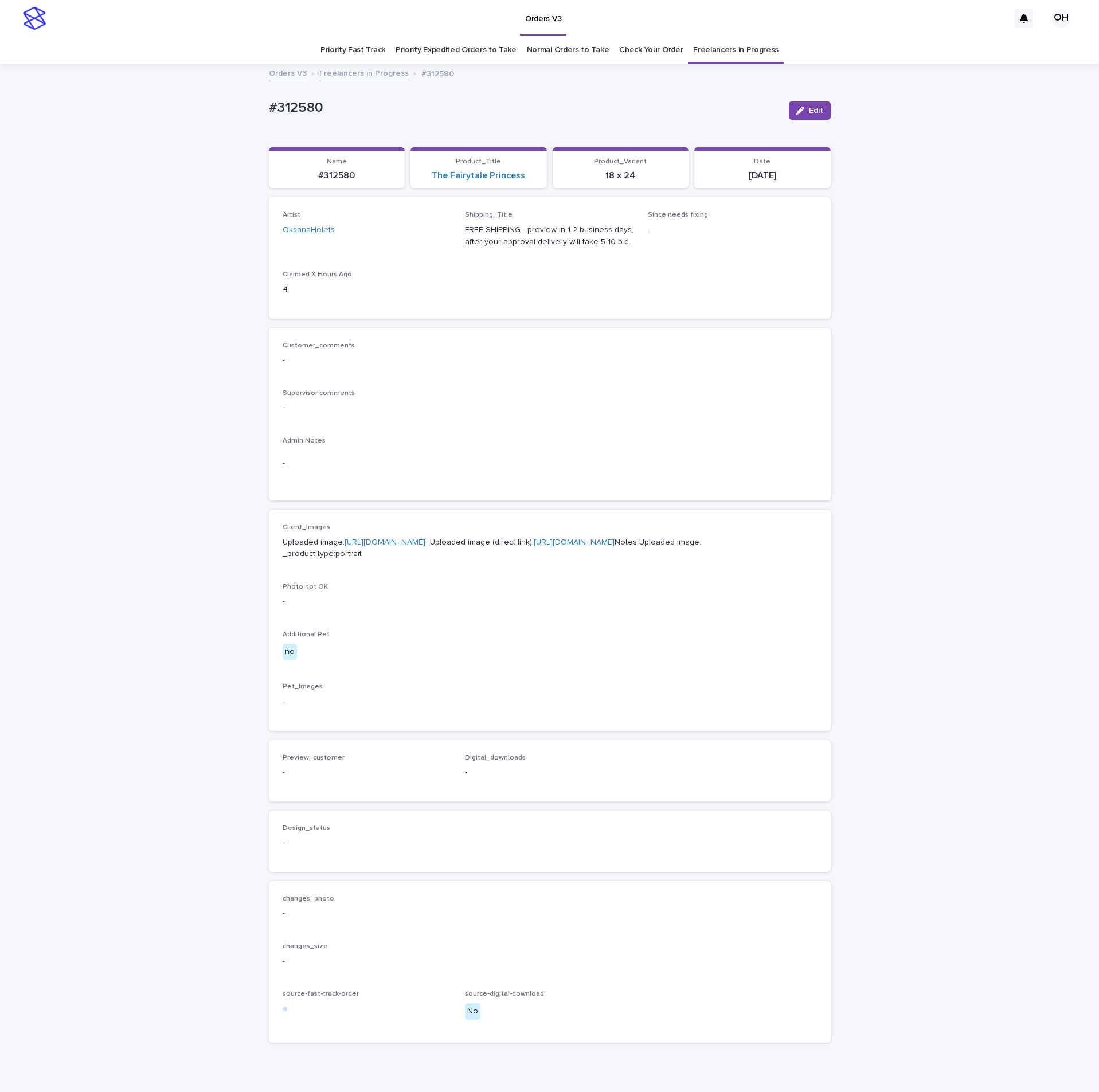
click at [335, 498] on p "Uploaded image: [URL][DOMAIN_NAME] _Uploaded image (direct link): [URL][DOMAIN_…" at bounding box center [549, 549] width 534 height 24
click at [339, 498] on p "Uploaded image: [URL][DOMAIN_NAME] _Uploaded image (direct link): [URL][DOMAIN_…" at bounding box center [549, 549] width 534 height 24
click at [347, 498] on link "[URL][DOMAIN_NAME]" at bounding box center [385, 542] width 81 height 8
click at [390, 498] on link "[URL][DOMAIN_NAME]" at bounding box center [385, 542] width 81 height 8
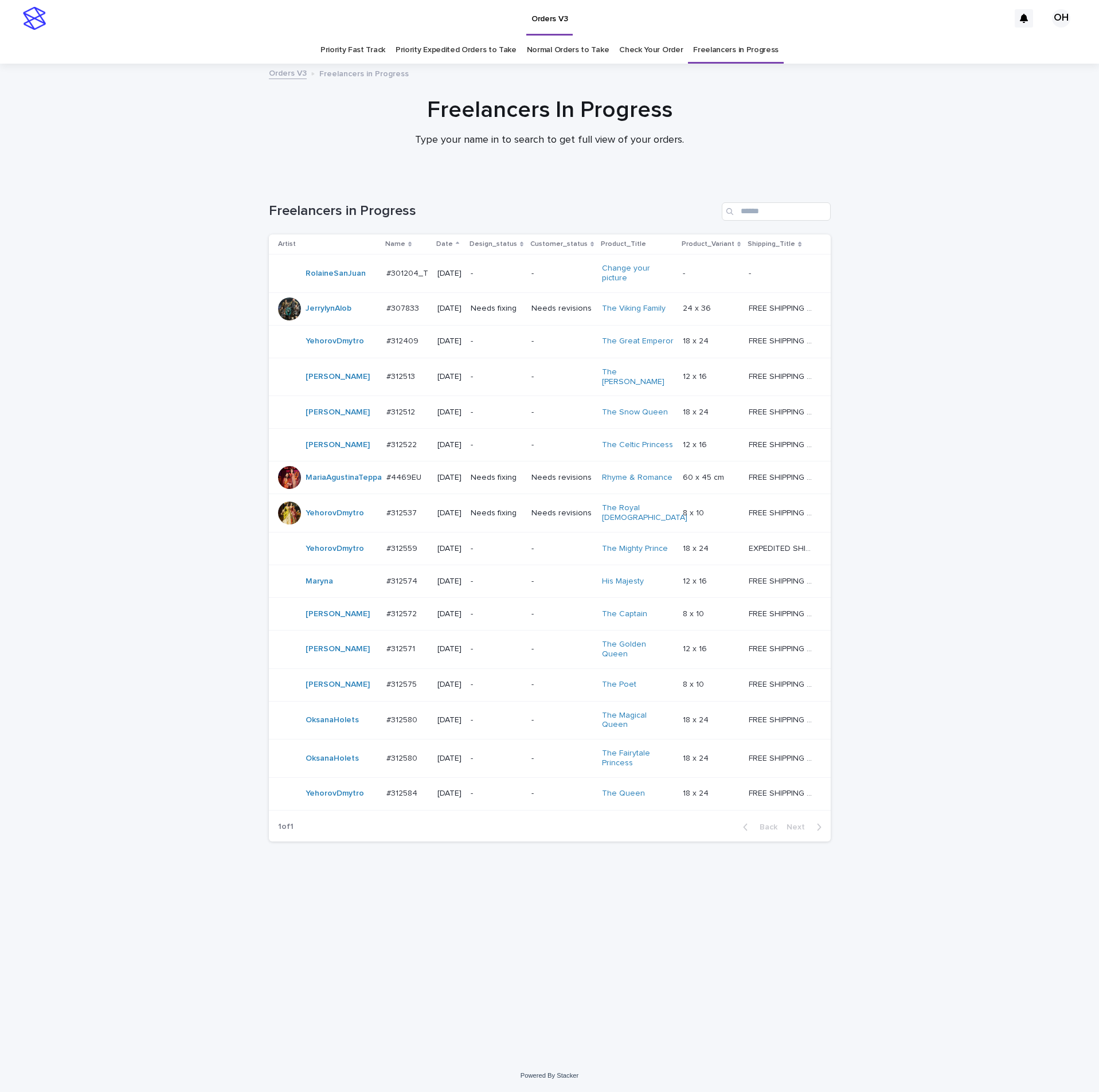
click at [396, 498] on td "#312580 #312580" at bounding box center [407, 720] width 51 height 38
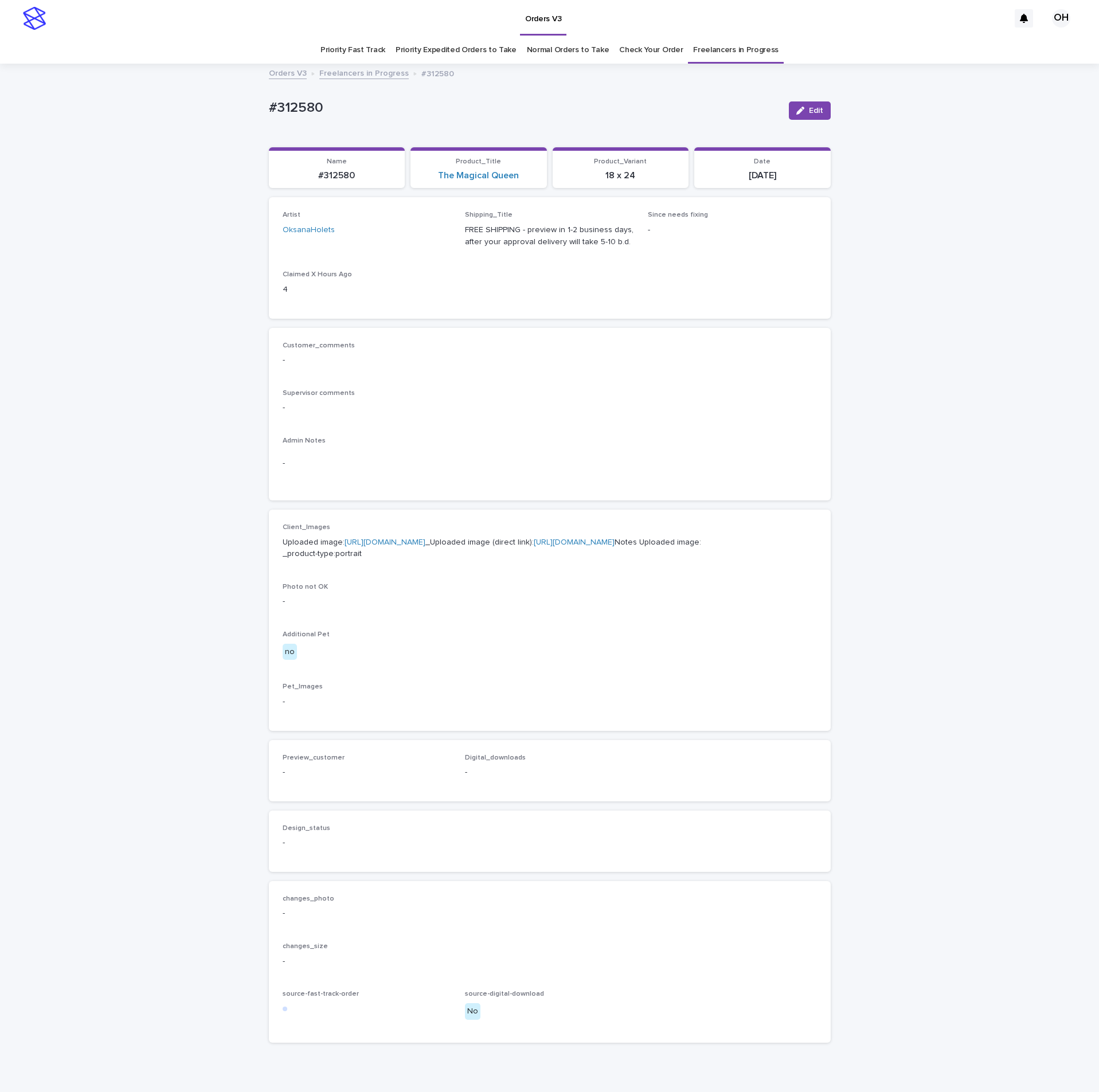
scroll to position [37, 0]
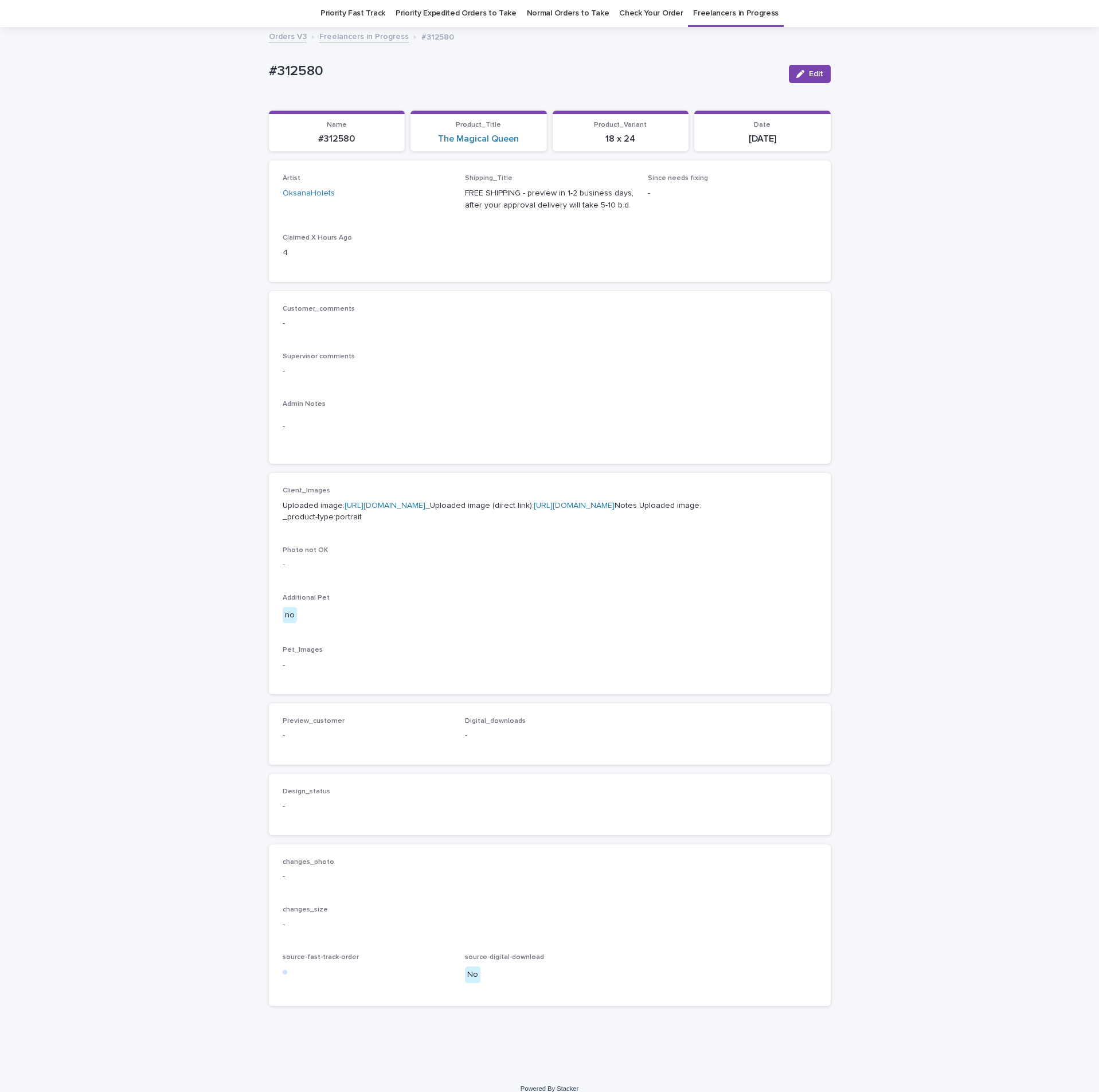
click at [399, 498] on link "[URL][DOMAIN_NAME]" at bounding box center [385, 506] width 81 height 8
